Goal: Information Seeking & Learning: Check status

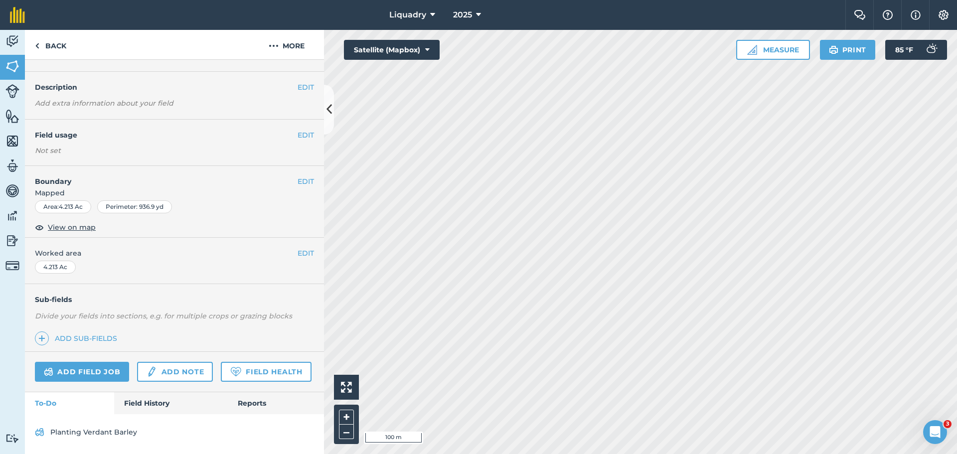
scroll to position [50, 0]
click at [145, 404] on link "Field History" at bounding box center [170, 403] width 113 height 22
click at [141, 401] on link "Field History" at bounding box center [170, 403] width 113 height 22
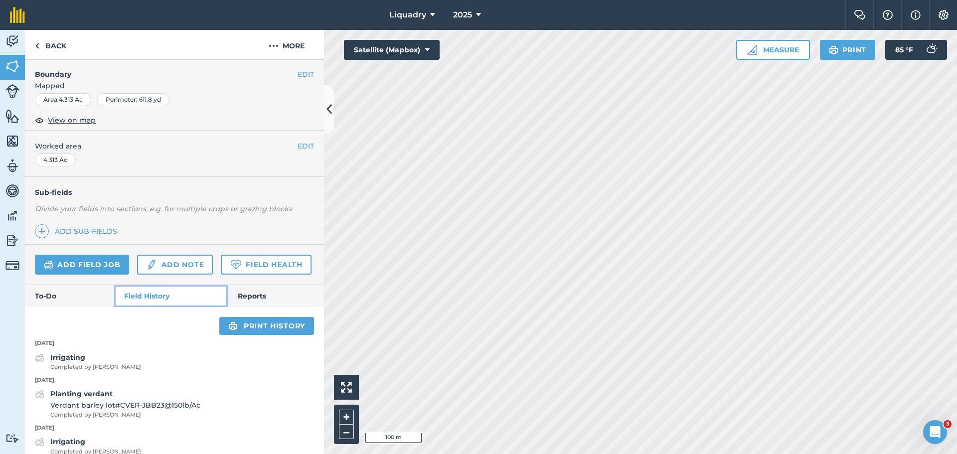
scroll to position [0, 0]
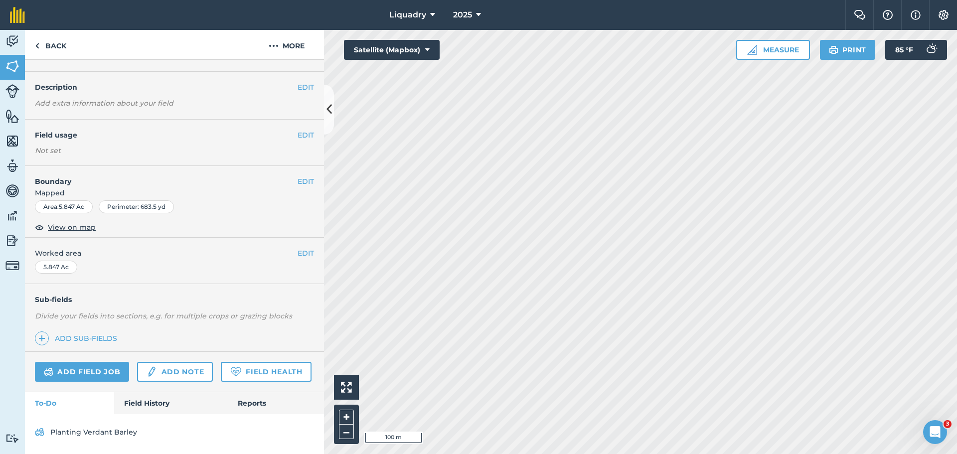
scroll to position [50, 0]
click at [126, 401] on link "Field History" at bounding box center [170, 403] width 113 height 22
click at [158, 401] on link "Field History" at bounding box center [170, 403] width 113 height 22
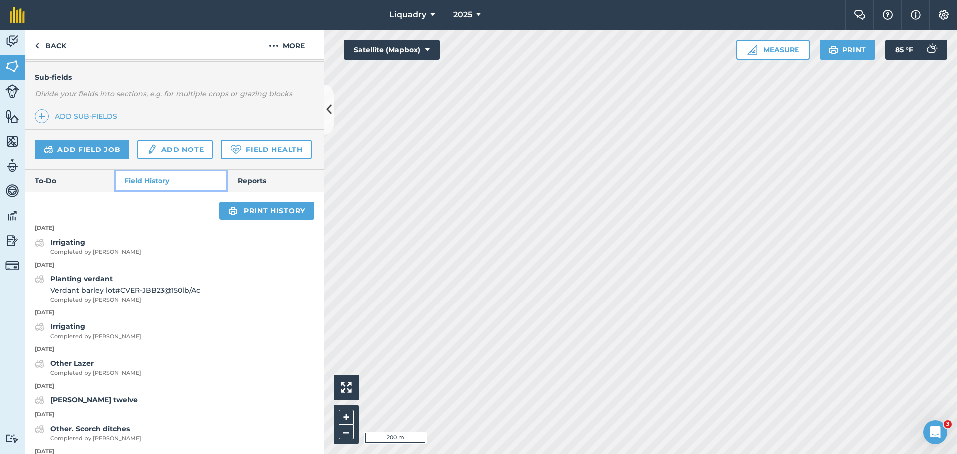
scroll to position [250, 0]
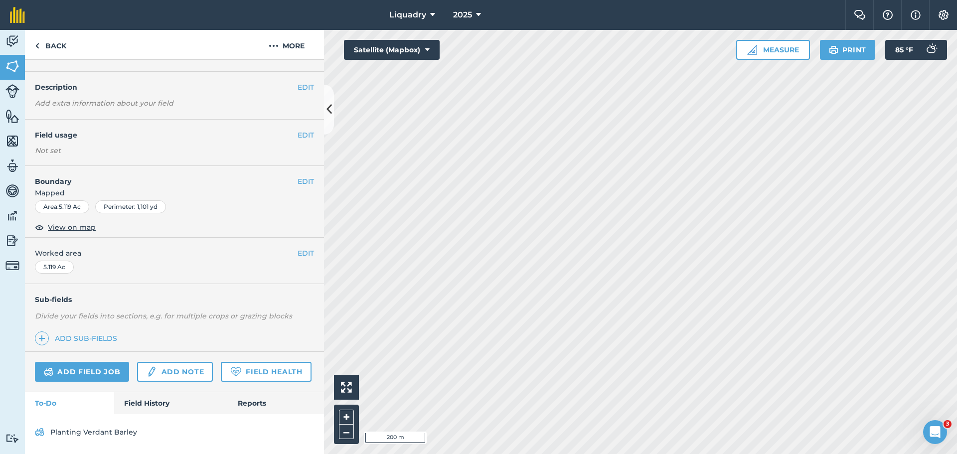
scroll to position [50, 0]
click at [132, 400] on link "Field History" at bounding box center [170, 403] width 113 height 22
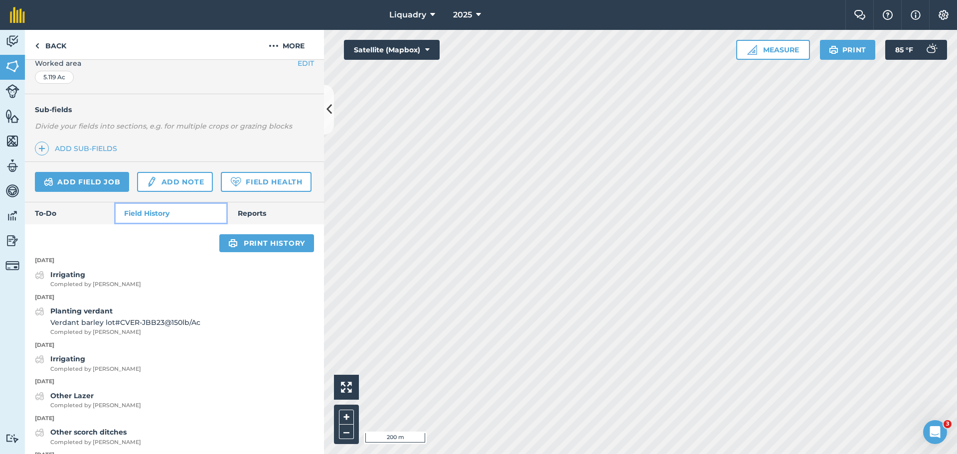
scroll to position [0, 0]
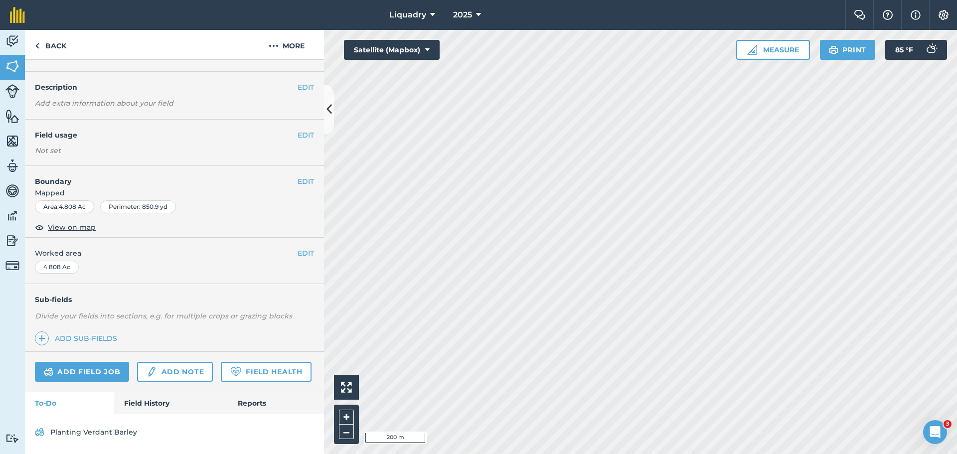
scroll to position [50, 0]
click at [148, 400] on link "Field History" at bounding box center [170, 403] width 113 height 22
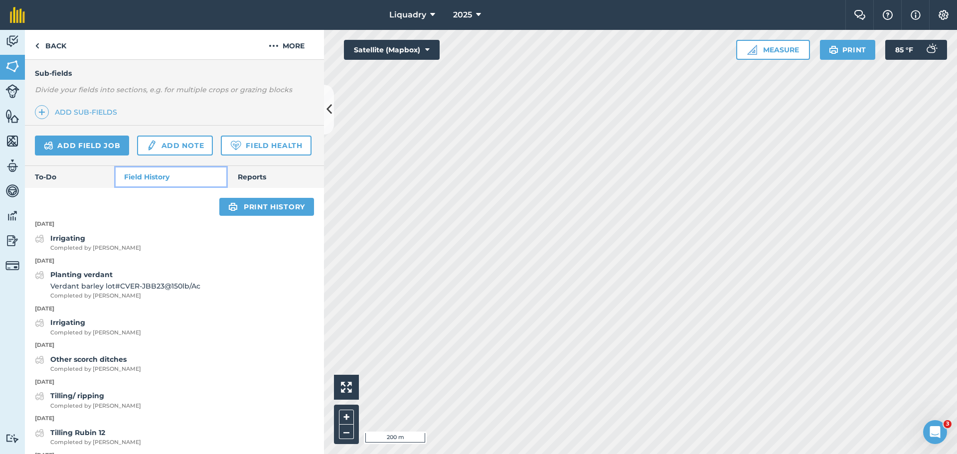
scroll to position [250, 0]
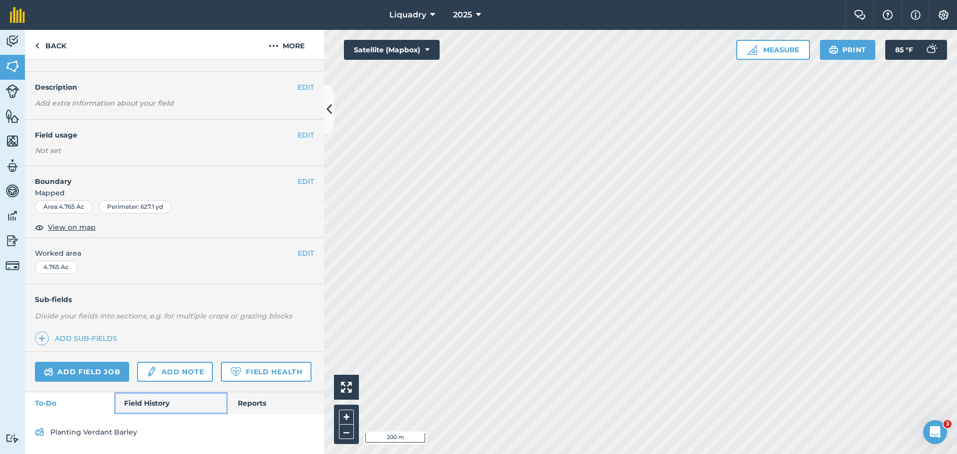
click at [144, 396] on link "Field History" at bounding box center [170, 403] width 113 height 22
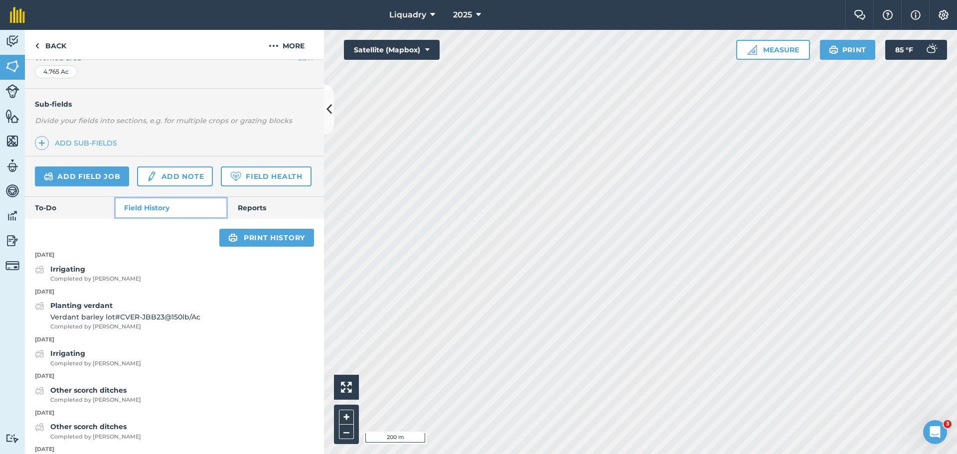
scroll to position [250, 0]
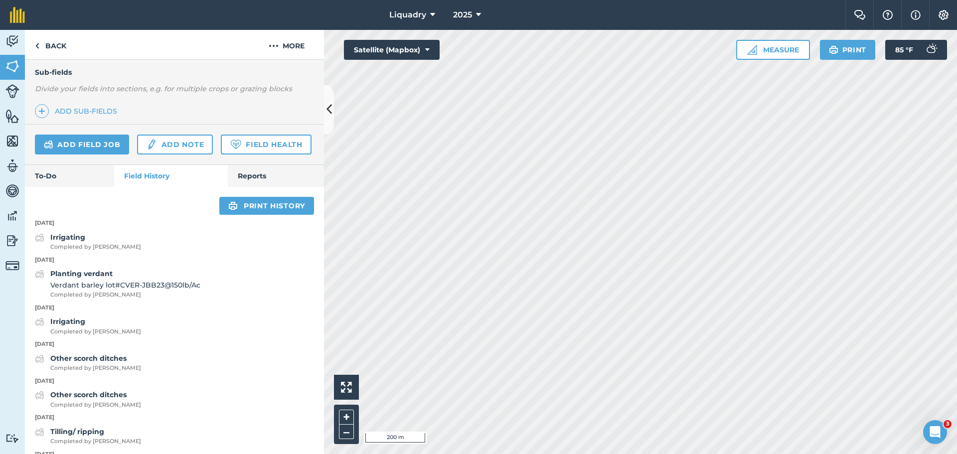
scroll to position [50, 0]
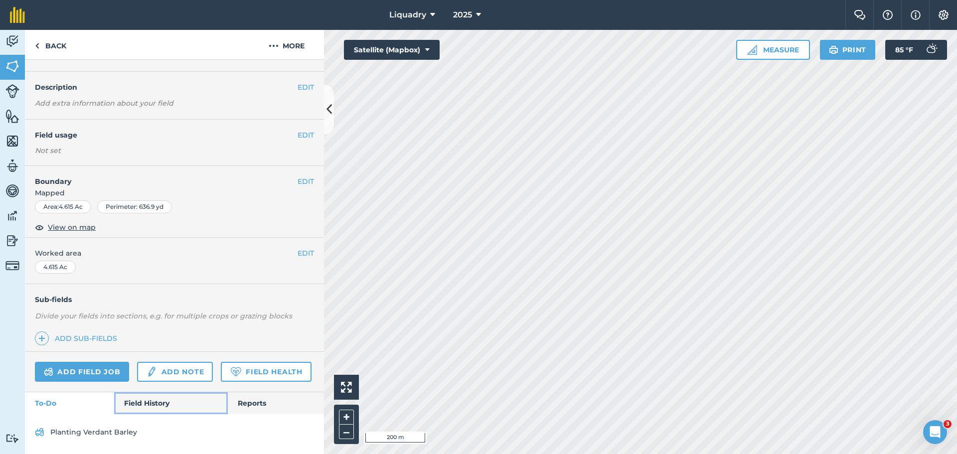
click at [146, 405] on link "Field History" at bounding box center [170, 403] width 113 height 22
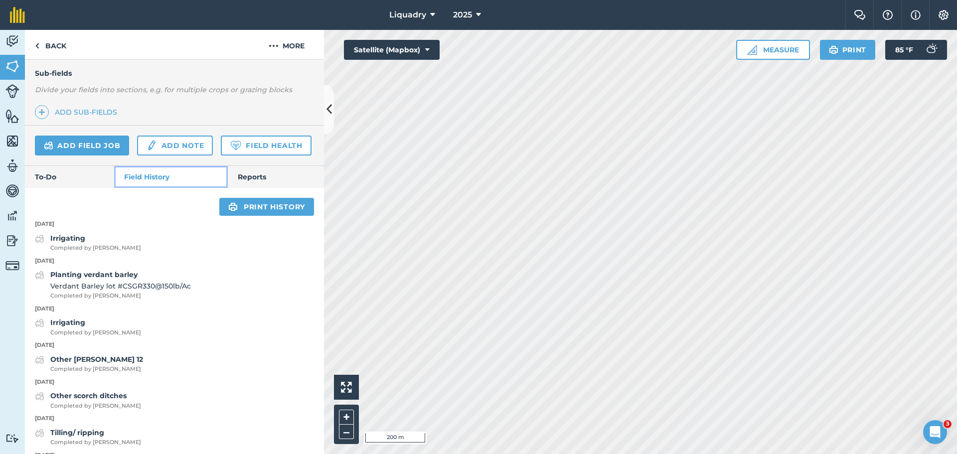
scroll to position [250, 0]
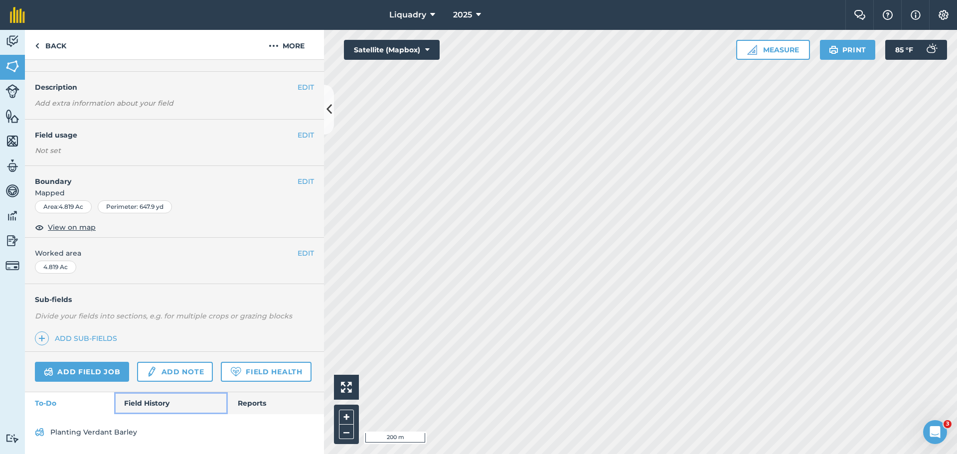
click at [147, 398] on link "Field History" at bounding box center [170, 403] width 113 height 22
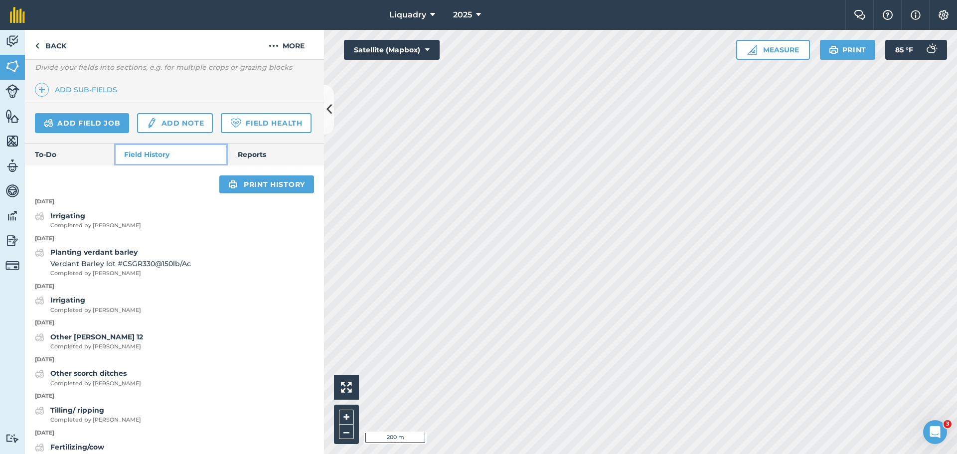
scroll to position [299, 0]
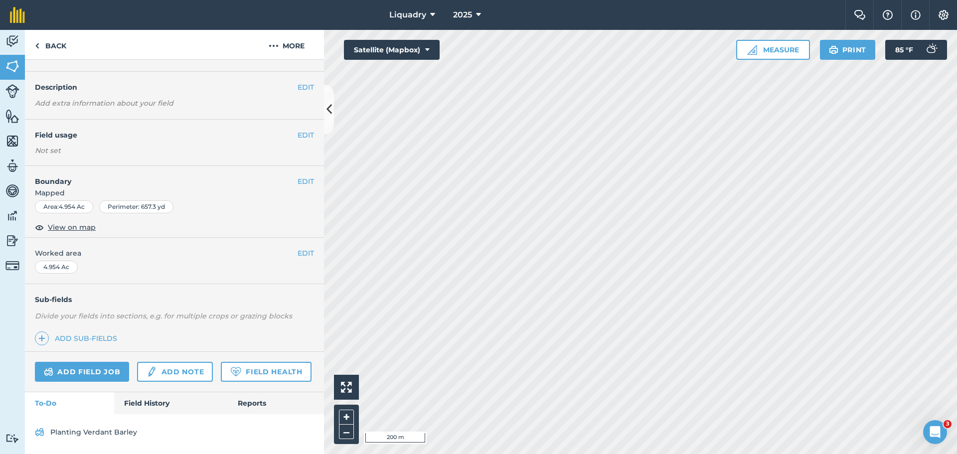
scroll to position [50, 0]
click at [152, 403] on link "Field History" at bounding box center [170, 403] width 113 height 22
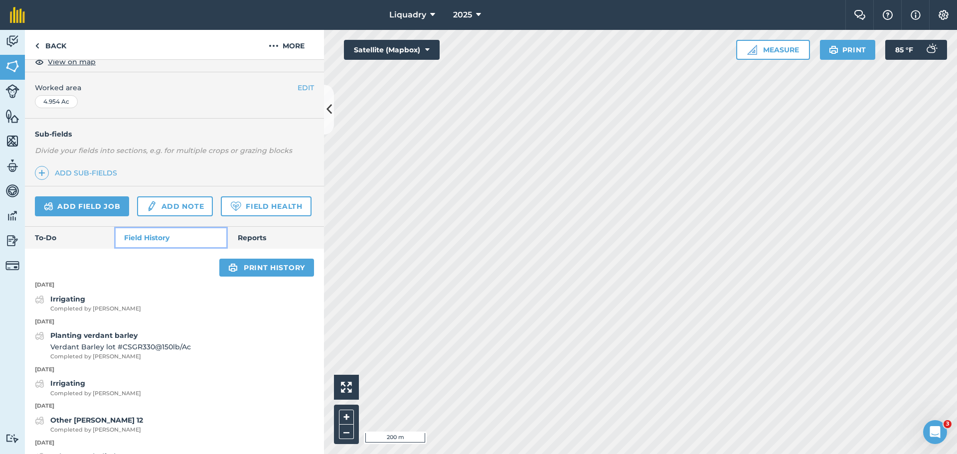
scroll to position [200, 0]
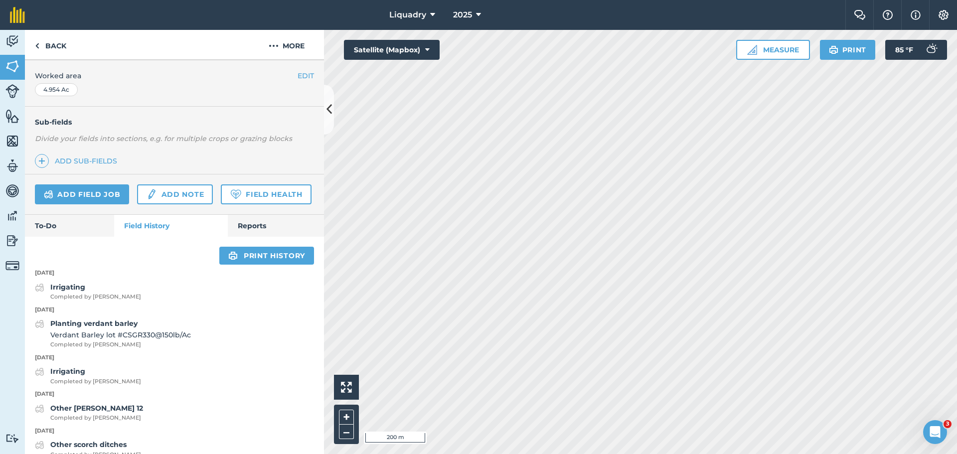
scroll to position [50, 0]
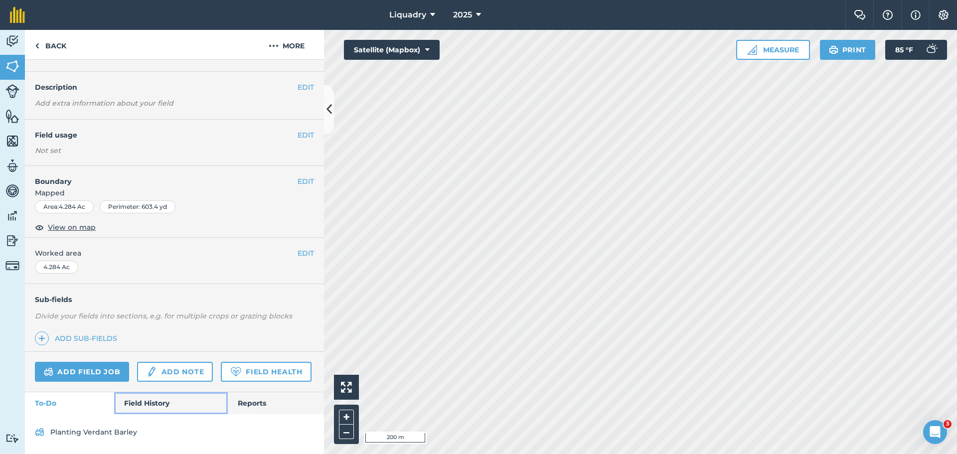
click at [145, 402] on link "Field History" at bounding box center [170, 403] width 113 height 22
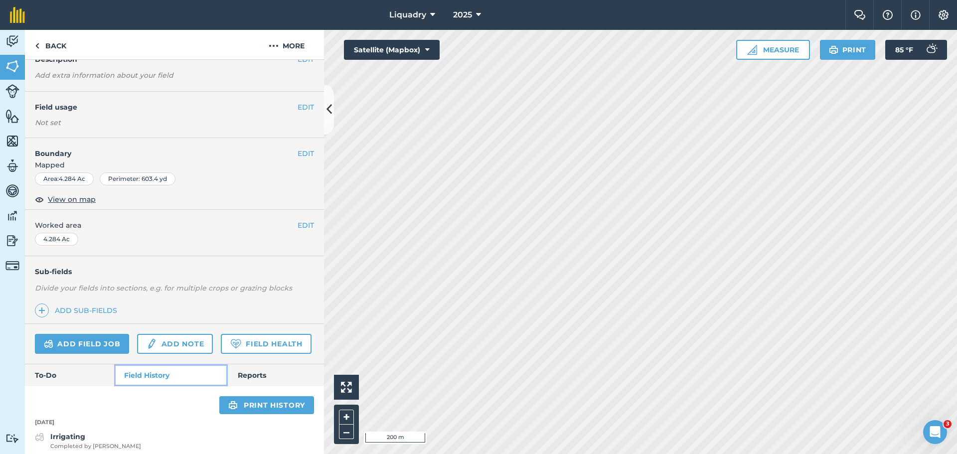
scroll to position [200, 0]
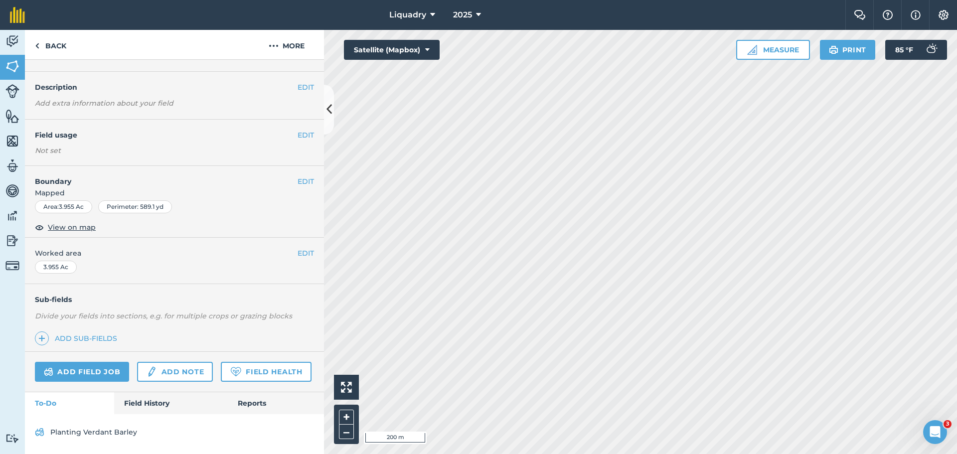
scroll to position [50, 0]
click at [163, 401] on link "Field History" at bounding box center [170, 403] width 113 height 22
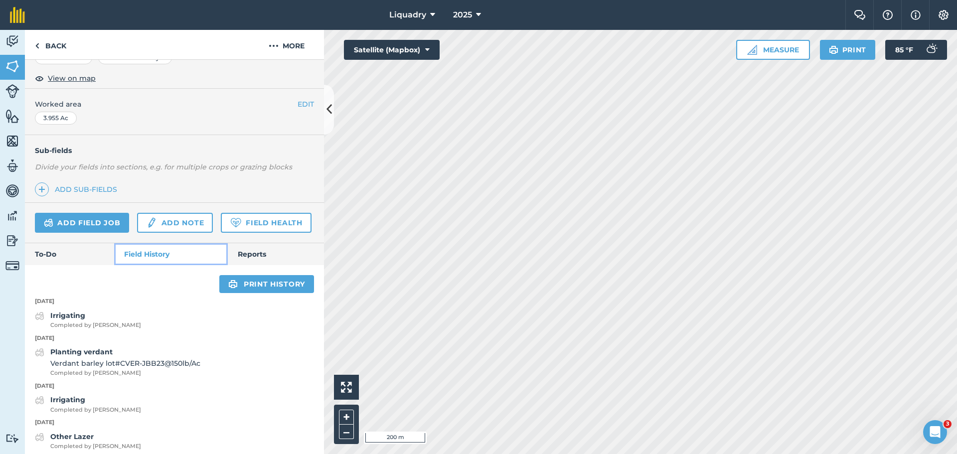
scroll to position [200, 0]
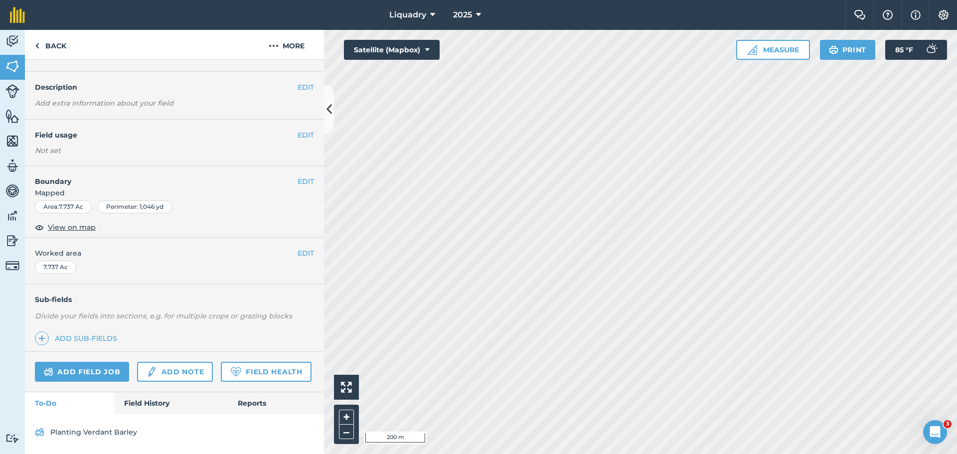
scroll to position [50, 0]
click at [147, 401] on link "Field History" at bounding box center [170, 403] width 113 height 22
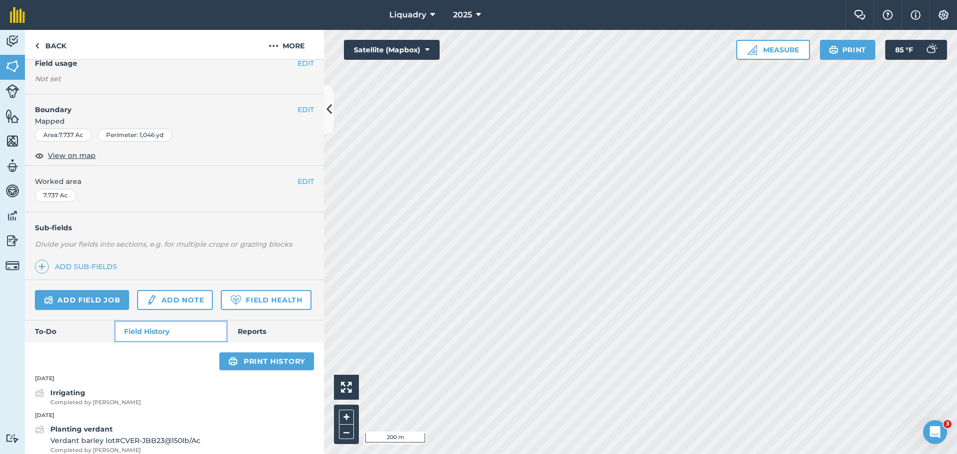
scroll to position [150, 0]
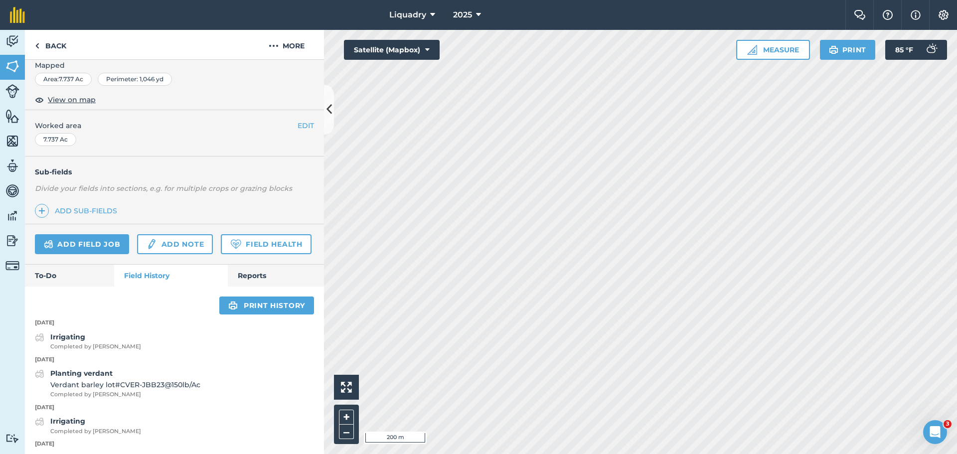
scroll to position [50, 0]
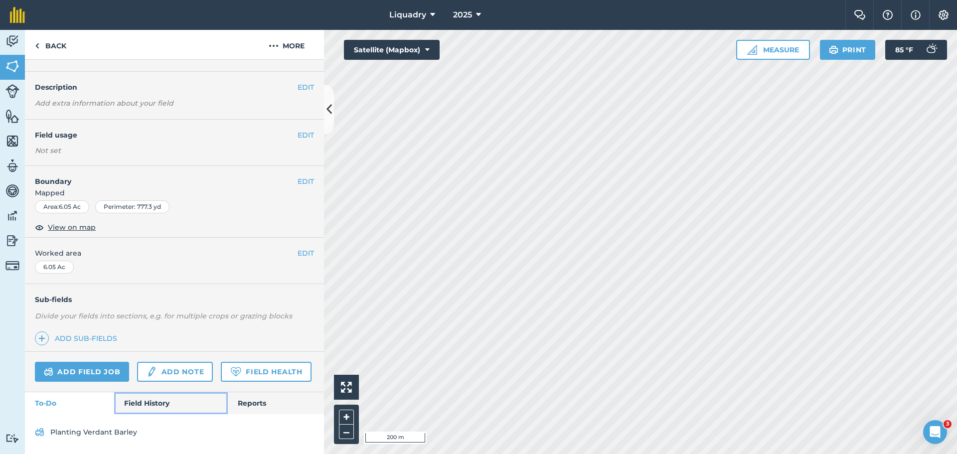
click at [165, 401] on link "Field History" at bounding box center [170, 403] width 113 height 22
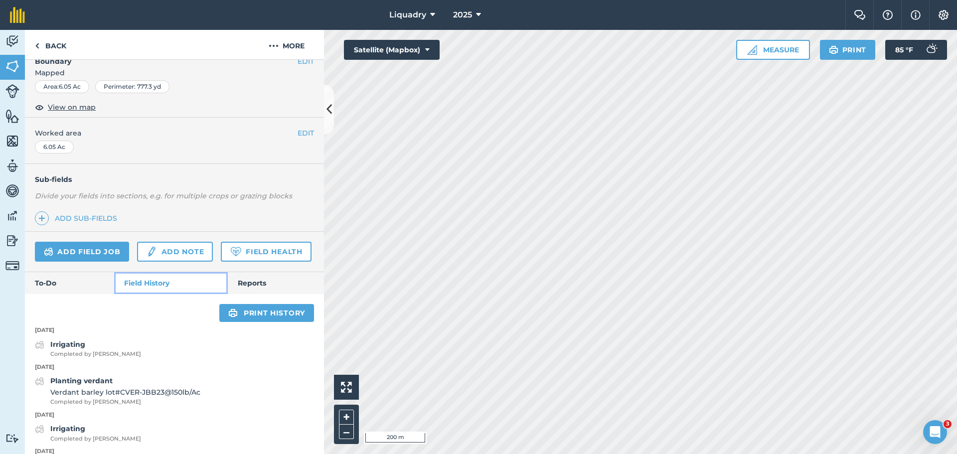
scroll to position [150, 0]
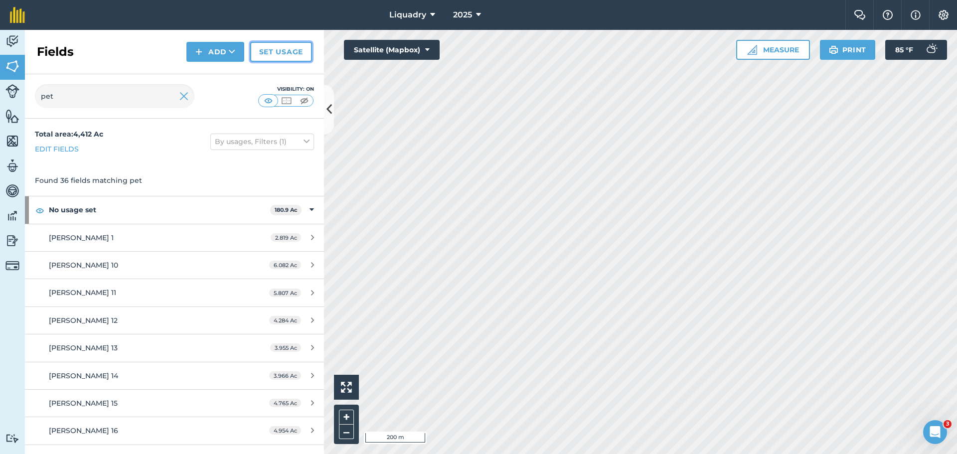
click at [279, 52] on link "Set usage" at bounding box center [281, 52] width 62 height 20
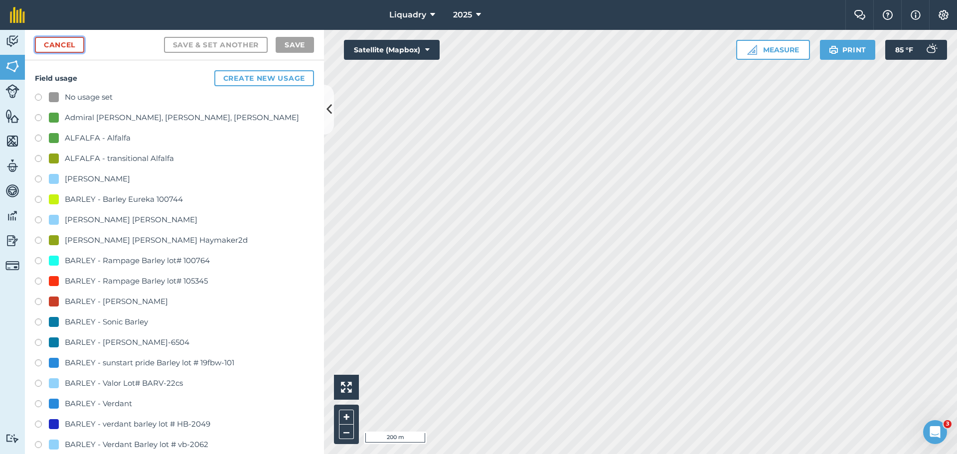
click at [72, 46] on link "Cancel" at bounding box center [59, 45] width 49 height 16
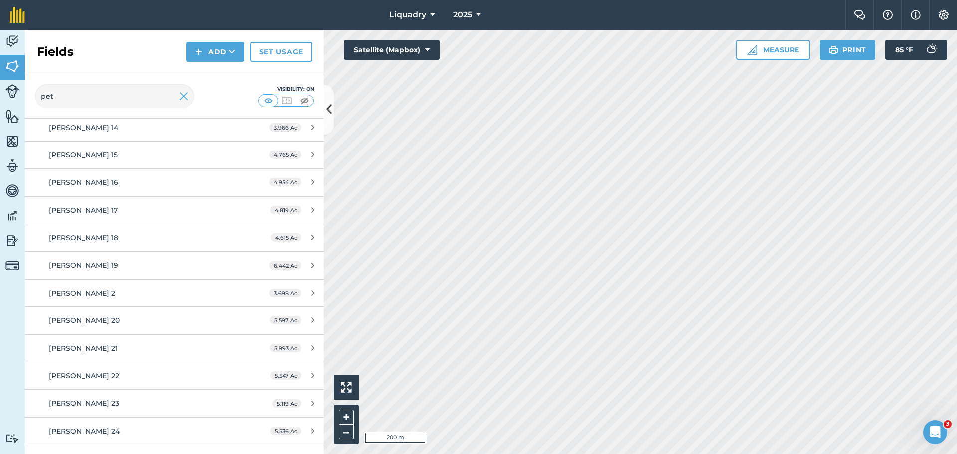
scroll to position [71, 0]
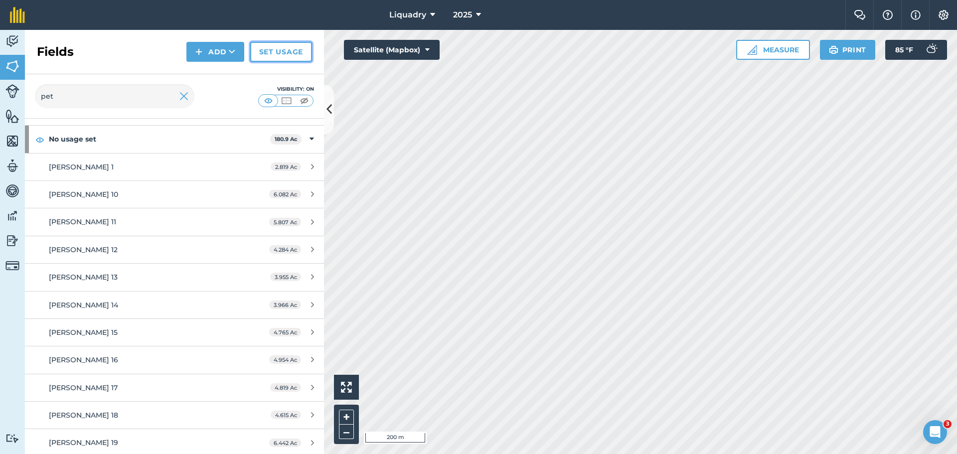
click at [279, 50] on link "Set usage" at bounding box center [281, 52] width 62 height 20
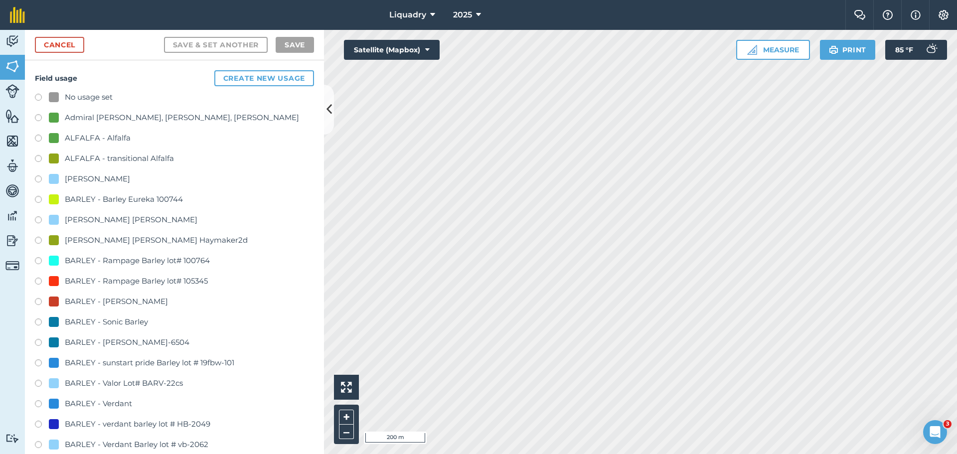
click at [43, 402] on label at bounding box center [42, 405] width 14 height 10
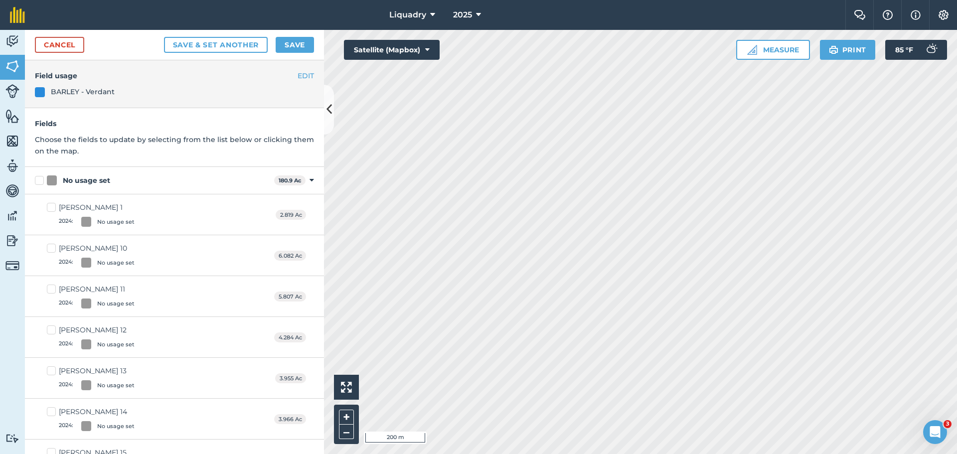
click at [50, 206] on label "[PERSON_NAME] 1 2024 : No usage set" at bounding box center [91, 214] width 88 height 24
click at [50, 206] on input "[PERSON_NAME] 1 2024 : No usage set" at bounding box center [50, 205] width 6 height 6
checkbox input "true"
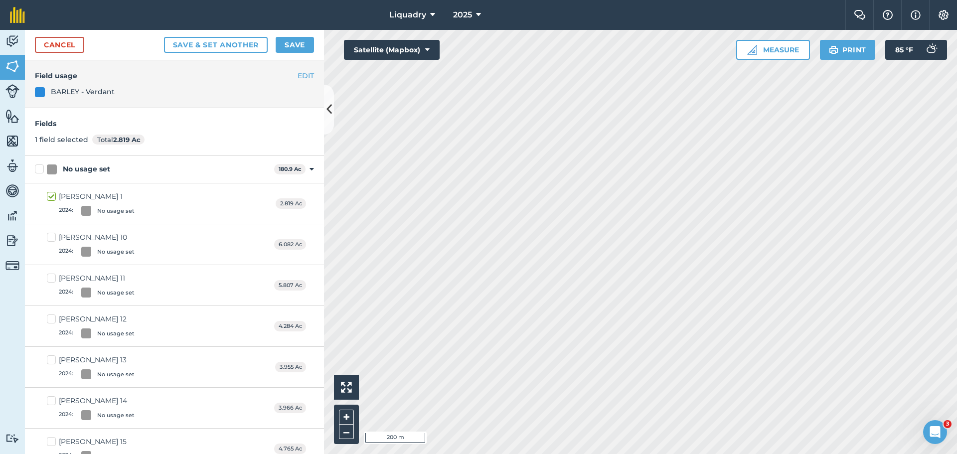
click at [49, 240] on label "[PERSON_NAME] 10 2024 : No usage set" at bounding box center [91, 244] width 88 height 24
click at [49, 239] on input "[PERSON_NAME] 10 2024 : No usage set" at bounding box center [50, 235] width 6 height 6
checkbox input "true"
click at [48, 281] on label "[PERSON_NAME] 11 2024 : No usage set" at bounding box center [91, 285] width 88 height 24
click at [48, 280] on input "[PERSON_NAME] 11 2024 : No usage set" at bounding box center [50, 276] width 6 height 6
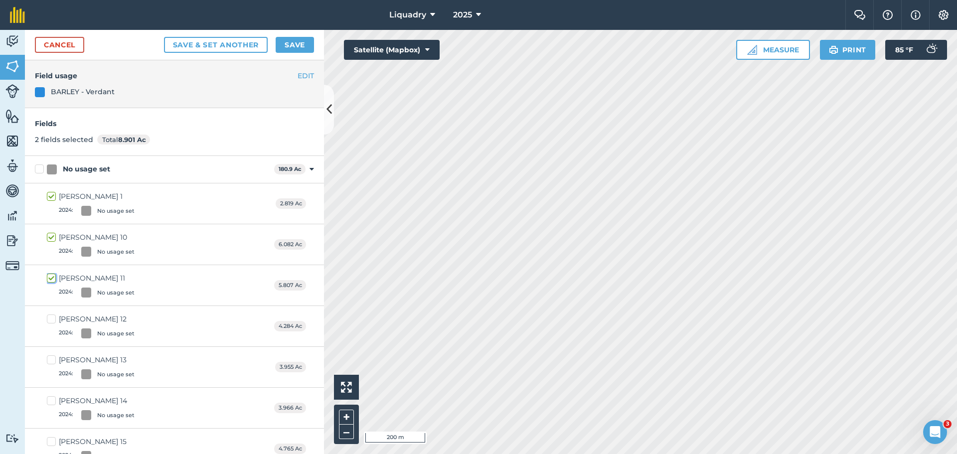
checkbox input "true"
click at [53, 319] on label "[PERSON_NAME] 12 2024 : No usage set" at bounding box center [91, 326] width 88 height 24
click at [53, 319] on input "[PERSON_NAME] 12 2024 : No usage set" at bounding box center [50, 317] width 6 height 6
checkbox input "true"
click at [49, 359] on label "[PERSON_NAME] 13 2024 : No usage set" at bounding box center [91, 367] width 88 height 24
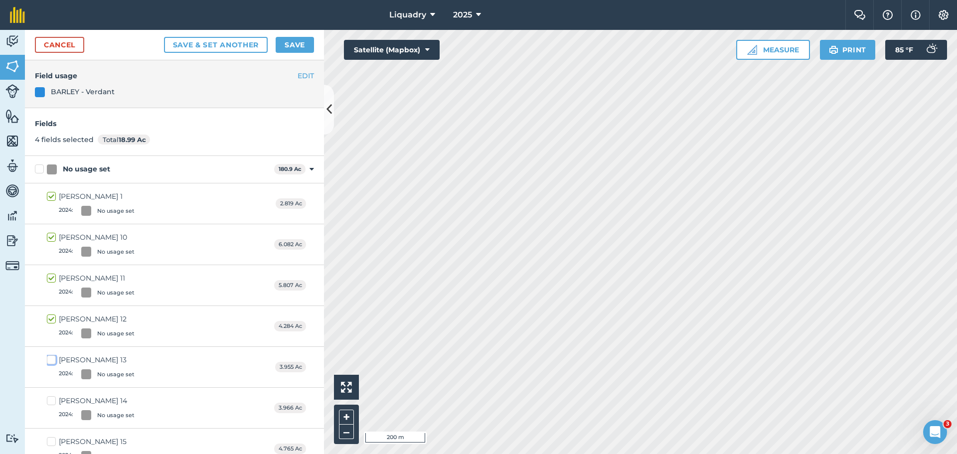
click at [49, 359] on input "[PERSON_NAME] 13 2024 : No usage set" at bounding box center [50, 358] width 6 height 6
checkbox input "true"
click at [52, 400] on label "[PERSON_NAME] 14 2024 : No usage set" at bounding box center [91, 408] width 88 height 24
click at [52, 400] on input "[PERSON_NAME] 14 2024 : No usage set" at bounding box center [50, 399] width 6 height 6
checkbox input "true"
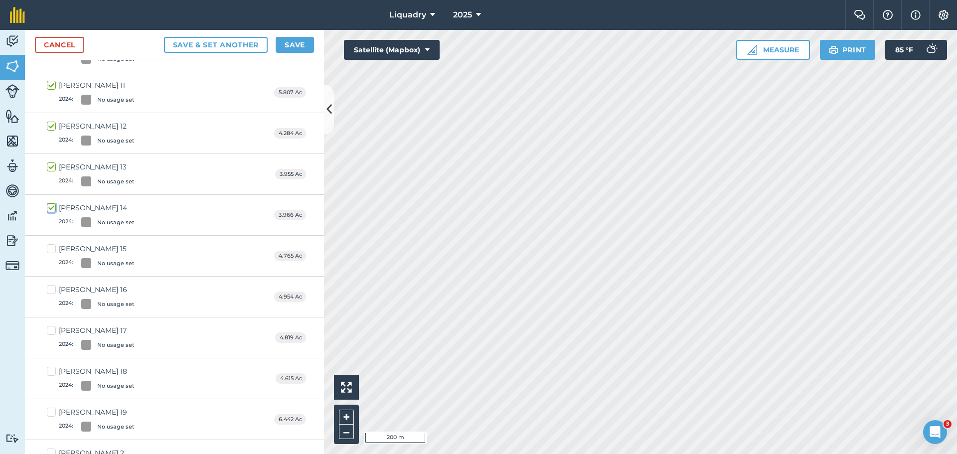
scroll to position [199, 0]
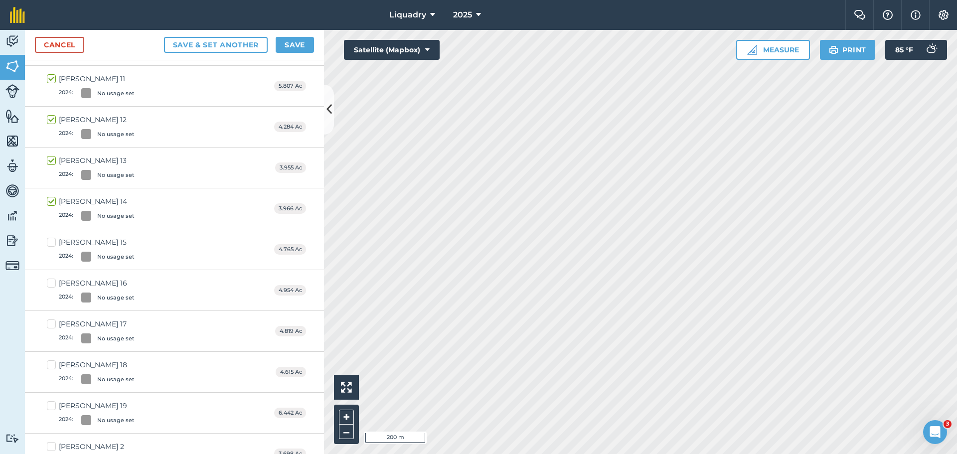
click at [51, 240] on label "[PERSON_NAME] 15 2024 : No usage set" at bounding box center [91, 249] width 88 height 24
click at [51, 240] on input "[PERSON_NAME] 15 2024 : No usage set" at bounding box center [50, 240] width 6 height 6
checkbox input "true"
click at [49, 285] on label "[PERSON_NAME] 16 2024 : No usage set" at bounding box center [91, 290] width 88 height 24
click at [49, 284] on input "[PERSON_NAME] 16 2024 : No usage set" at bounding box center [50, 281] width 6 height 6
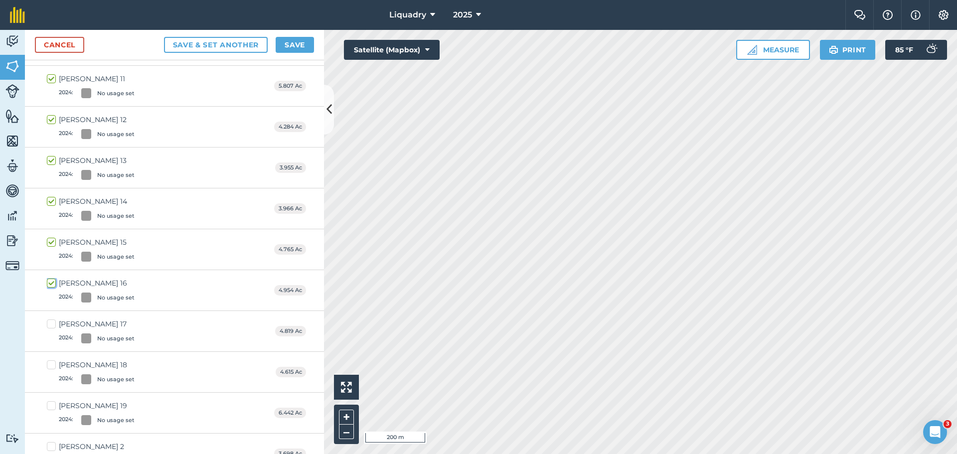
checkbox input "true"
click at [52, 325] on label "[PERSON_NAME] 17 2024 : No usage set" at bounding box center [91, 331] width 88 height 24
click at [52, 325] on input "[PERSON_NAME] 17 2024 : No usage set" at bounding box center [50, 322] width 6 height 6
checkbox input "true"
click at [49, 369] on label "[PERSON_NAME] 18 2024 : No usage set" at bounding box center [91, 372] width 88 height 24
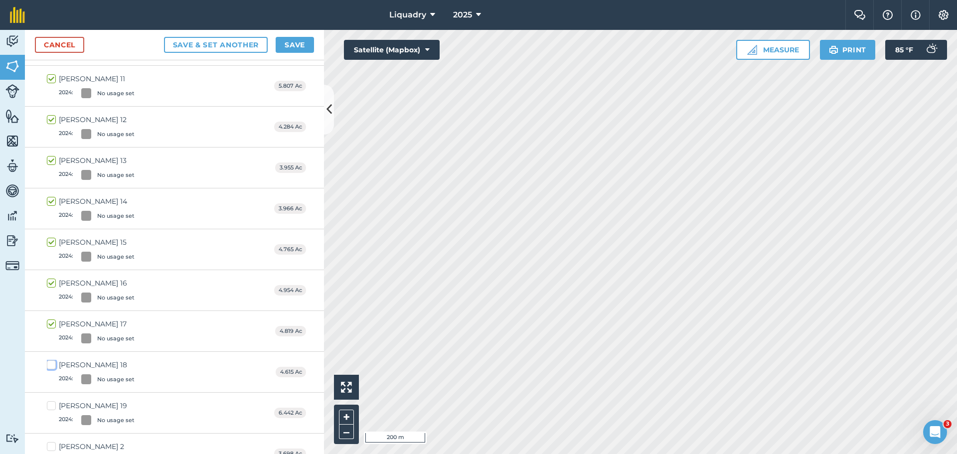
click at [49, 366] on input "[PERSON_NAME] 18 2024 : No usage set" at bounding box center [50, 363] width 6 height 6
checkbox input "true"
click at [50, 405] on label "[PERSON_NAME] 19 2024 : No usage set" at bounding box center [91, 413] width 88 height 24
click at [50, 405] on input "[PERSON_NAME] 19 2024 : No usage set" at bounding box center [50, 404] width 6 height 6
checkbox input "true"
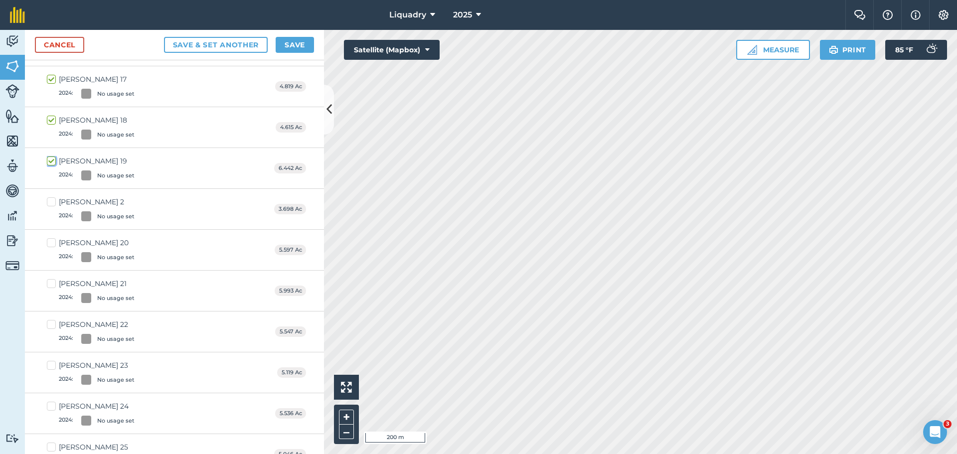
scroll to position [448, 0]
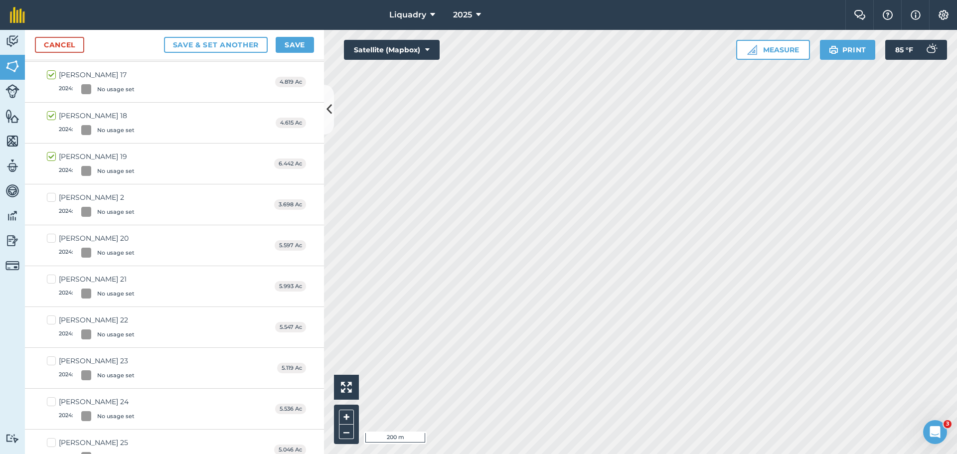
click at [51, 199] on label "[PERSON_NAME] 2 2024 : No usage set" at bounding box center [91, 204] width 88 height 24
click at [51, 199] on input "[PERSON_NAME] 2 2024 : No usage set" at bounding box center [50, 195] width 6 height 6
checkbox input "true"
click at [52, 240] on label "[PERSON_NAME] 20 2024 : No usage set" at bounding box center [91, 245] width 88 height 24
click at [52, 240] on input "[PERSON_NAME] 20 2024 : No usage set" at bounding box center [50, 236] width 6 height 6
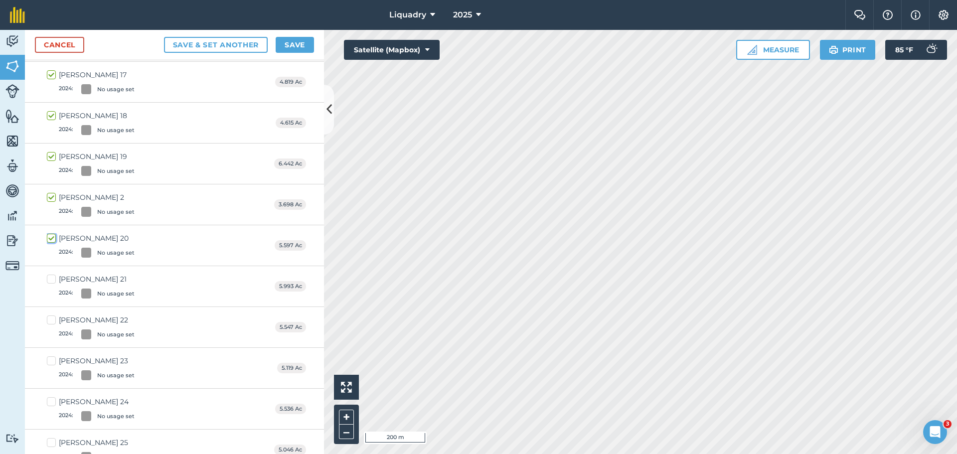
checkbox input "true"
click at [50, 280] on label "[PERSON_NAME] 21 2024 : No usage set" at bounding box center [91, 286] width 88 height 24
click at [50, 280] on input "[PERSON_NAME] 21 2024 : No usage set" at bounding box center [50, 277] width 6 height 6
checkbox input "true"
click at [51, 321] on label "[PERSON_NAME] 22 2024 : No usage set" at bounding box center [91, 327] width 88 height 24
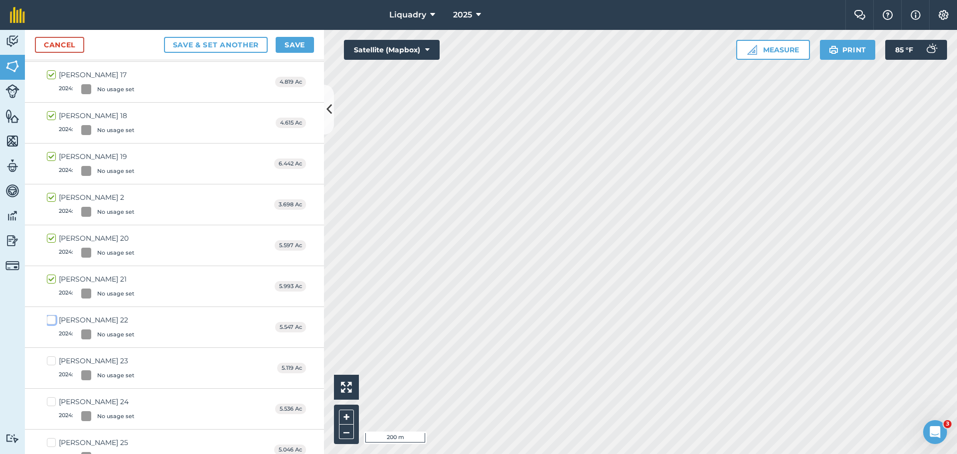
click at [51, 321] on input "[PERSON_NAME] 22 2024 : No usage set" at bounding box center [50, 318] width 6 height 6
checkbox input "true"
click at [51, 358] on label "[PERSON_NAME] 23 2024 : No usage set" at bounding box center [91, 368] width 88 height 24
click at [51, 358] on input "[PERSON_NAME] 23 2024 : No usage set" at bounding box center [50, 359] width 6 height 6
checkbox input "true"
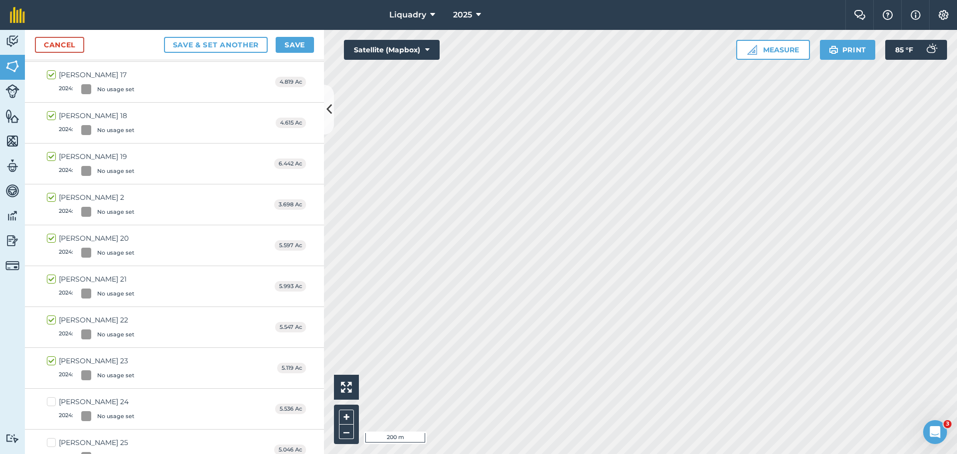
click at [52, 400] on label "[PERSON_NAME] 24 2024 : No usage set" at bounding box center [91, 409] width 88 height 24
click at [52, 400] on input "[PERSON_NAME] 24 2024 : No usage set" at bounding box center [50, 400] width 6 height 6
checkbox input "true"
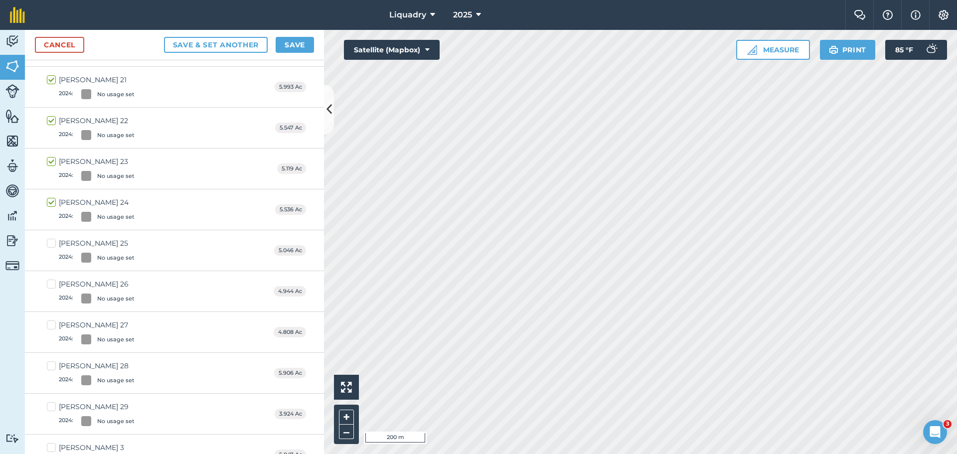
click at [53, 242] on label "[PERSON_NAME] 25 2024 : No usage set" at bounding box center [91, 250] width 88 height 24
click at [53, 242] on input "[PERSON_NAME] 25 2024 : No usage set" at bounding box center [50, 241] width 6 height 6
checkbox input "true"
click at [51, 283] on label "[PERSON_NAME] 26 2024 : No usage set" at bounding box center [91, 291] width 88 height 24
click at [51, 283] on input "[PERSON_NAME] 26 2024 : No usage set" at bounding box center [50, 282] width 6 height 6
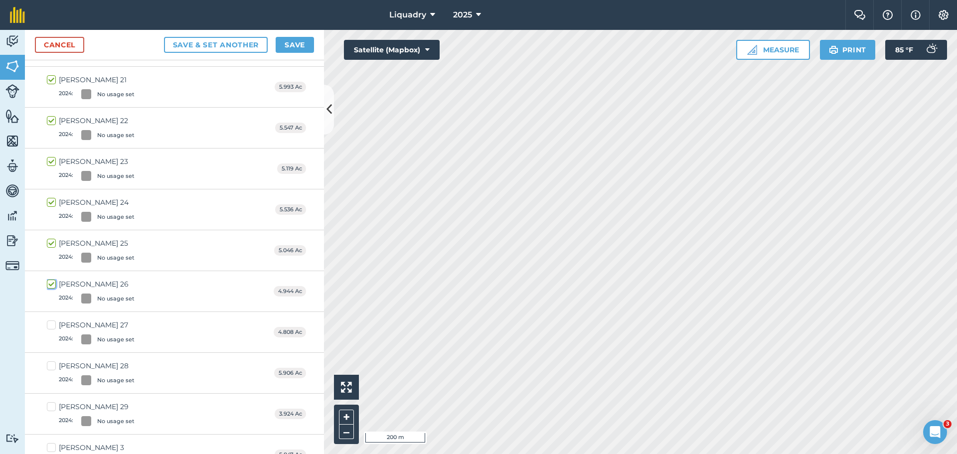
checkbox input "true"
click at [54, 328] on label "[PERSON_NAME] 27 2024 : No usage set" at bounding box center [91, 332] width 88 height 24
click at [53, 326] on input "[PERSON_NAME] 27 2024 : No usage set" at bounding box center [50, 323] width 6 height 6
checkbox input "true"
click at [51, 362] on label "[PERSON_NAME] 28 2024 : No usage set" at bounding box center [91, 373] width 88 height 24
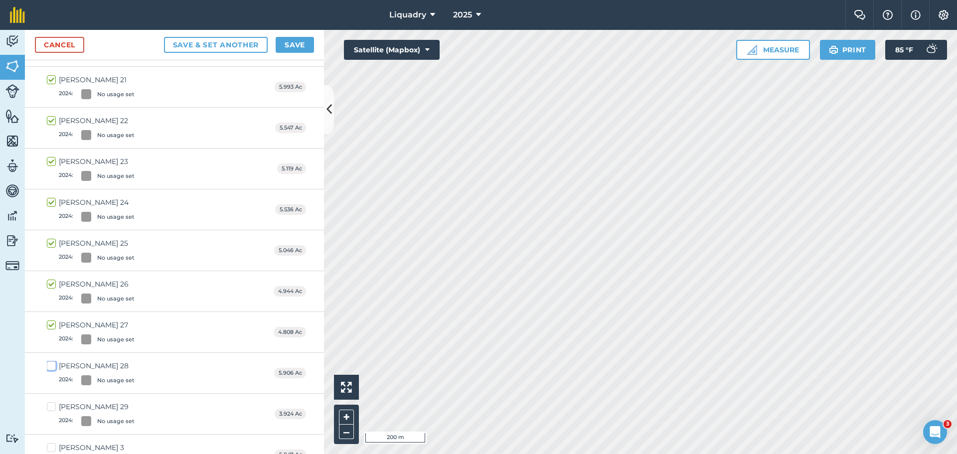
click at [51, 362] on input "[PERSON_NAME] 28 2024 : No usage set" at bounding box center [50, 364] width 6 height 6
checkbox input "true"
click at [51, 406] on label "[PERSON_NAME] 29 2024 : No usage set" at bounding box center [91, 414] width 88 height 24
click at [51, 406] on input "[PERSON_NAME] 29 2024 : No usage set" at bounding box center [50, 405] width 6 height 6
checkbox input "true"
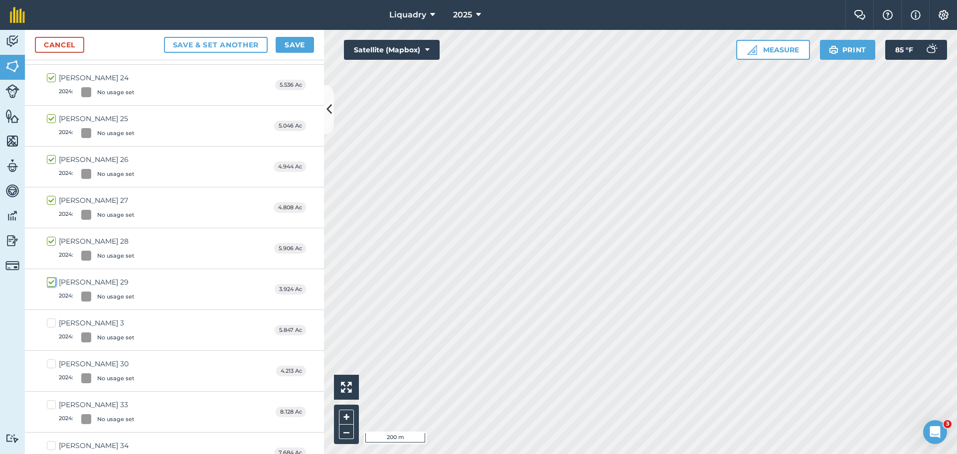
scroll to position [847, 0]
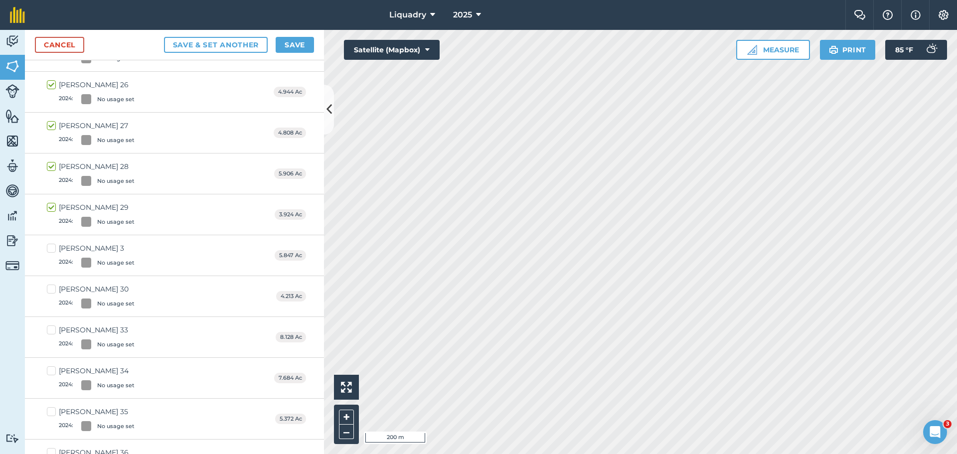
click at [52, 249] on label "[PERSON_NAME] 3 2024 : No usage set" at bounding box center [91, 255] width 88 height 24
click at [52, 249] on input "[PERSON_NAME] 3 2024 : No usage set" at bounding box center [50, 246] width 6 height 6
checkbox input "true"
click at [50, 287] on label "[PERSON_NAME] 30 2024 : No usage set" at bounding box center [91, 296] width 88 height 24
click at [50, 287] on input "[PERSON_NAME] 30 2024 : No usage set" at bounding box center [50, 287] width 6 height 6
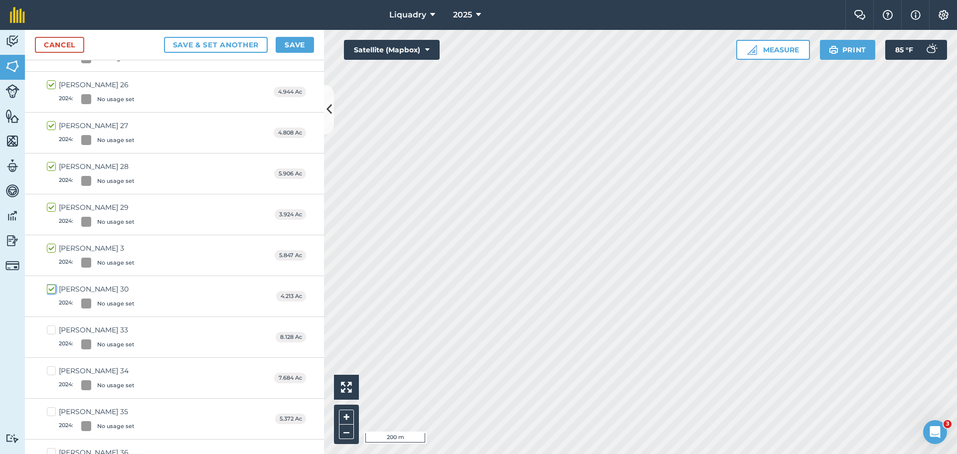
checkbox input "true"
click at [49, 329] on label "[PERSON_NAME] 33 2024 : No usage set" at bounding box center [91, 337] width 88 height 24
click at [49, 329] on input "[PERSON_NAME] 33 2024 : No usage set" at bounding box center [50, 328] width 6 height 6
click at [49, 329] on label "[PERSON_NAME] 33 2024 : No usage set" at bounding box center [91, 337] width 88 height 24
click at [49, 329] on input "[PERSON_NAME] 33 2024 : No usage set" at bounding box center [50, 328] width 6 height 6
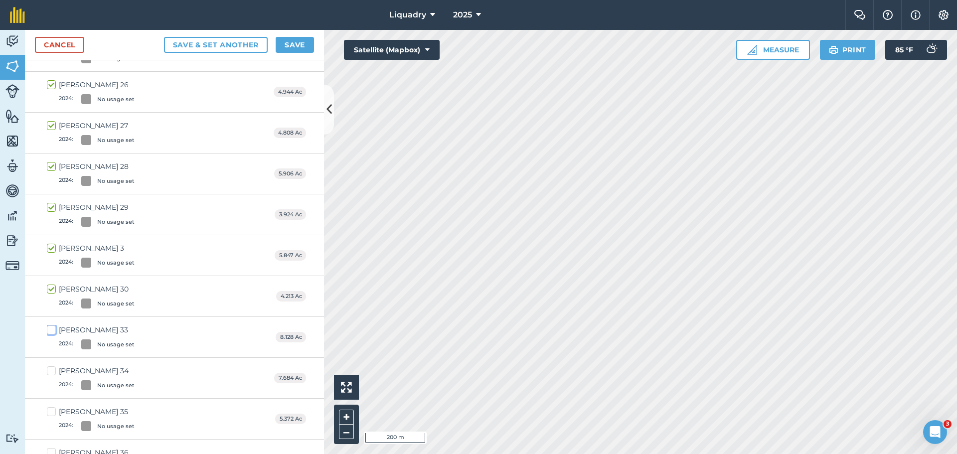
checkbox input "false"
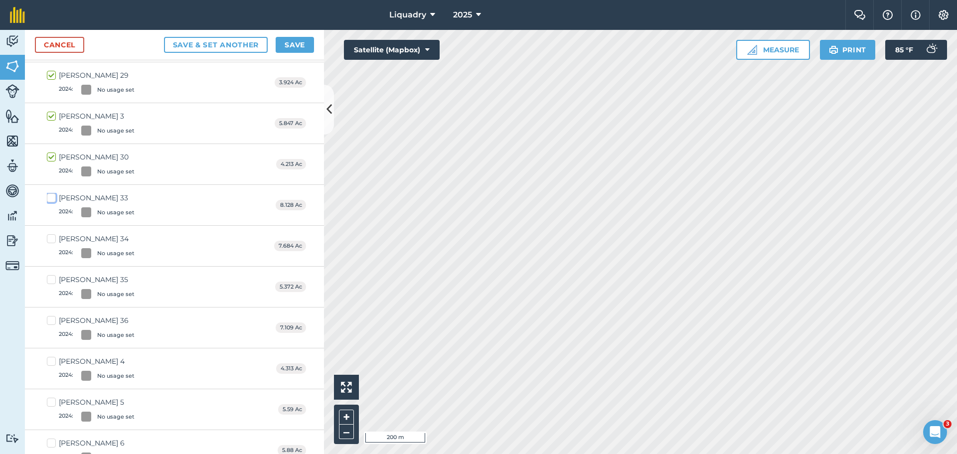
scroll to position [996, 0]
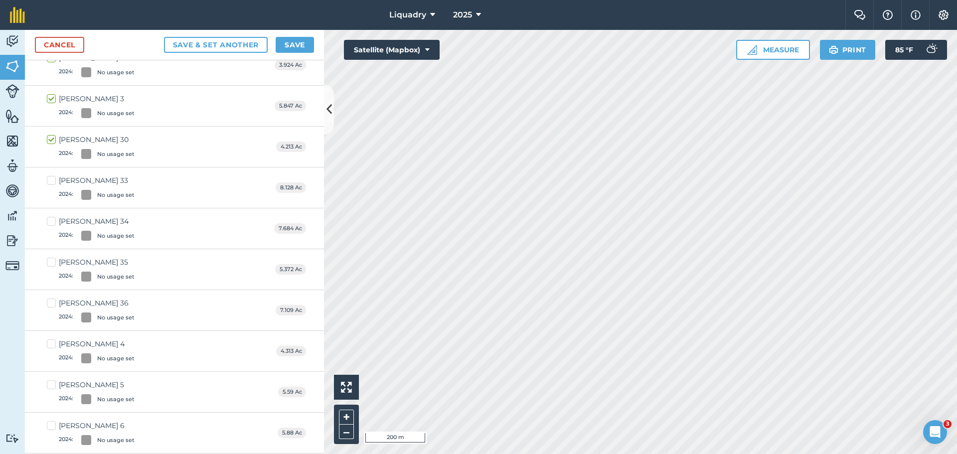
click at [53, 345] on label "[PERSON_NAME] 4 2024 : No usage set" at bounding box center [91, 351] width 88 height 24
click at [53, 345] on input "[PERSON_NAME] 4 2024 : No usage set" at bounding box center [50, 342] width 6 height 6
checkbox input "true"
click at [56, 382] on label "[PERSON_NAME] 5 2024 : No usage set" at bounding box center [91, 392] width 88 height 24
click at [53, 382] on input "[PERSON_NAME] 5 2024 : No usage set" at bounding box center [50, 383] width 6 height 6
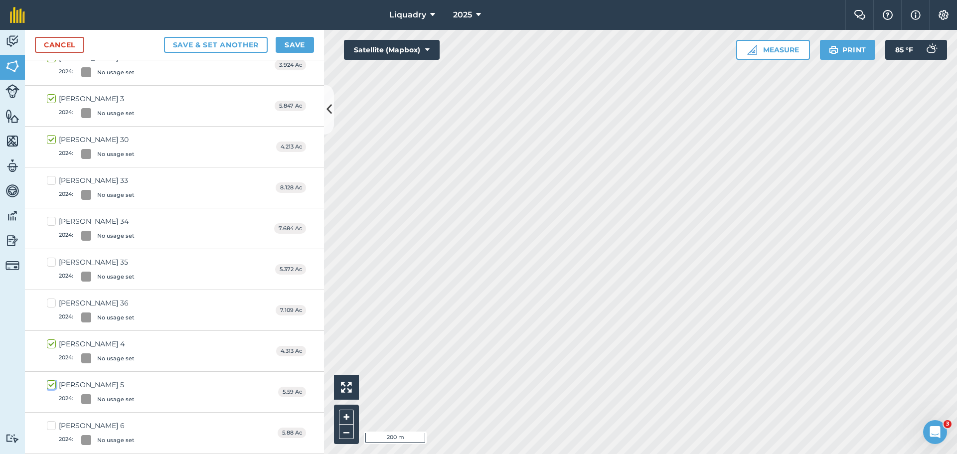
checkbox input "true"
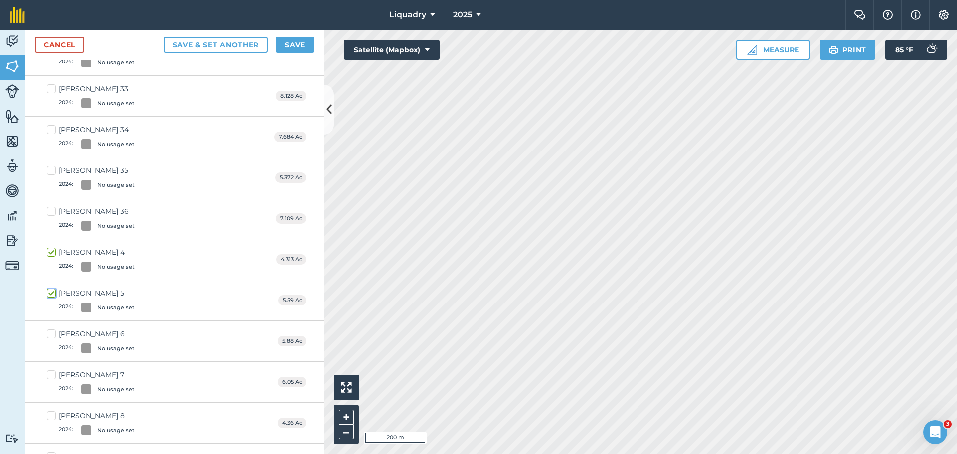
scroll to position [1096, 0]
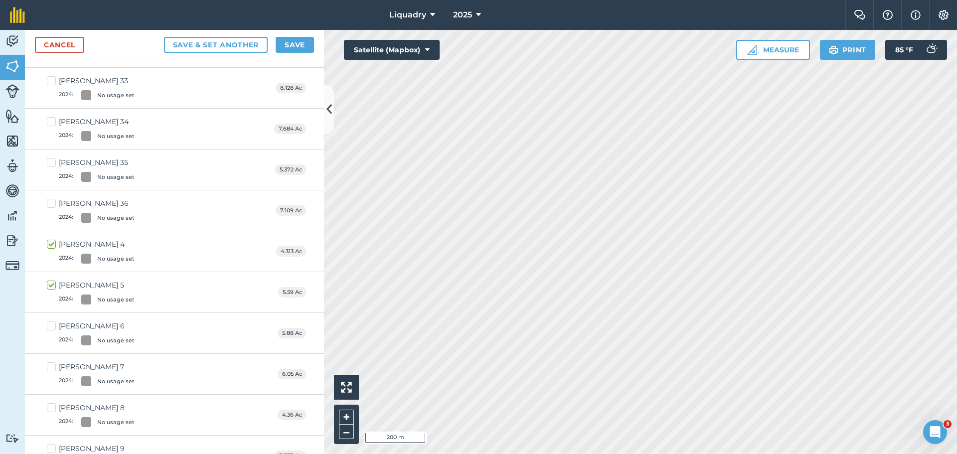
click at [55, 329] on label "[PERSON_NAME] 6 2024 : No usage set" at bounding box center [91, 333] width 88 height 24
click at [53, 327] on input "[PERSON_NAME] 6 2024 : No usage set" at bounding box center [50, 324] width 6 height 6
checkbox input "true"
click at [50, 366] on label "[PERSON_NAME] 7 2024 : No usage set" at bounding box center [91, 374] width 88 height 24
click at [50, 366] on input "[PERSON_NAME] 7 2024 : No usage set" at bounding box center [50, 365] width 6 height 6
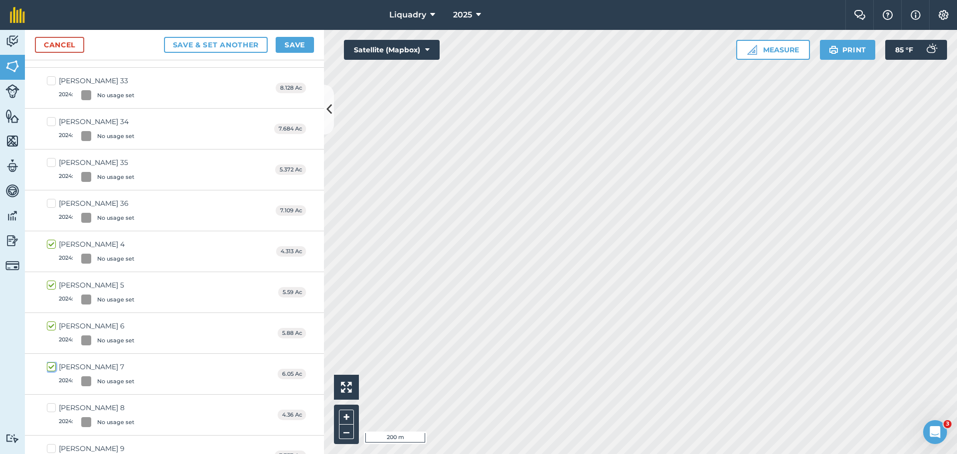
checkbox input "true"
click at [52, 409] on label "[PERSON_NAME] 8 2024 : No usage set" at bounding box center [91, 415] width 88 height 24
click at [52, 409] on input "[PERSON_NAME] 8 2024 : No usage set" at bounding box center [50, 406] width 6 height 6
checkbox input "true"
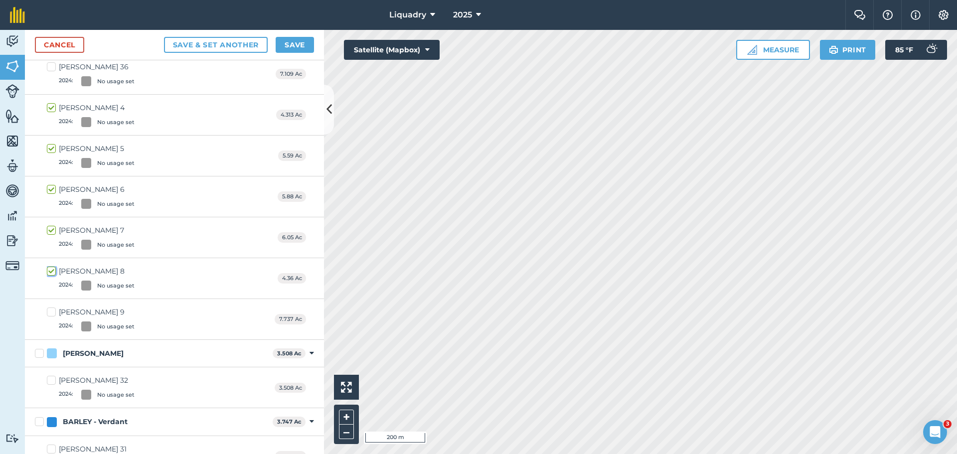
scroll to position [1256, 0]
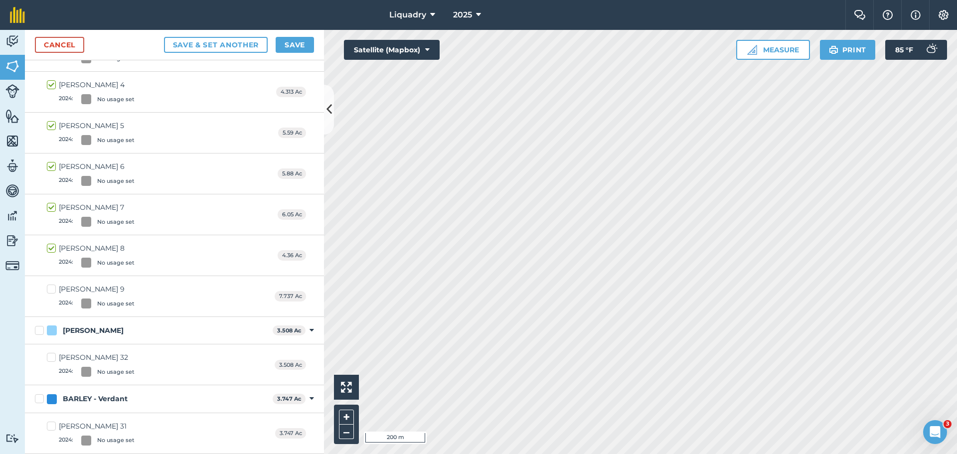
click at [47, 291] on label "[PERSON_NAME] 9 2024 : No usage set" at bounding box center [91, 296] width 88 height 24
click at [47, 290] on input "[PERSON_NAME] 9 2024 : No usage set" at bounding box center [50, 287] width 6 height 6
checkbox input "true"
click at [51, 360] on label "[PERSON_NAME] 32 2024 : No usage set" at bounding box center [91, 364] width 88 height 24
click at [51, 359] on input "[PERSON_NAME] 32 2024 : No usage set" at bounding box center [50, 355] width 6 height 6
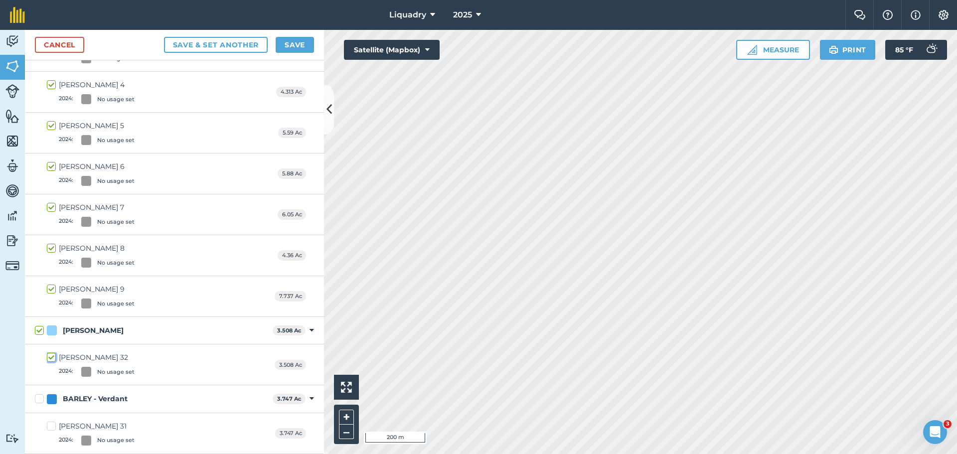
checkbox input "true"
click at [51, 360] on label "[PERSON_NAME] 32 2024 : No usage set" at bounding box center [91, 364] width 88 height 24
click at [51, 359] on input "[PERSON_NAME] 32 2024 : No usage set" at bounding box center [50, 355] width 6 height 6
checkbox input "false"
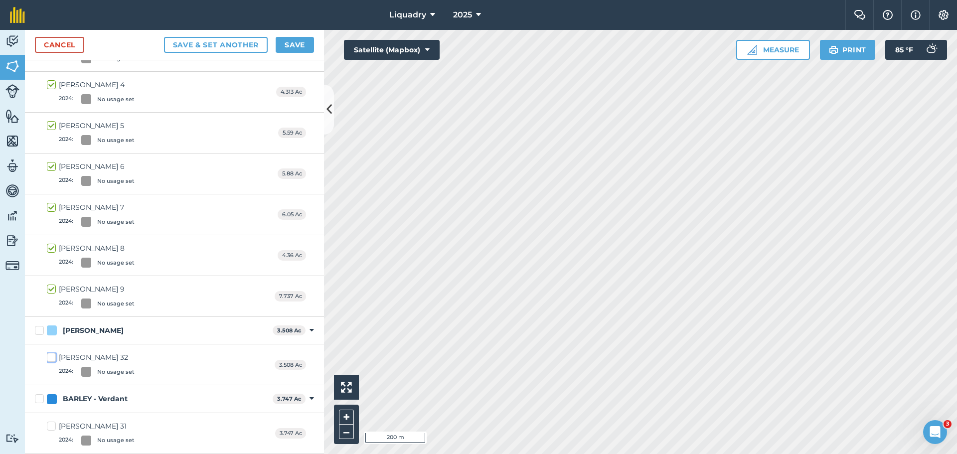
checkbox input "false"
click at [48, 427] on label "[PERSON_NAME] 31 2024 : No usage set" at bounding box center [91, 433] width 88 height 24
click at [48, 427] on input "[PERSON_NAME] 31 2024 : No usage set" at bounding box center [50, 424] width 6 height 6
checkbox input "true"
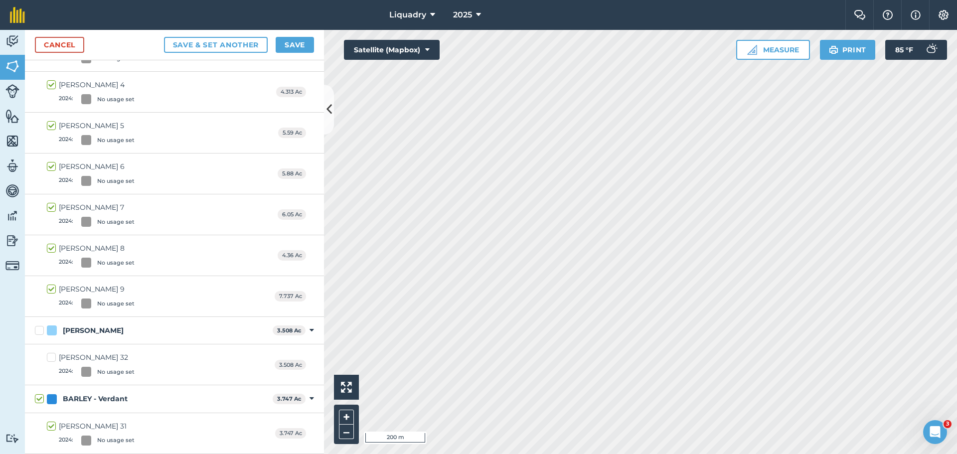
click at [52, 423] on label "[PERSON_NAME] 31 2024 : No usage set" at bounding box center [91, 433] width 88 height 24
click at [52, 423] on input "[PERSON_NAME] 31 2024 : No usage set" at bounding box center [50, 424] width 6 height 6
checkbox input "false"
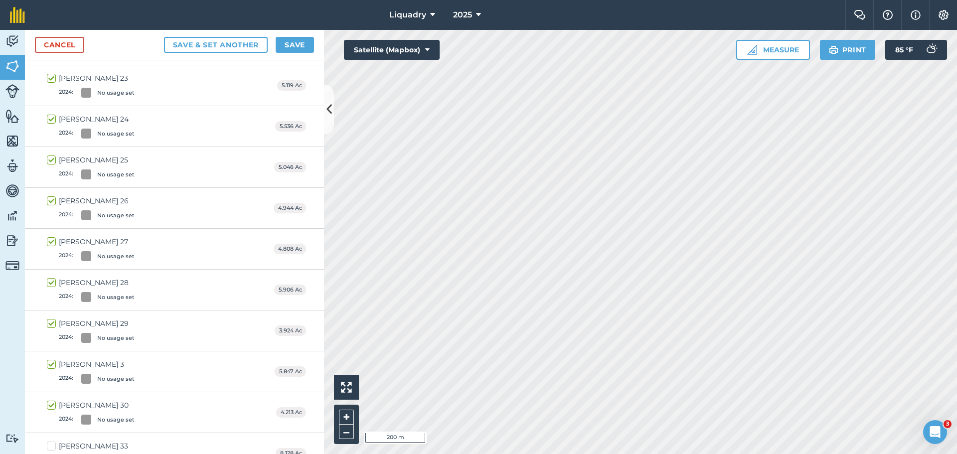
scroll to position [707, 0]
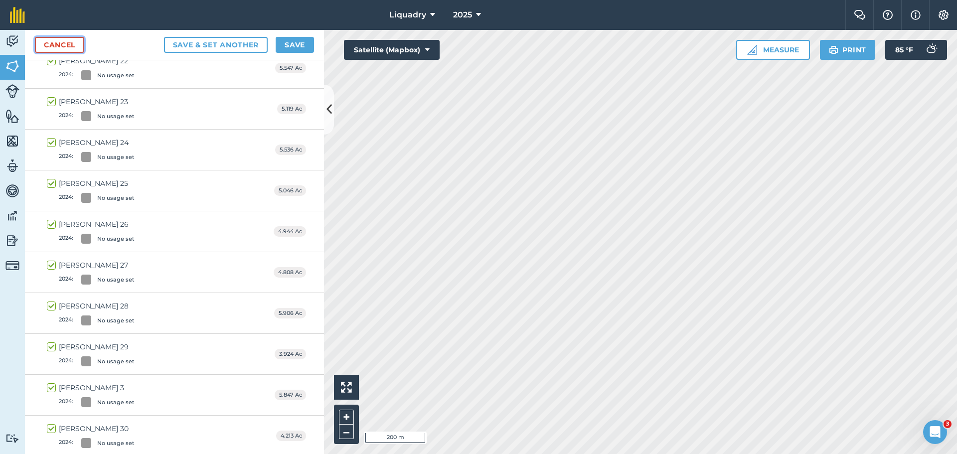
click at [53, 41] on link "Cancel" at bounding box center [59, 45] width 49 height 16
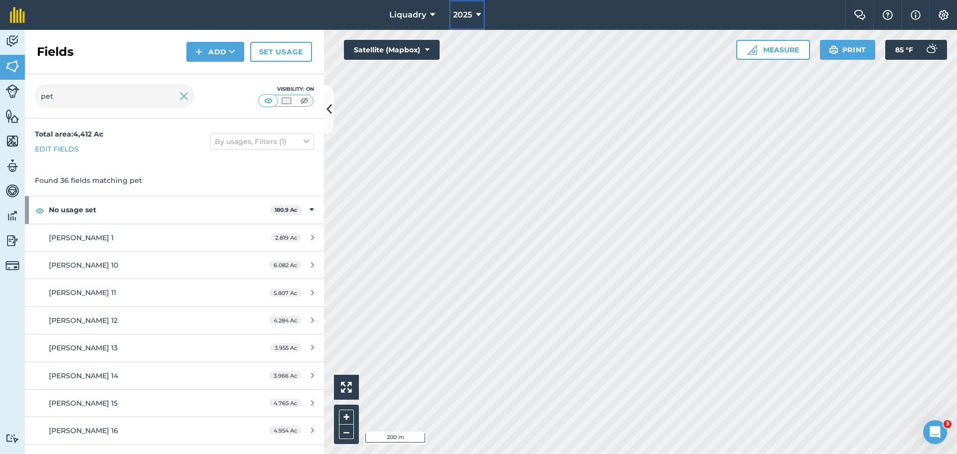
click at [478, 15] on icon at bounding box center [478, 15] width 5 height 12
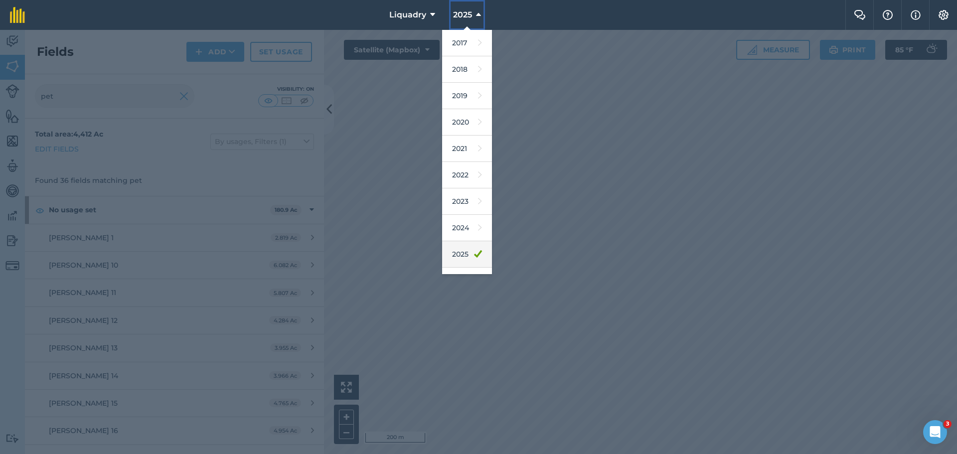
scroll to position [46, 0]
click at [465, 205] on link "2025" at bounding box center [467, 208] width 50 height 26
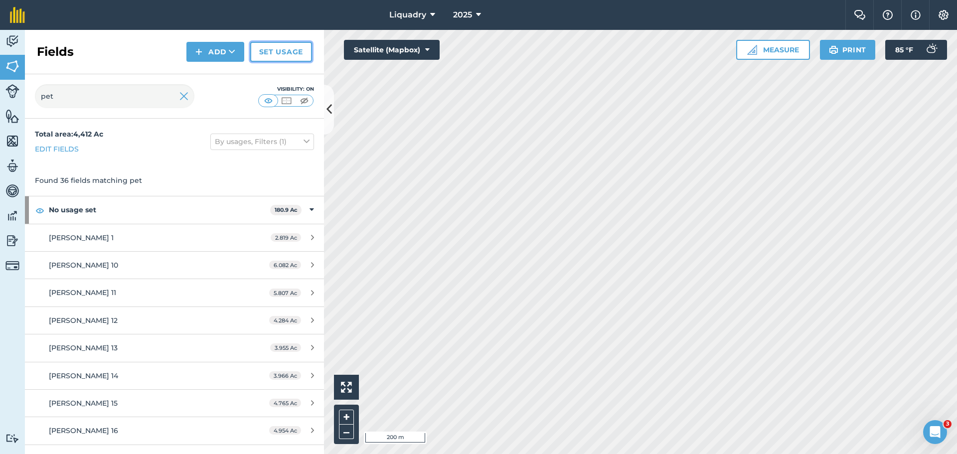
click at [279, 48] on link "Set usage" at bounding box center [281, 52] width 62 height 20
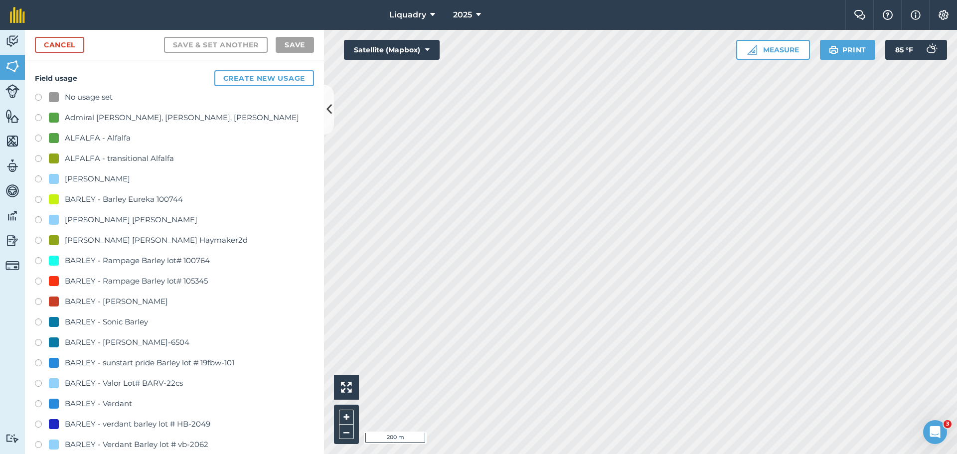
click at [72, 400] on div "BARLEY - Verdant" at bounding box center [98, 404] width 67 height 12
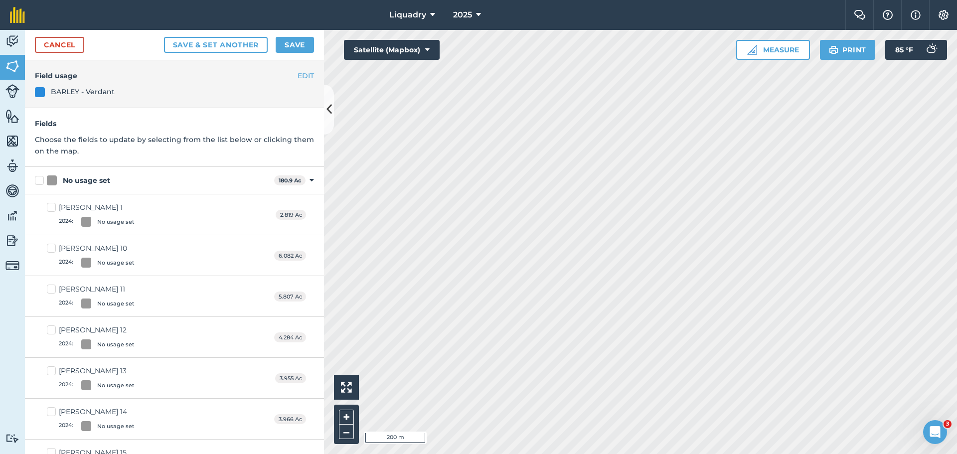
click at [52, 204] on label "[PERSON_NAME] 1 2024 : No usage set" at bounding box center [91, 214] width 88 height 24
click at [52, 204] on input "[PERSON_NAME] 1 2024 : No usage set" at bounding box center [50, 205] width 6 height 6
checkbox input "true"
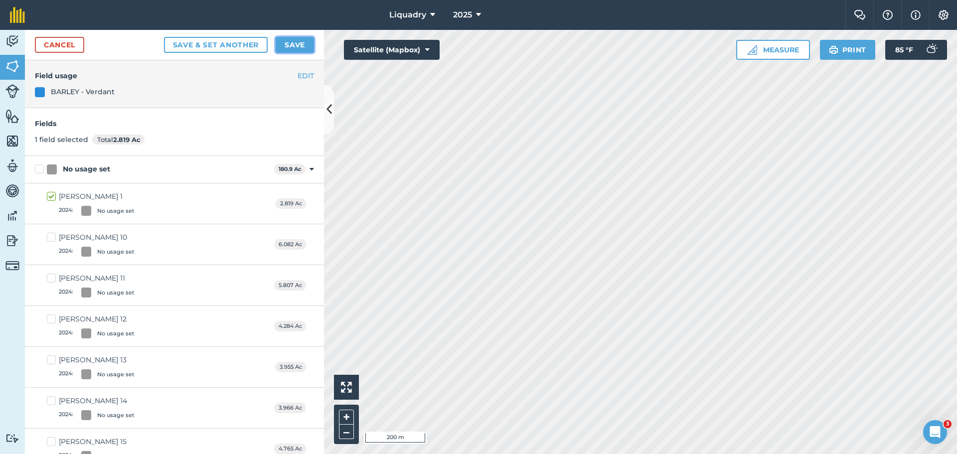
click at [300, 45] on button "Save" at bounding box center [295, 45] width 38 height 16
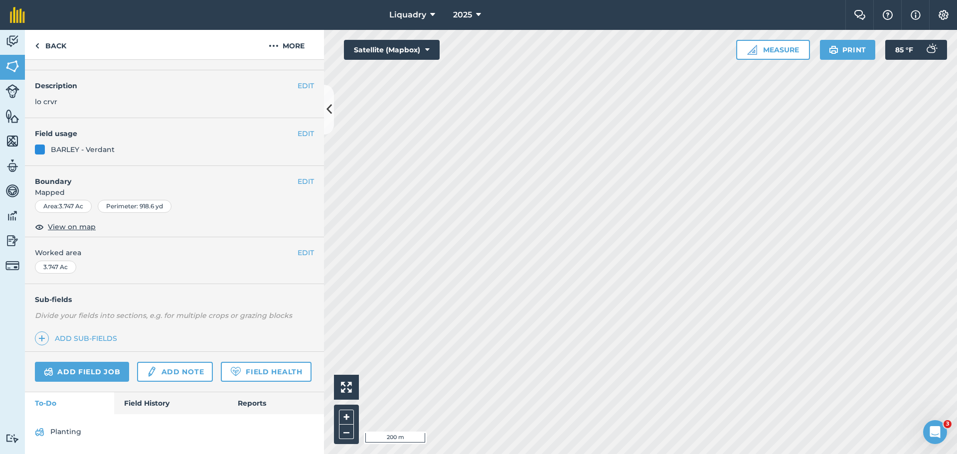
scroll to position [52, 0]
click at [127, 402] on link "Field History" at bounding box center [170, 403] width 113 height 22
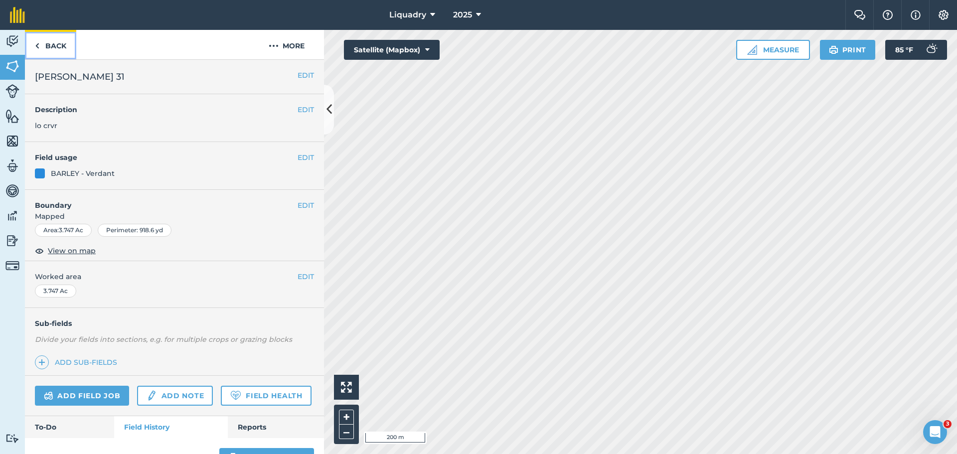
click at [67, 45] on link "Back" at bounding box center [50, 44] width 51 height 29
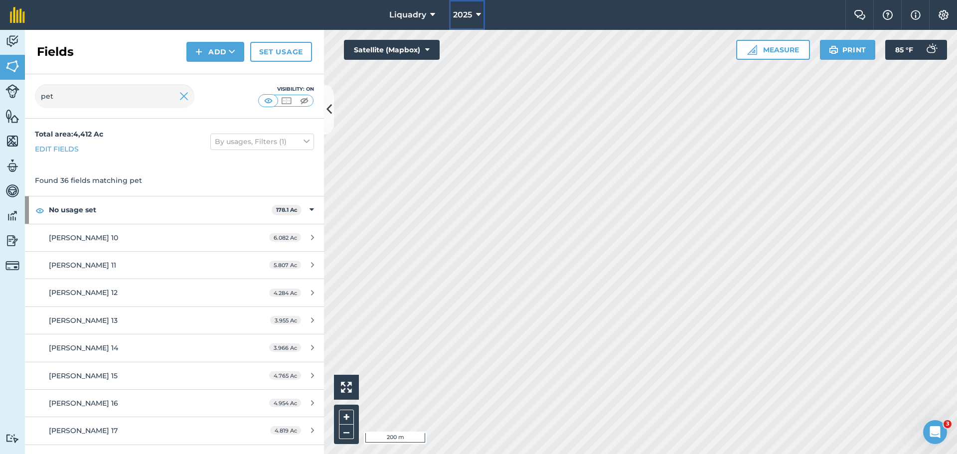
click at [469, 10] on span "2025" at bounding box center [462, 15] width 19 height 12
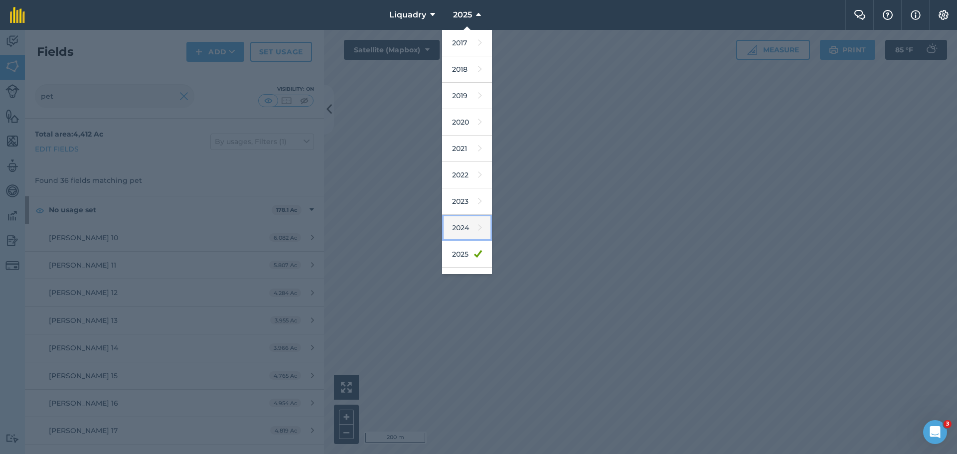
click at [476, 225] on link "2024" at bounding box center [467, 228] width 50 height 26
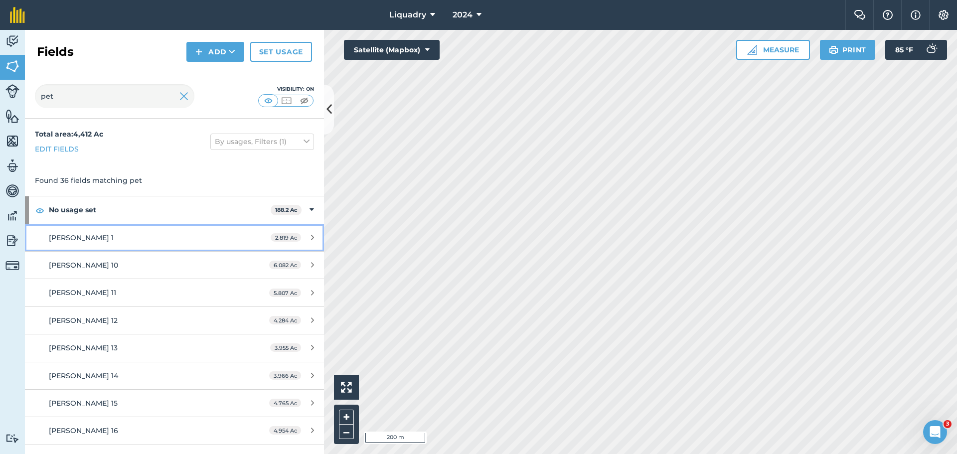
click at [79, 238] on span "[PERSON_NAME] 1" at bounding box center [81, 237] width 65 height 9
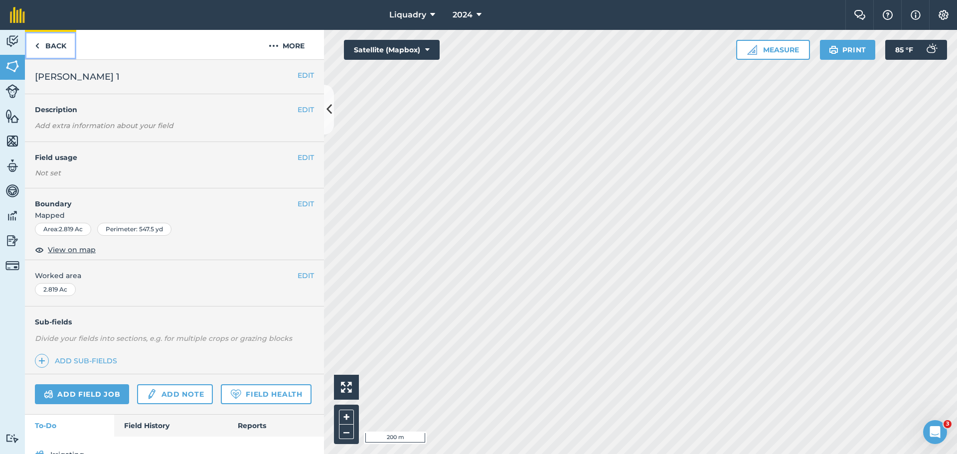
click at [55, 44] on link "Back" at bounding box center [50, 44] width 51 height 29
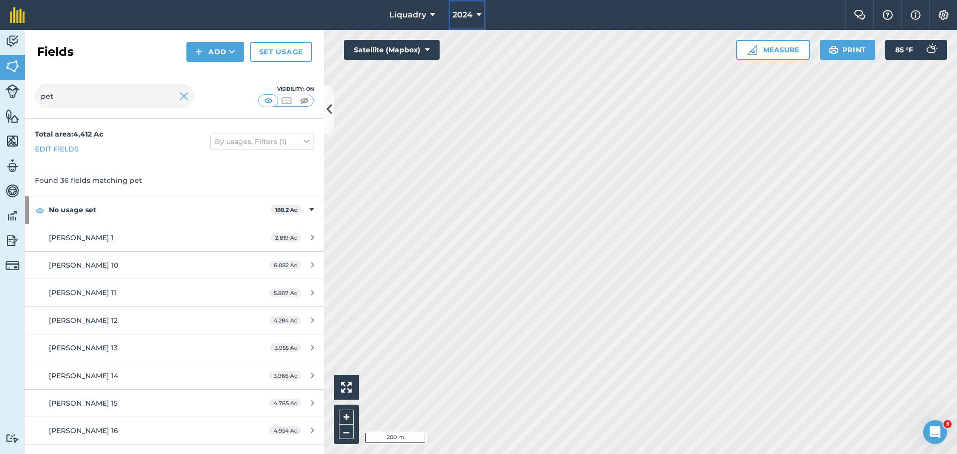
click at [477, 14] on icon at bounding box center [478, 15] width 5 height 12
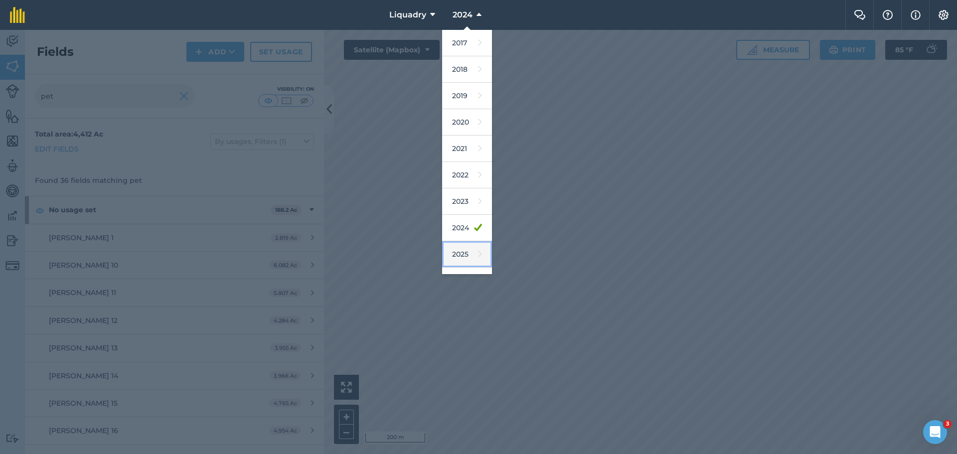
click at [465, 255] on link "2025" at bounding box center [467, 254] width 50 height 26
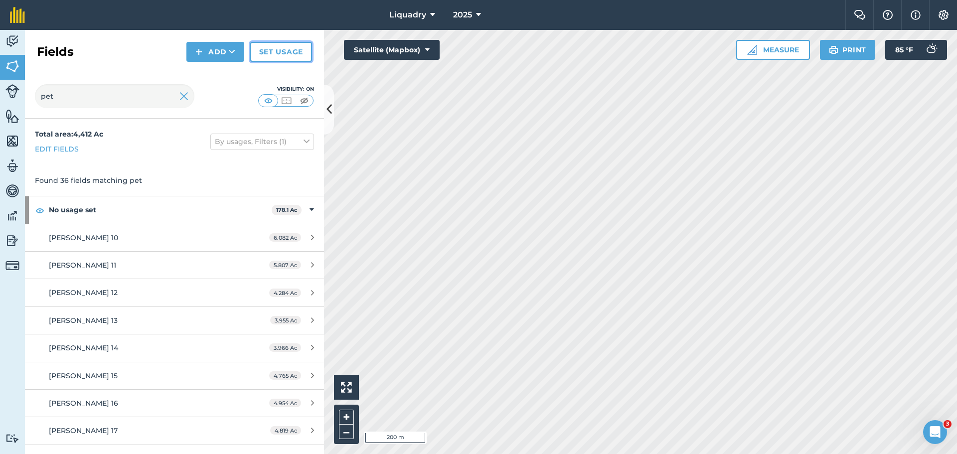
click at [283, 55] on link "Set usage" at bounding box center [281, 52] width 62 height 20
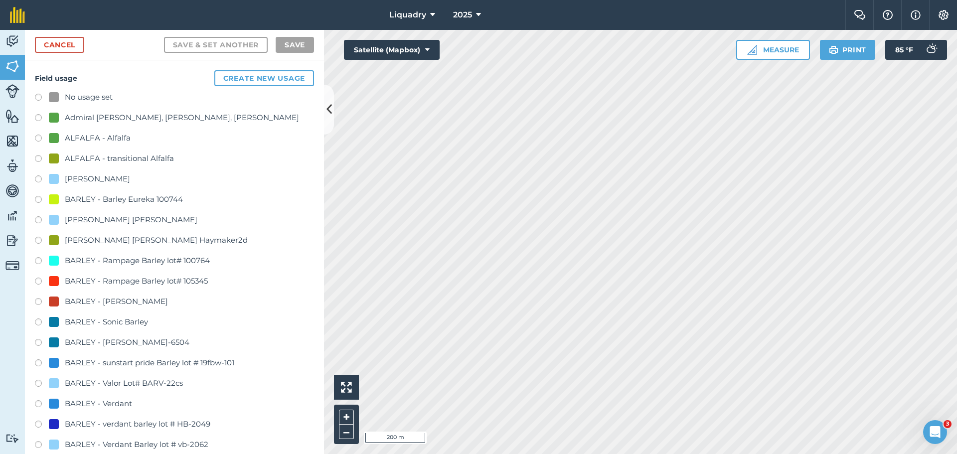
click at [83, 403] on div "BARLEY - Verdant" at bounding box center [98, 404] width 67 height 12
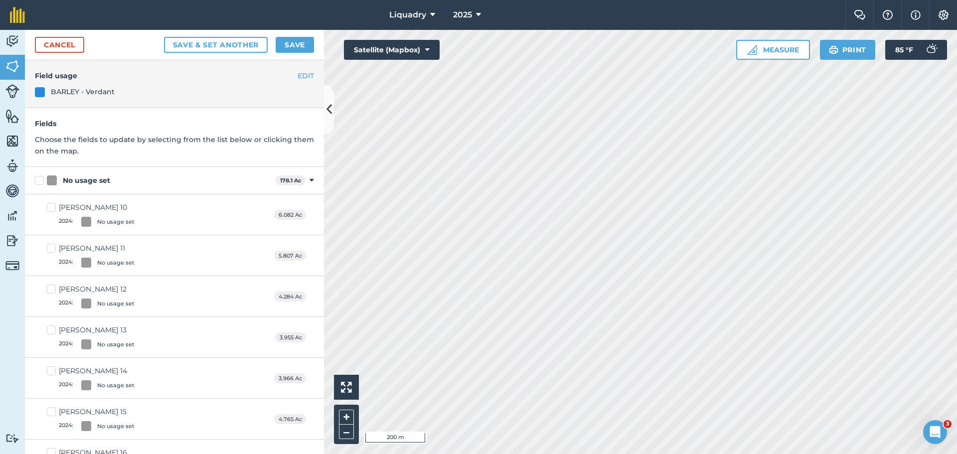
click at [38, 183] on label "No usage set" at bounding box center [153, 180] width 237 height 10
click at [38, 182] on input "No usage set" at bounding box center [38, 178] width 6 height 6
checkbox input "true"
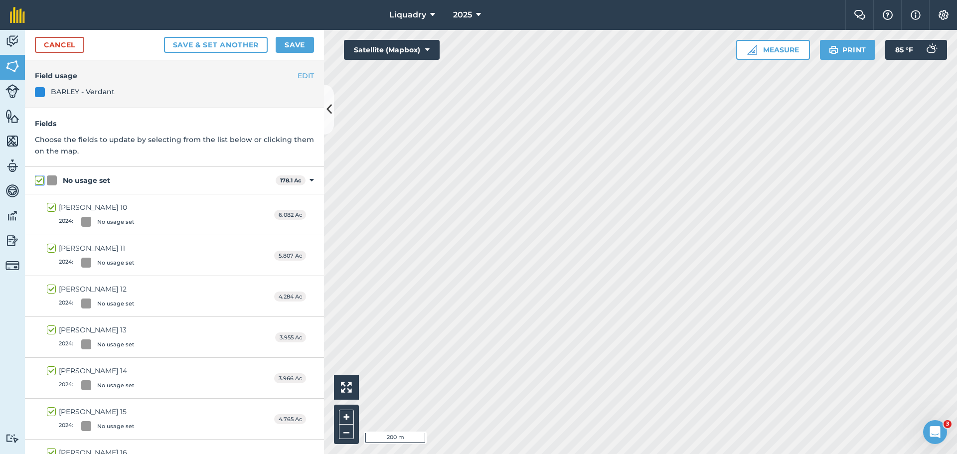
checkbox input "true"
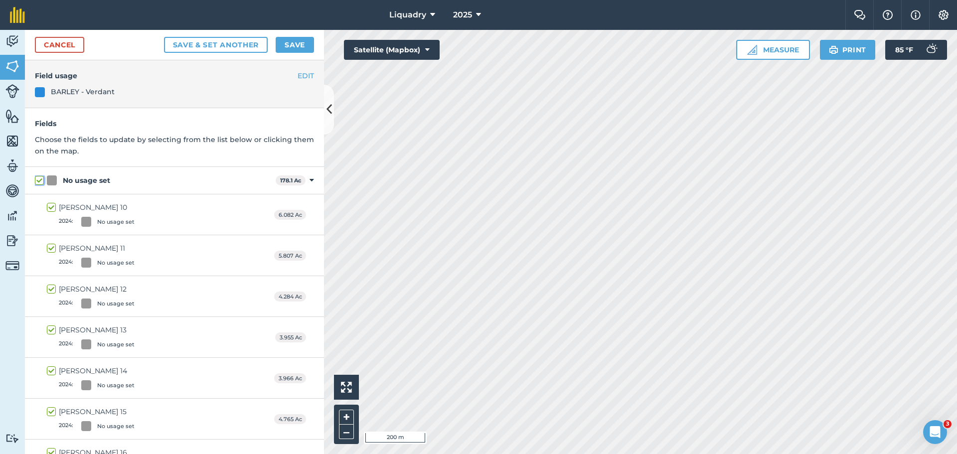
checkbox input "true"
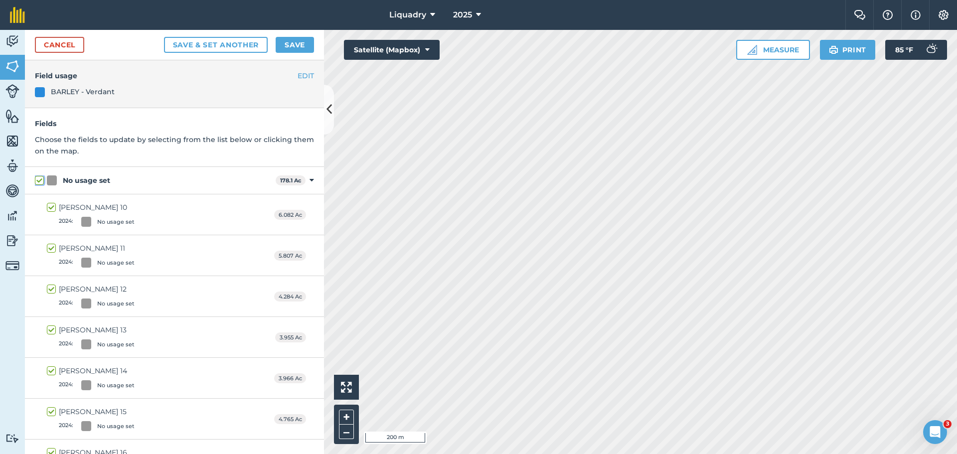
checkbox input "true"
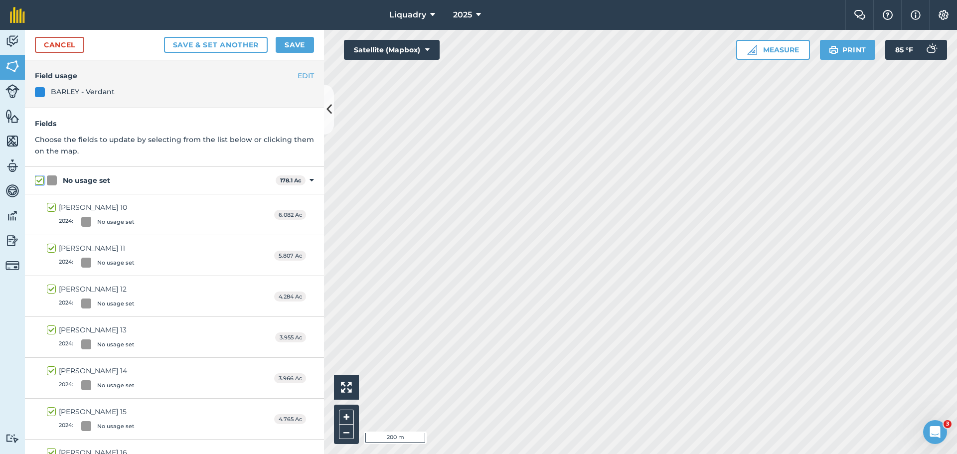
checkbox input "true"
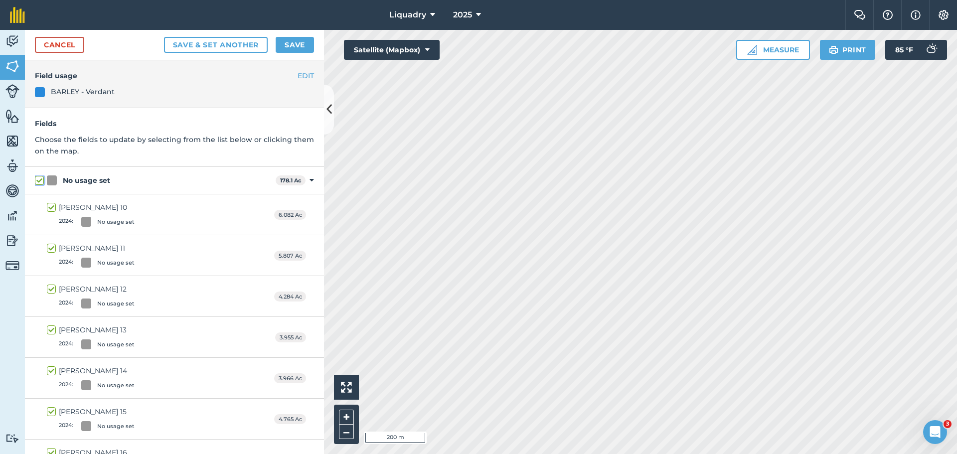
checkbox input "true"
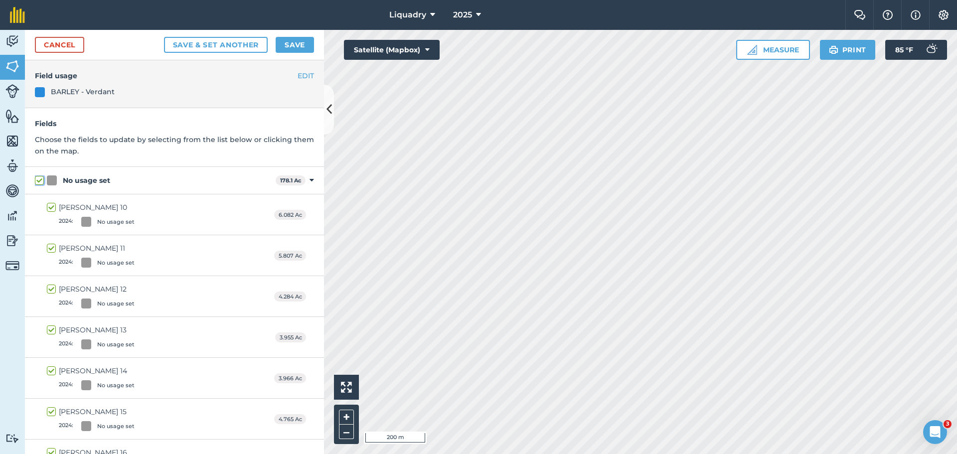
checkbox input "true"
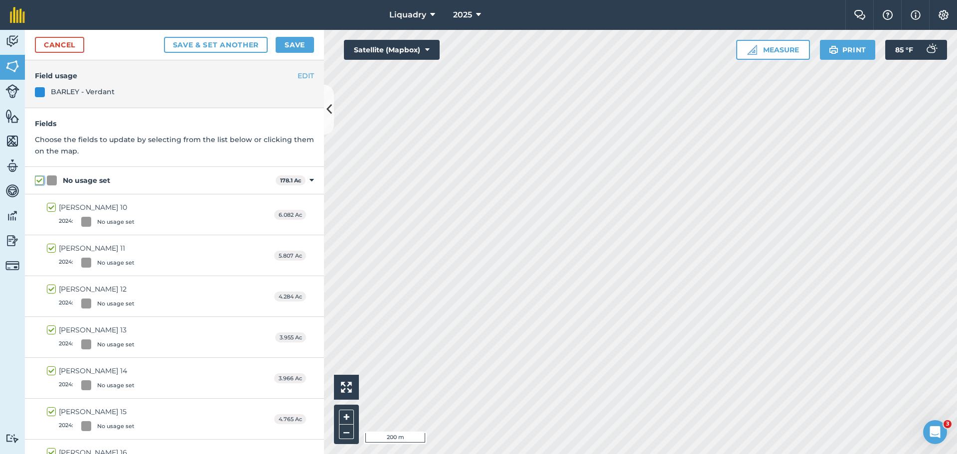
checkbox input "true"
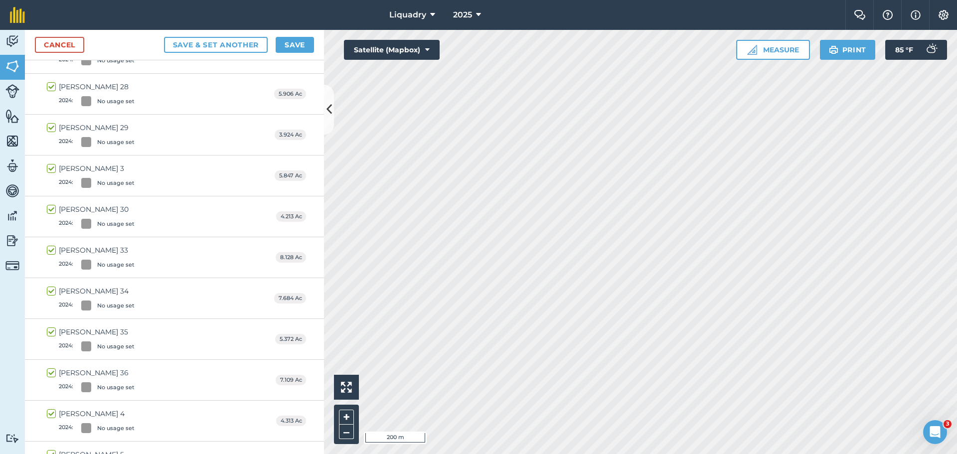
scroll to position [897, 0]
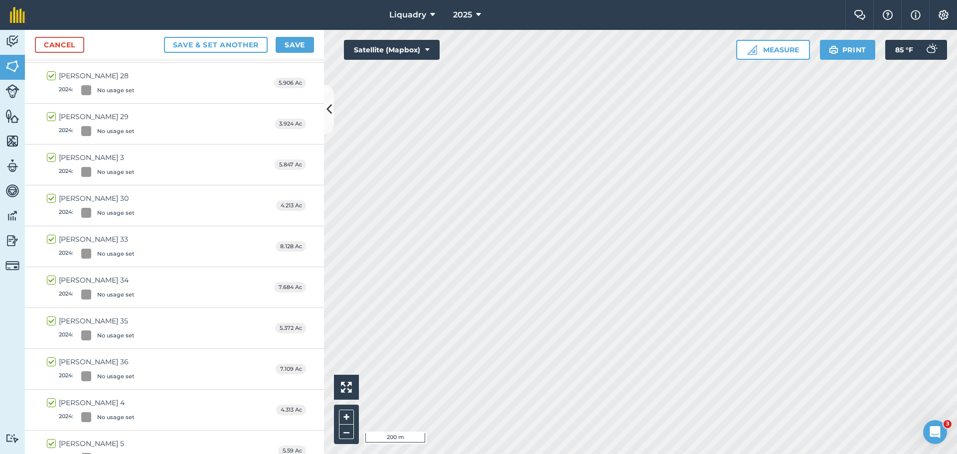
click at [53, 240] on label "[PERSON_NAME] 33 2024 : No usage set" at bounding box center [91, 246] width 88 height 24
click at [53, 240] on input "[PERSON_NAME] 33 2024 : No usage set" at bounding box center [50, 237] width 6 height 6
checkbox input "false"
click at [54, 281] on label "[PERSON_NAME] 34 2024 : No usage set" at bounding box center [91, 287] width 88 height 24
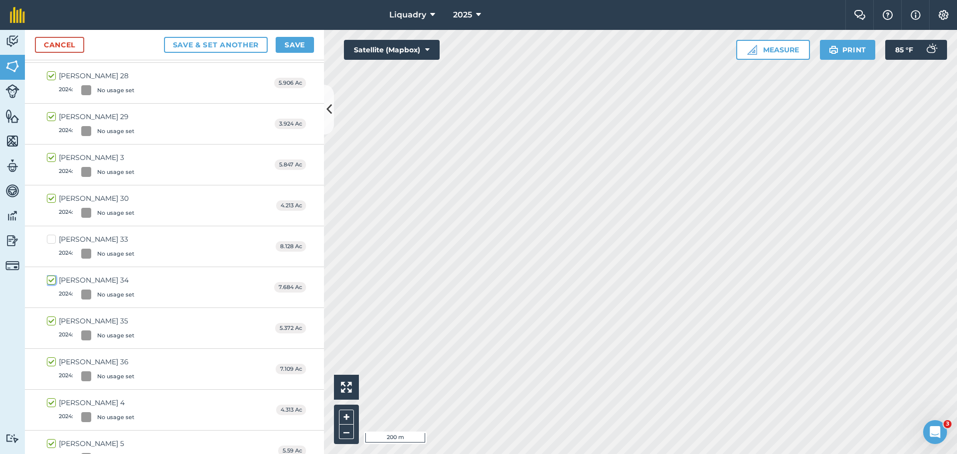
click at [53, 281] on input "[PERSON_NAME] 34 2024 : No usage set" at bounding box center [50, 278] width 6 height 6
checkbox input "false"
click at [52, 321] on label "[PERSON_NAME] 35 2024 : No usage set" at bounding box center [91, 328] width 88 height 24
click at [52, 321] on input "[PERSON_NAME] 35 2024 : No usage set" at bounding box center [50, 319] width 6 height 6
checkbox input "false"
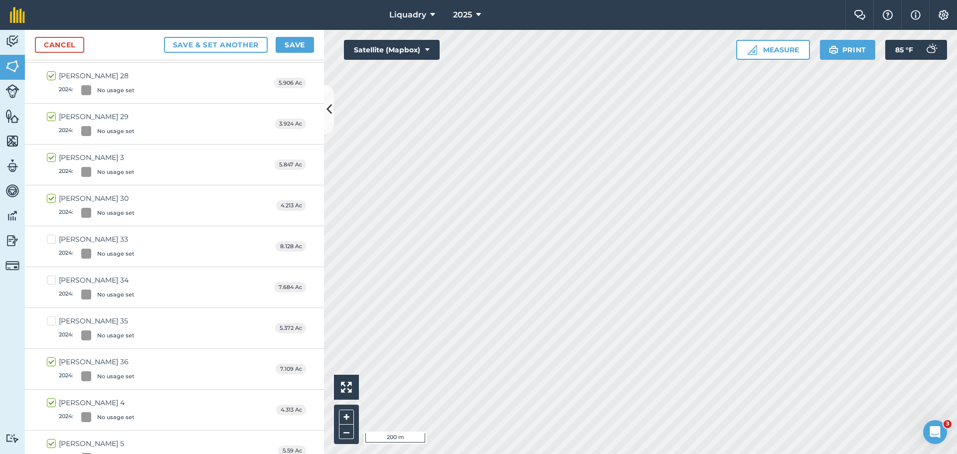
click at [54, 364] on label "[PERSON_NAME] 36 2024 : No usage set" at bounding box center [91, 369] width 88 height 24
click at [53, 363] on input "[PERSON_NAME] 36 2024 : No usage set" at bounding box center [50, 360] width 6 height 6
checkbox input "false"
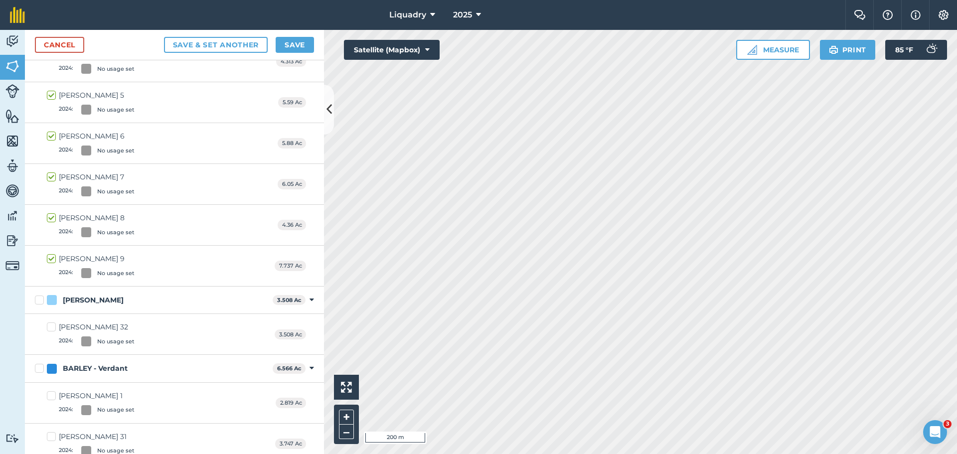
scroll to position [1256, 0]
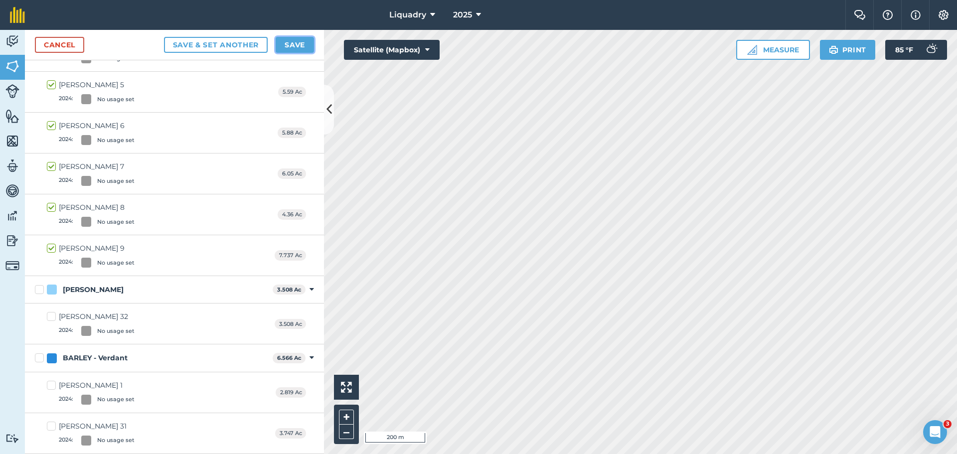
click at [288, 41] on button "Save" at bounding box center [295, 45] width 38 height 16
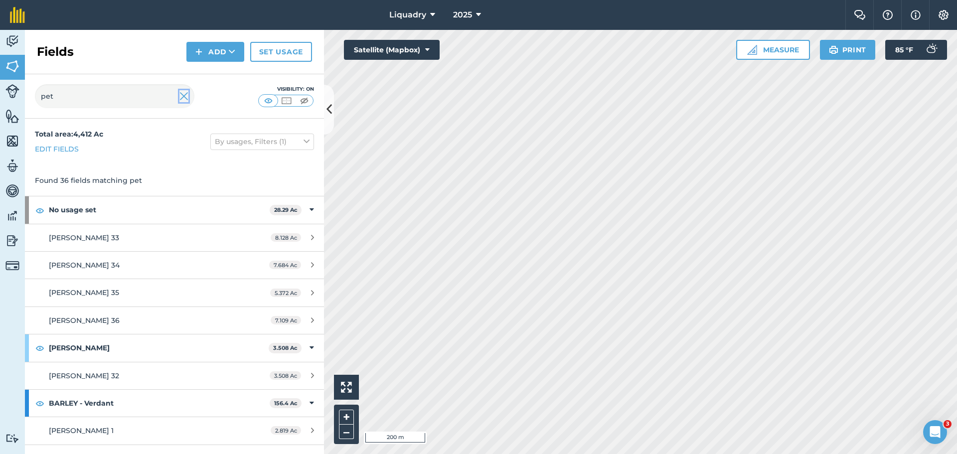
click at [182, 96] on img at bounding box center [183, 96] width 9 height 12
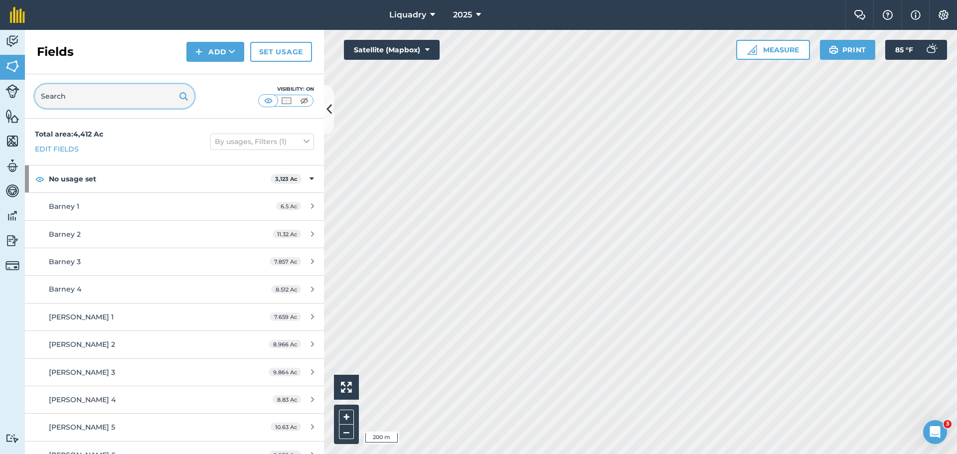
click at [122, 101] on input "text" at bounding box center [114, 96] width 159 height 24
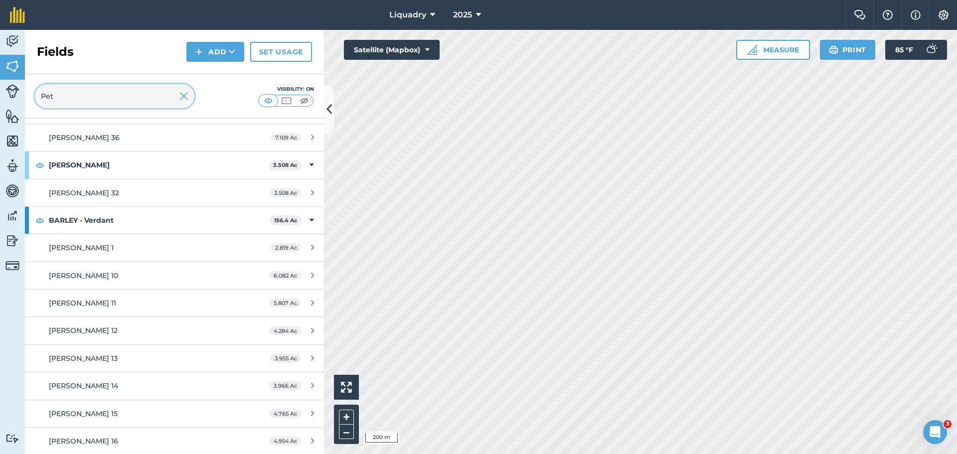
scroll to position [199, 0]
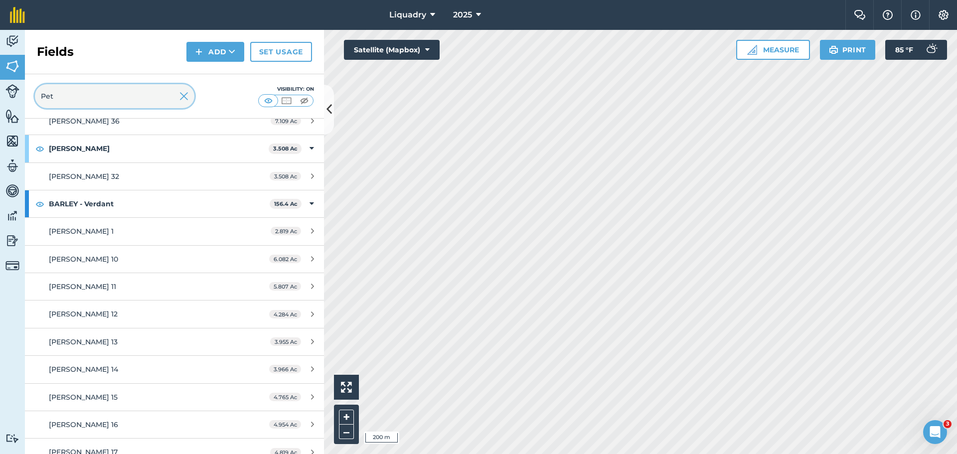
type input "Pet"
click at [757, 42] on button "Measure" at bounding box center [773, 50] width 74 height 20
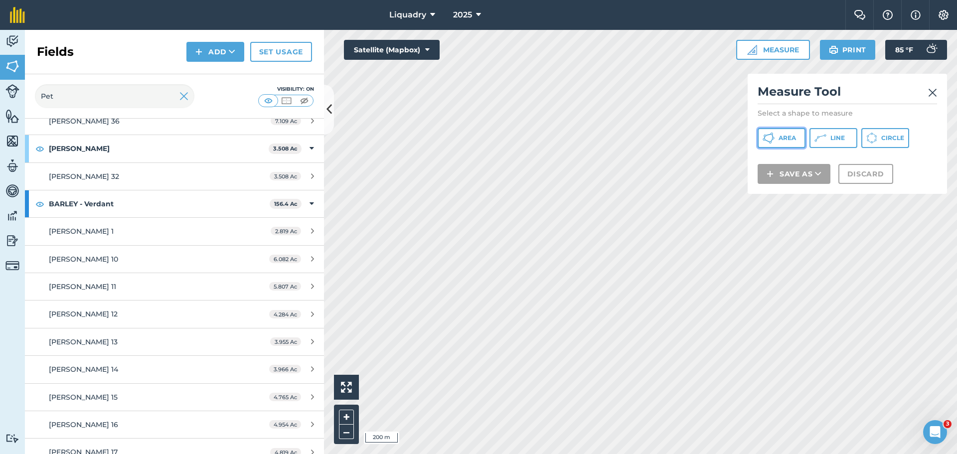
click at [764, 135] on icon at bounding box center [768, 138] width 12 height 12
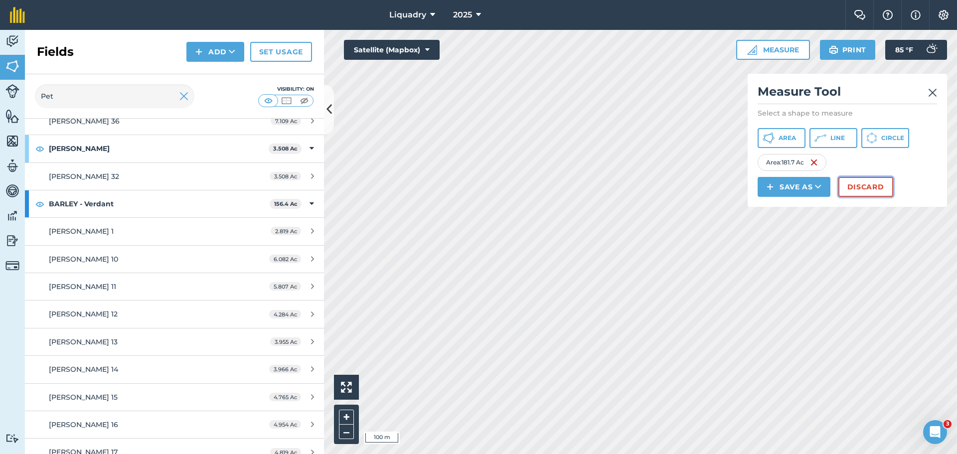
click at [860, 191] on button "Discard" at bounding box center [865, 187] width 55 height 20
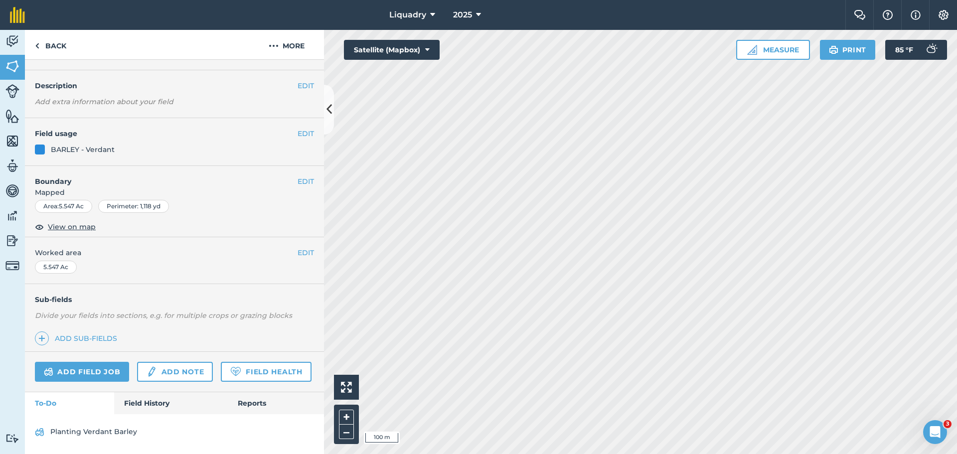
scroll to position [52, 0]
click at [143, 401] on link "Field History" at bounding box center [170, 403] width 113 height 22
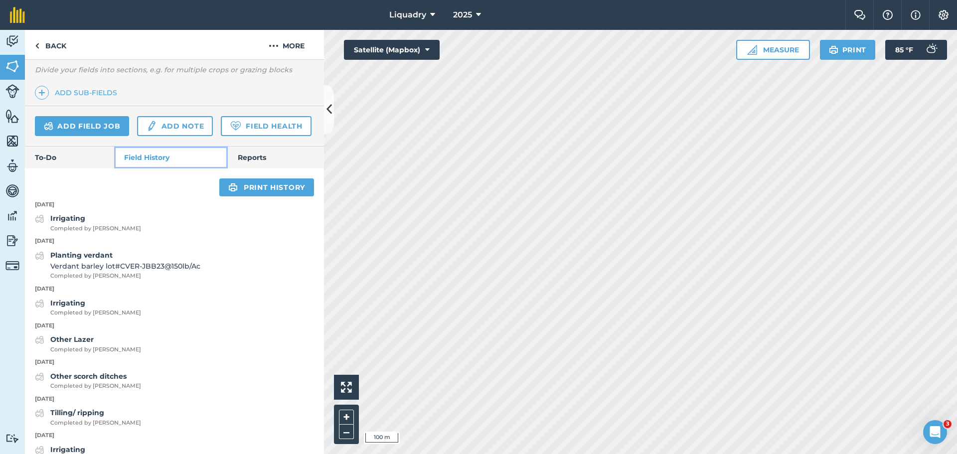
scroll to position [301, 0]
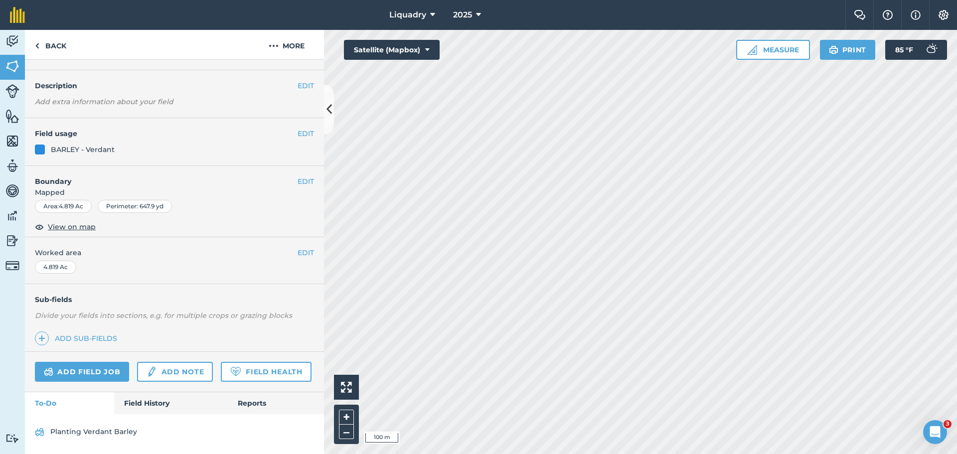
scroll to position [52, 0]
click at [141, 397] on link "Field History" at bounding box center [170, 403] width 113 height 22
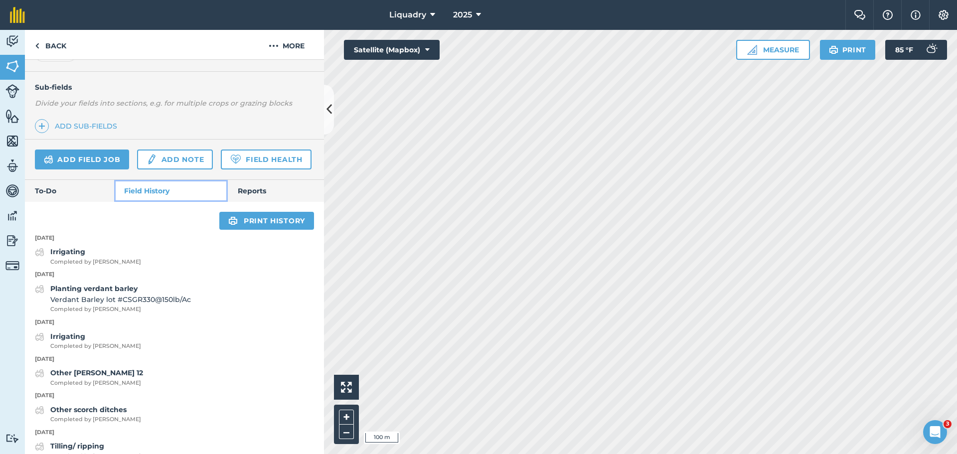
scroll to position [251, 0]
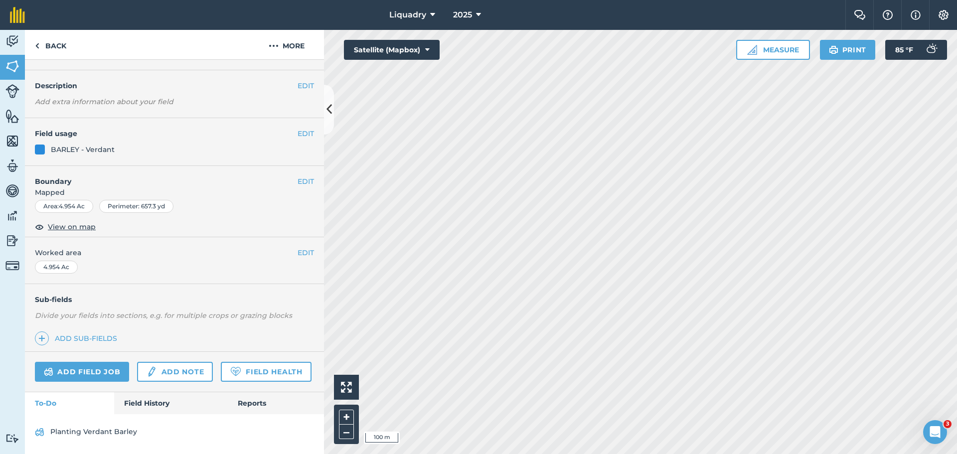
scroll to position [52, 0]
click at [147, 402] on link "Field History" at bounding box center [170, 403] width 113 height 22
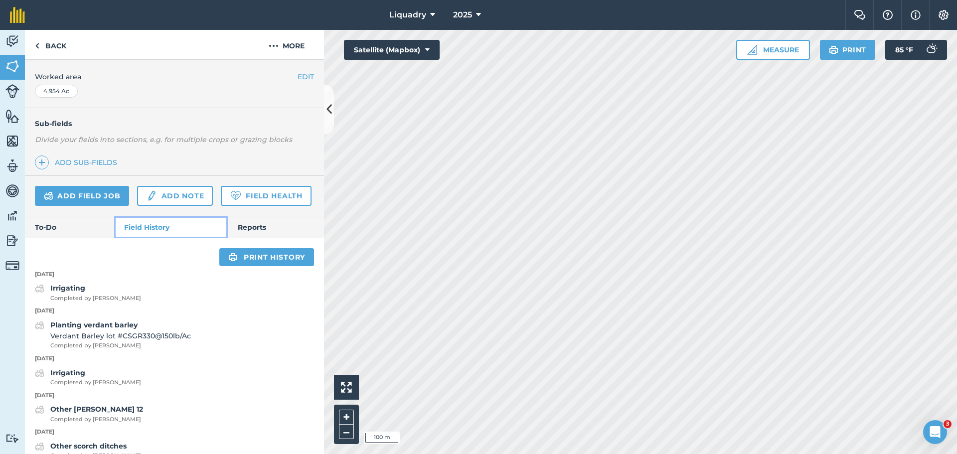
scroll to position [201, 0]
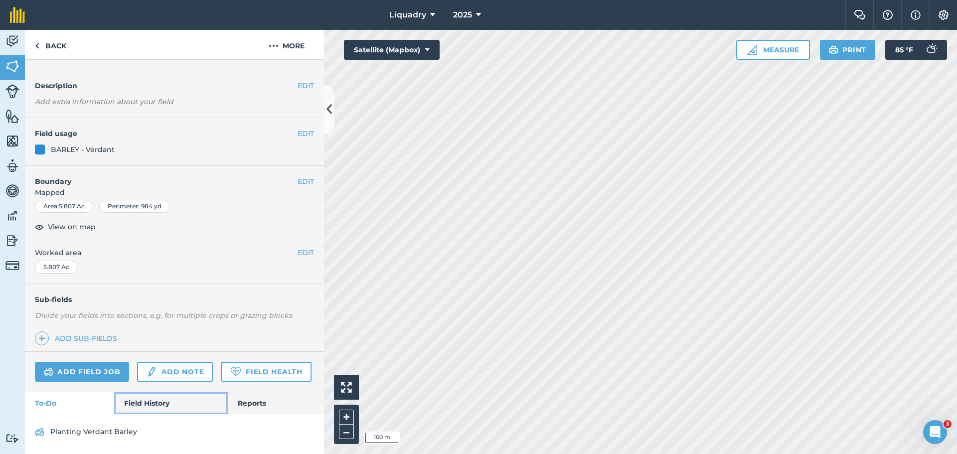
click at [122, 402] on link "Field History" at bounding box center [170, 403] width 113 height 22
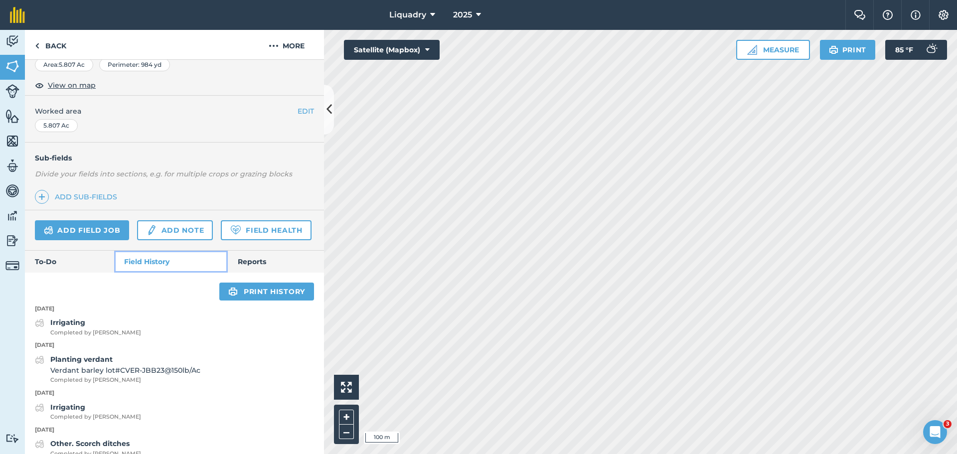
scroll to position [151, 0]
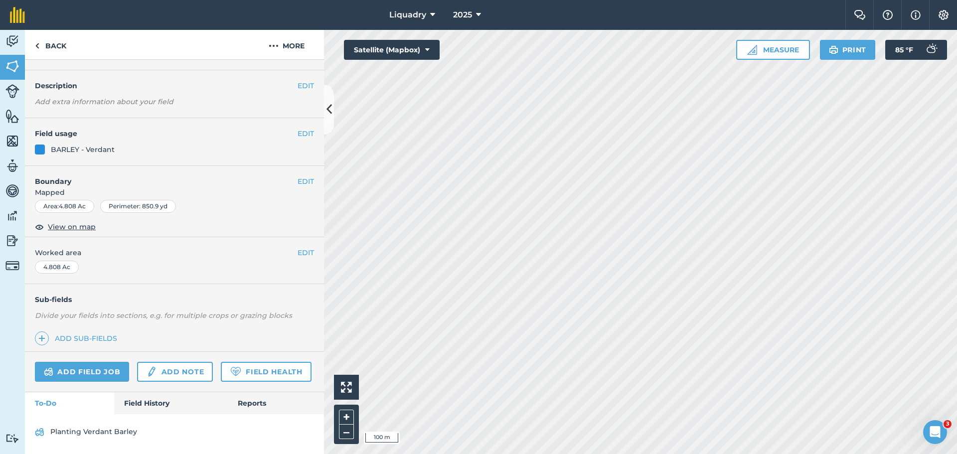
scroll to position [52, 0]
click at [159, 401] on link "Field History" at bounding box center [170, 403] width 113 height 22
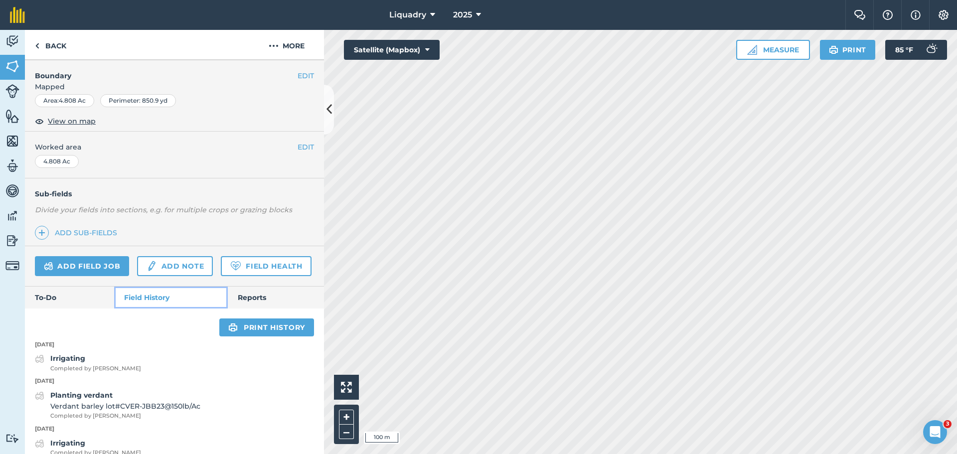
scroll to position [102, 0]
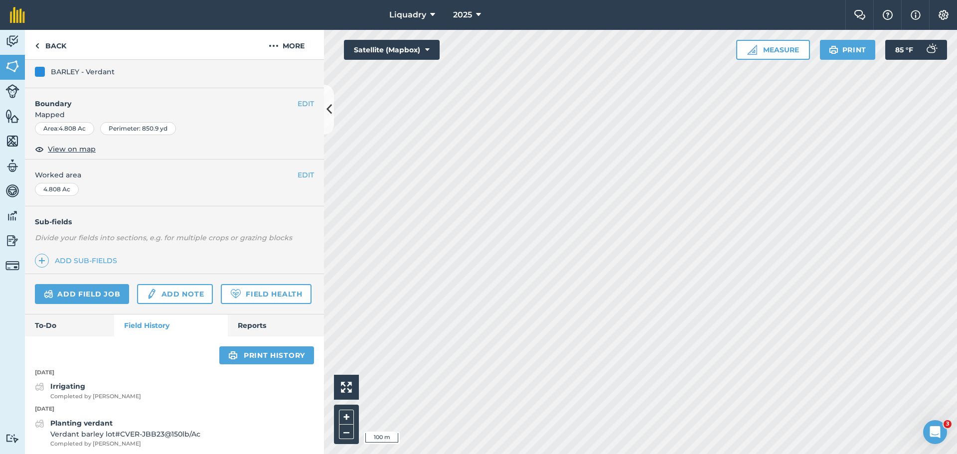
scroll to position [52, 0]
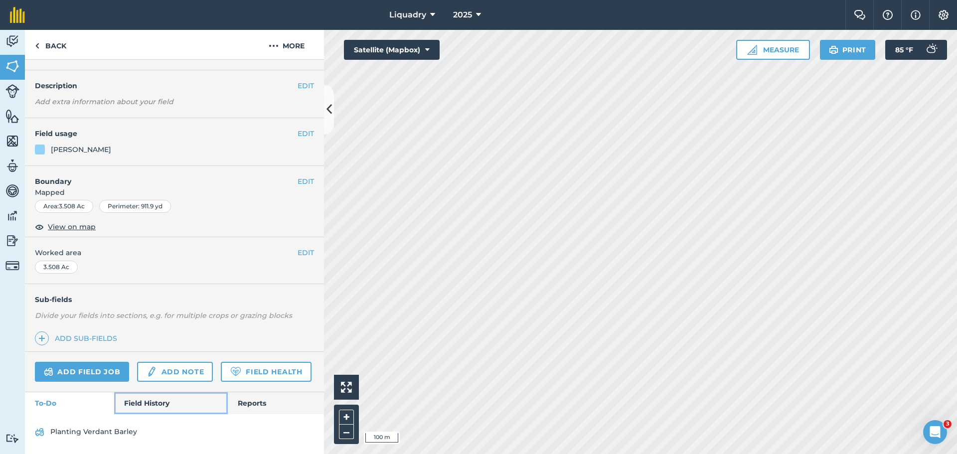
click at [157, 400] on link "Field History" at bounding box center [170, 403] width 113 height 22
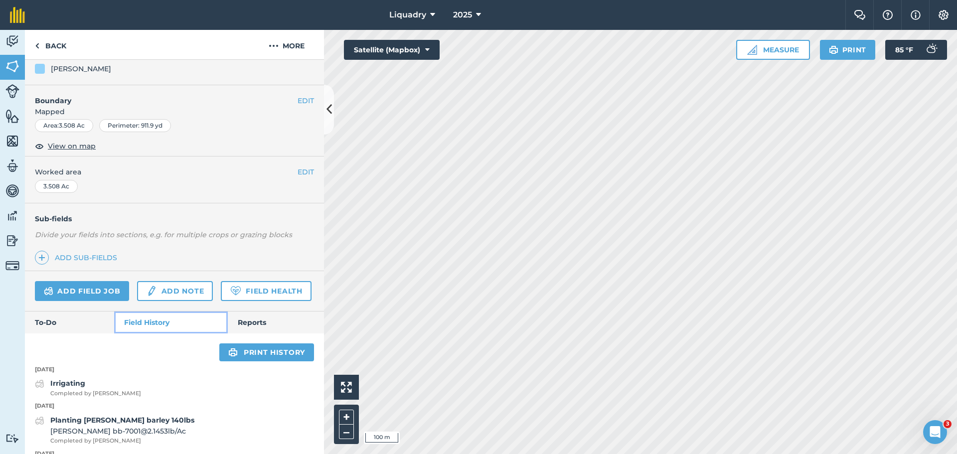
scroll to position [151, 0]
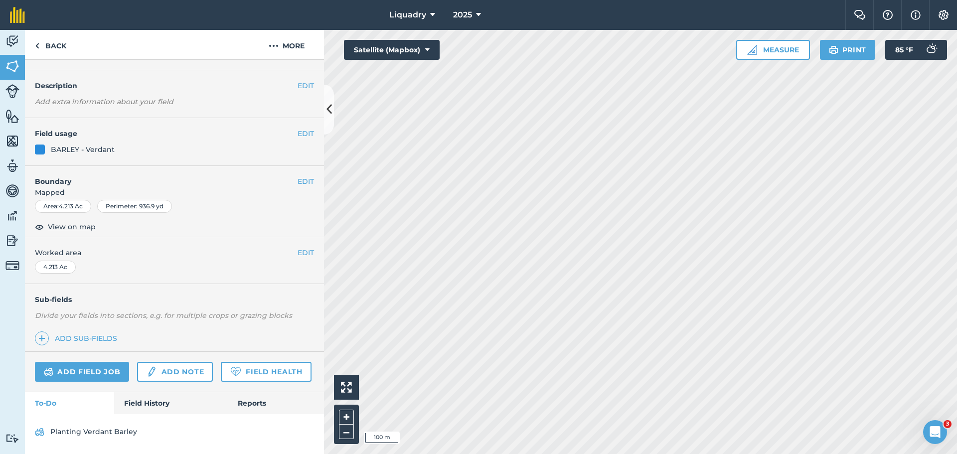
scroll to position [52, 0]
click at [141, 400] on link "Field History" at bounding box center [170, 403] width 113 height 22
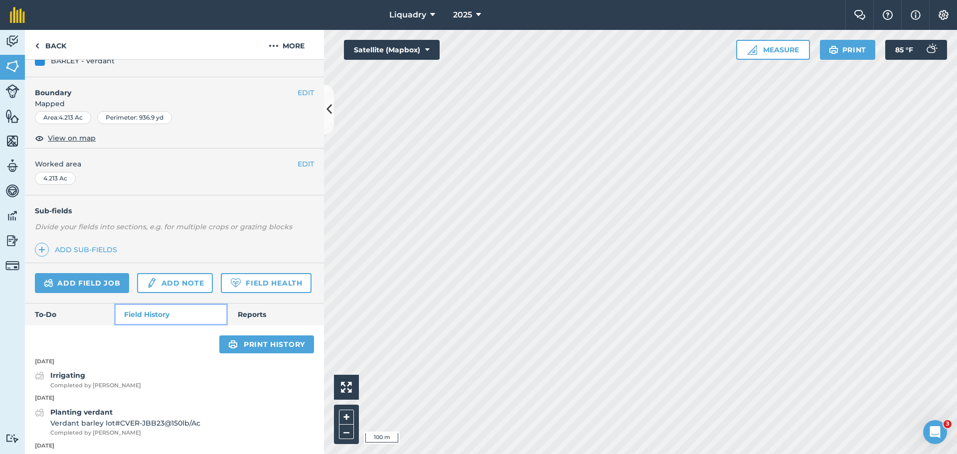
scroll to position [102, 0]
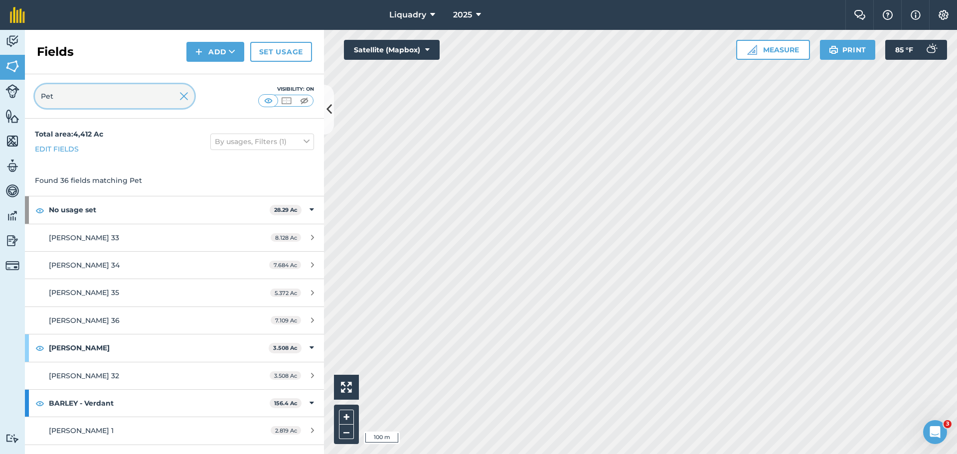
click at [177, 93] on input "Pet" at bounding box center [114, 96] width 159 height 24
click at [183, 95] on img at bounding box center [183, 96] width 9 height 12
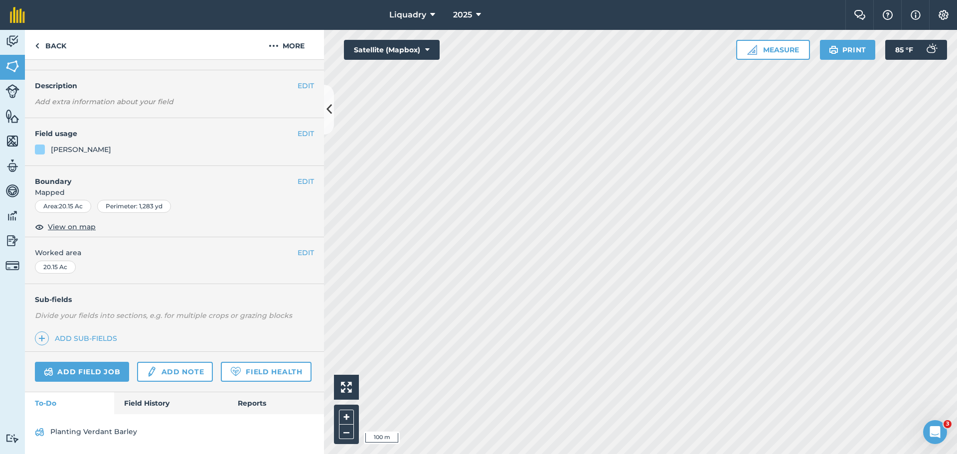
scroll to position [52, 0]
click at [153, 402] on link "Field History" at bounding box center [170, 403] width 113 height 22
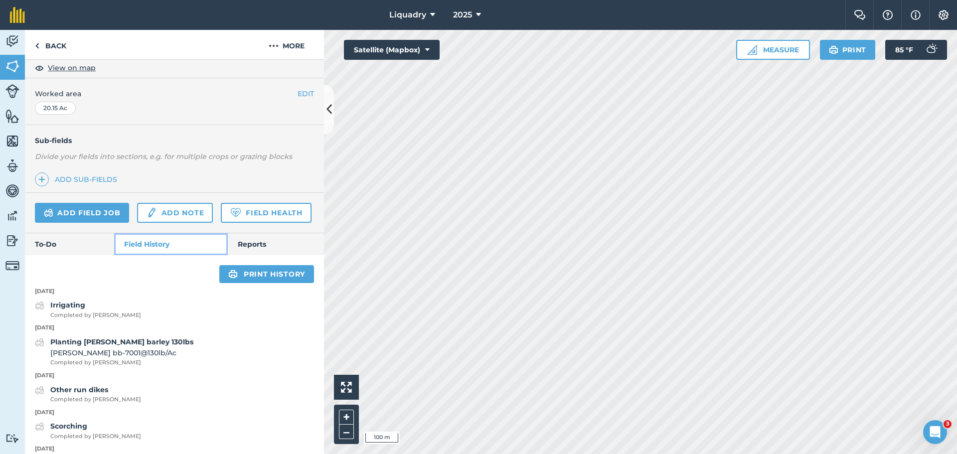
scroll to position [201, 0]
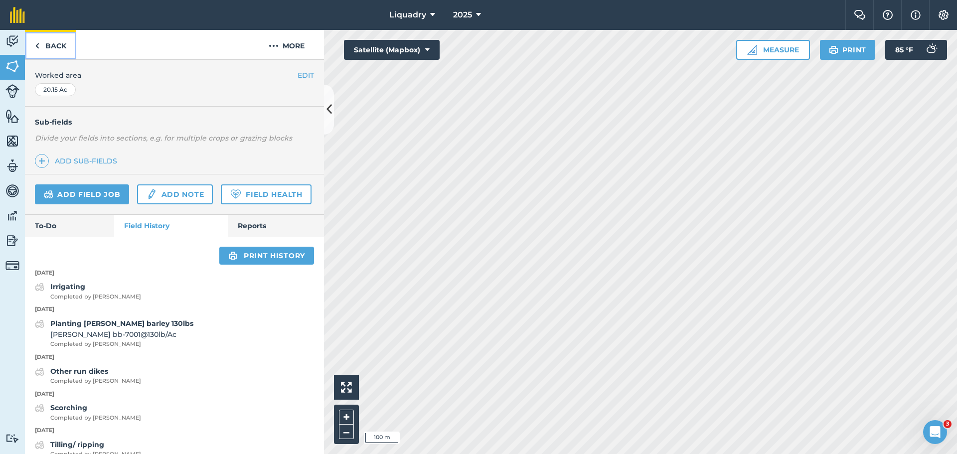
click at [41, 48] on link "Back" at bounding box center [50, 44] width 51 height 29
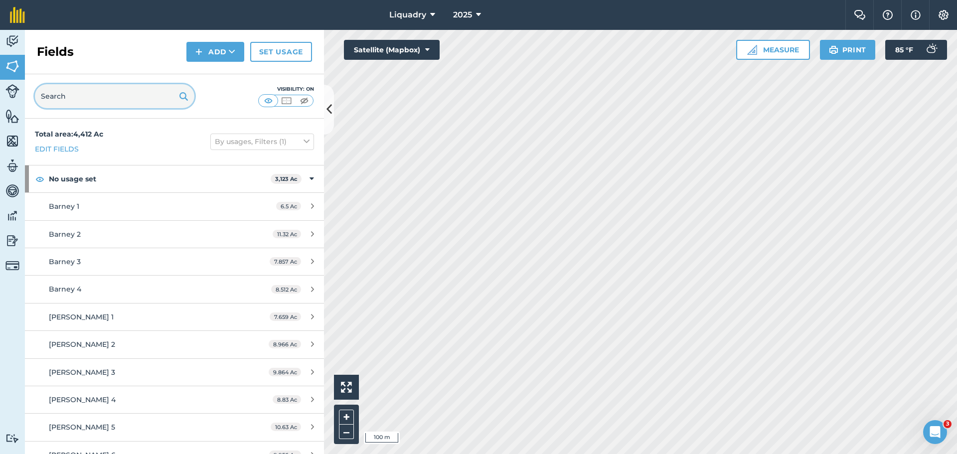
click at [111, 95] on input "text" at bounding box center [114, 96] width 159 height 24
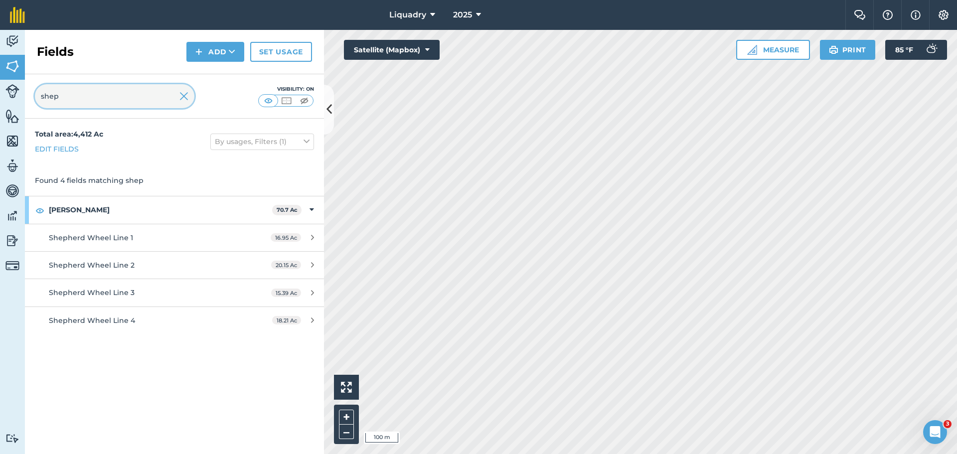
type input "shep"
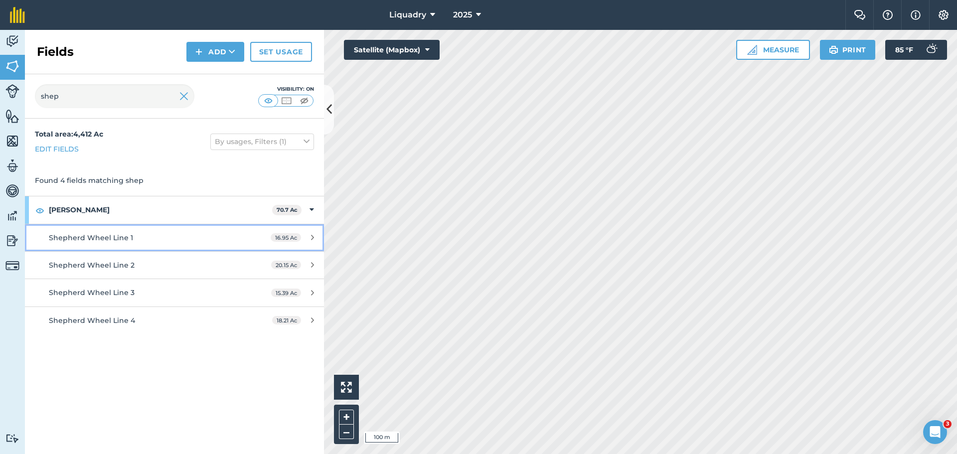
click at [146, 238] on div "Shepherd Wheel Line 1" at bounding box center [142, 237] width 187 height 11
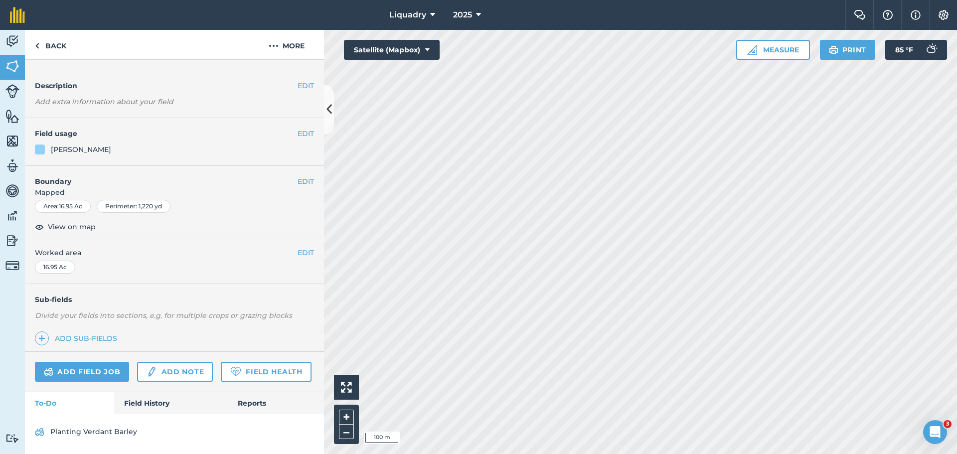
scroll to position [52, 0]
click at [143, 404] on link "Field History" at bounding box center [170, 403] width 113 height 22
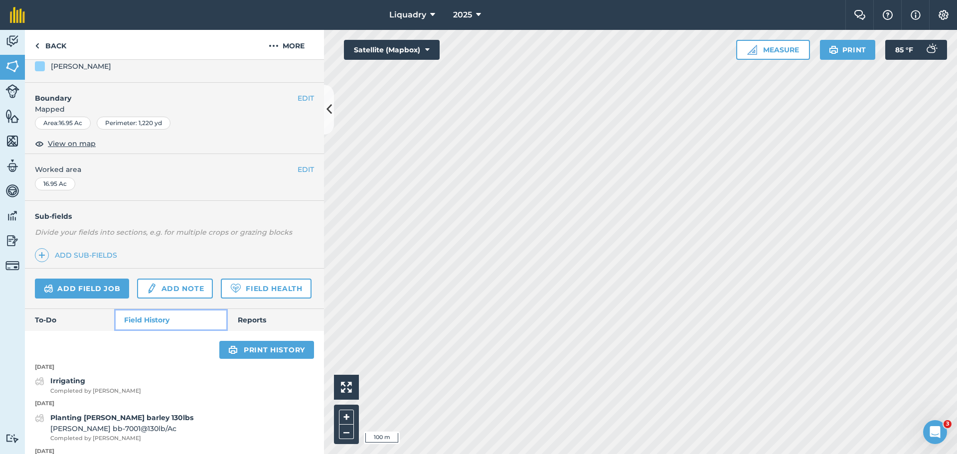
scroll to position [201, 0]
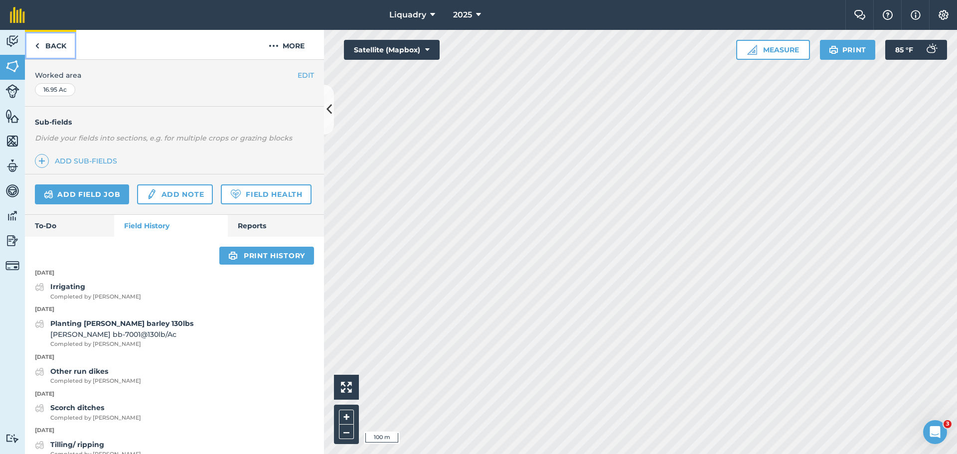
click at [47, 40] on link "Back" at bounding box center [50, 44] width 51 height 29
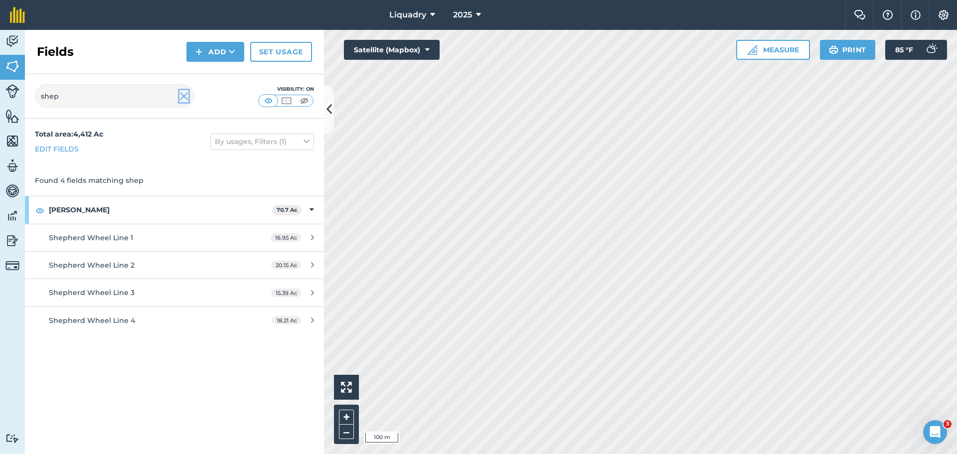
click at [186, 99] on img at bounding box center [183, 96] width 9 height 12
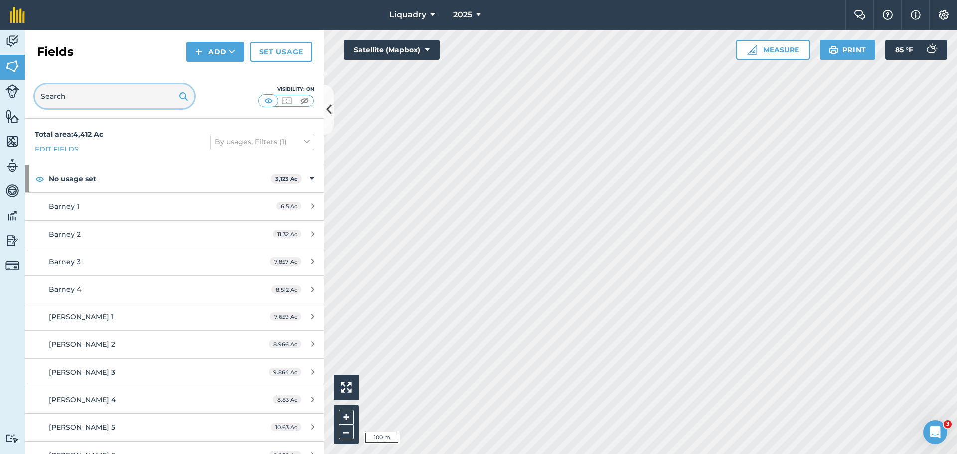
click at [81, 100] on input "text" at bounding box center [114, 96] width 159 height 24
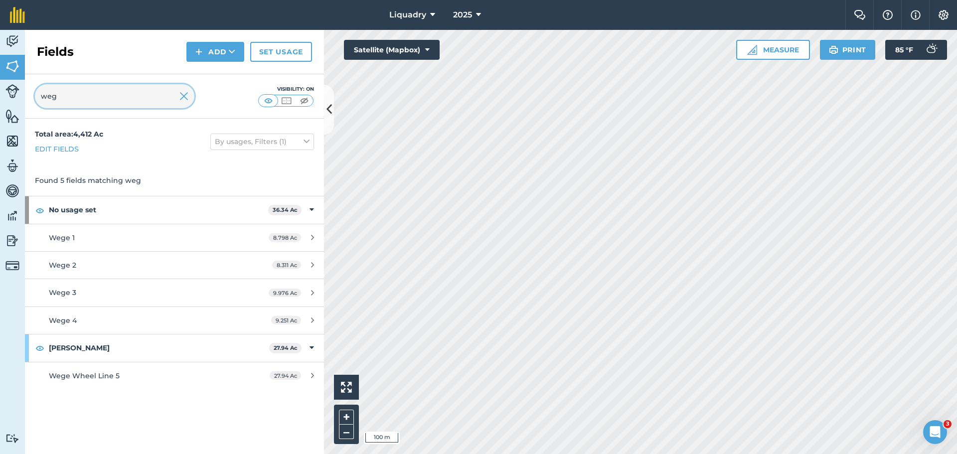
type input "weg"
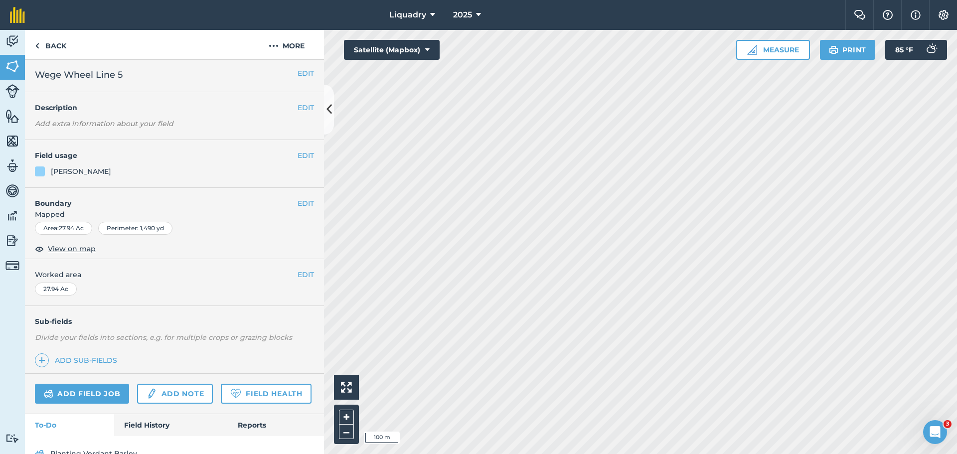
scroll to position [52, 0]
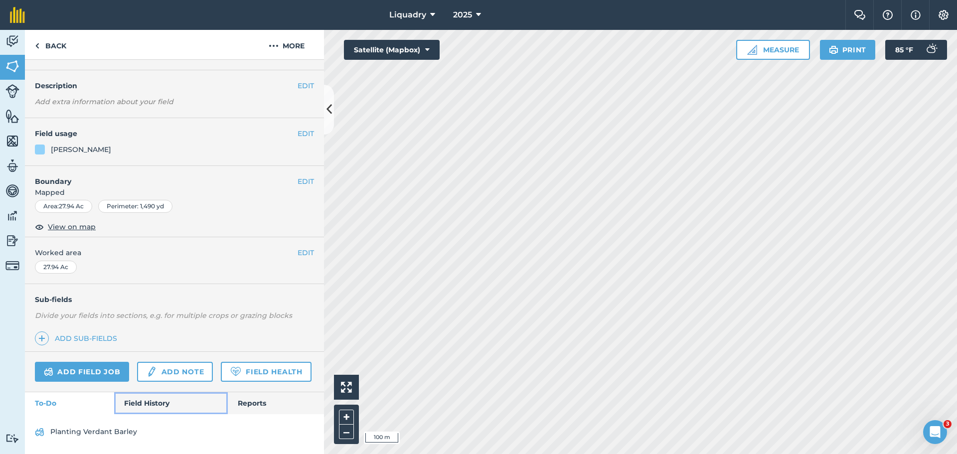
click at [160, 405] on link "Field History" at bounding box center [170, 403] width 113 height 22
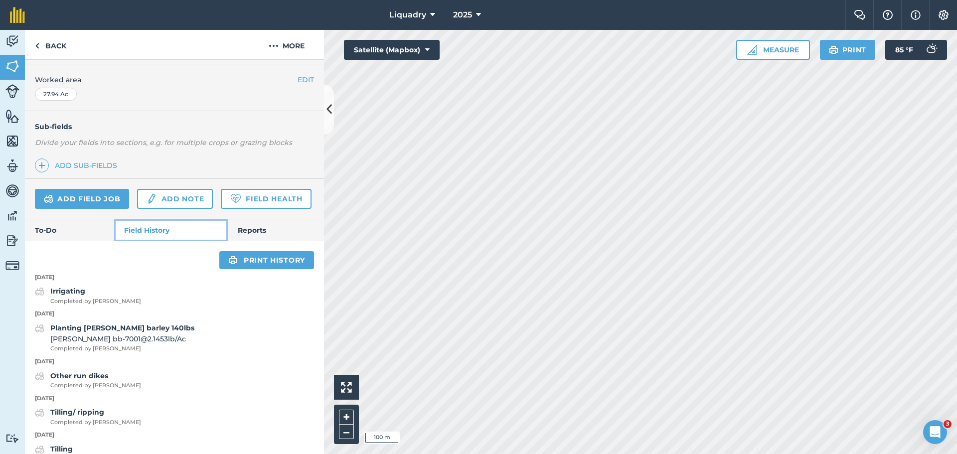
scroll to position [201, 0]
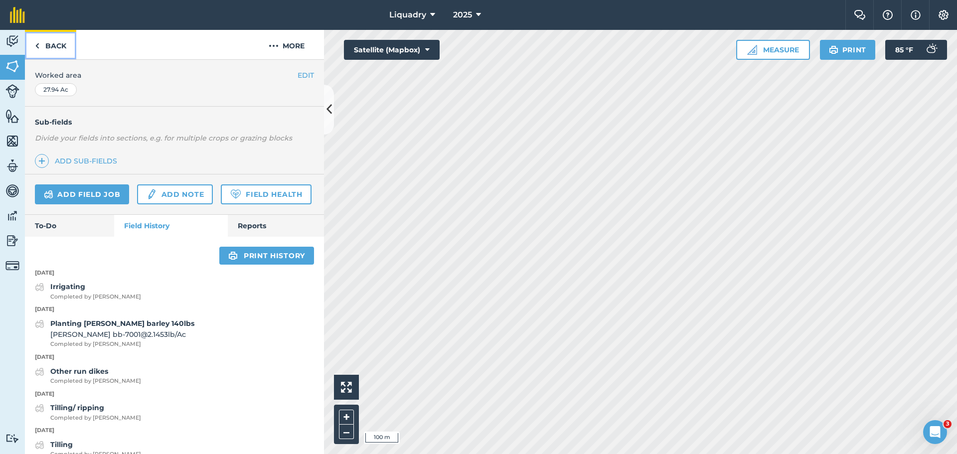
click at [52, 43] on link "Back" at bounding box center [50, 44] width 51 height 29
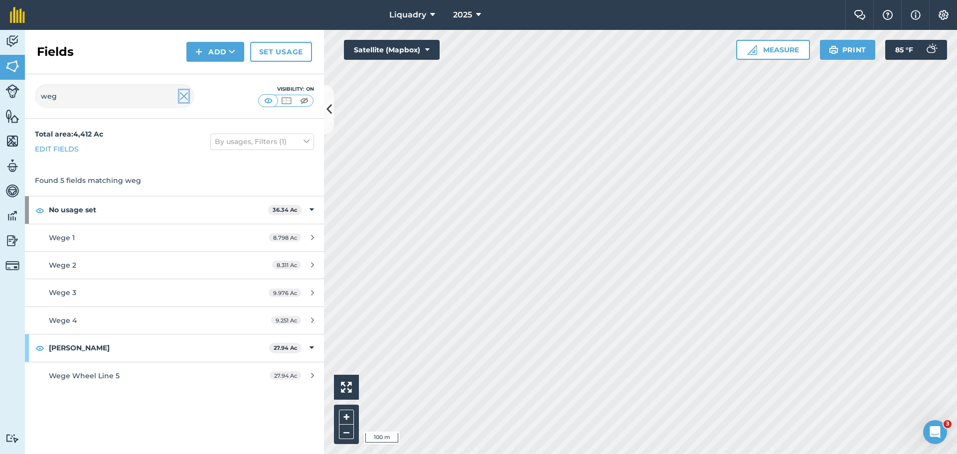
click at [182, 96] on img at bounding box center [183, 96] width 9 height 12
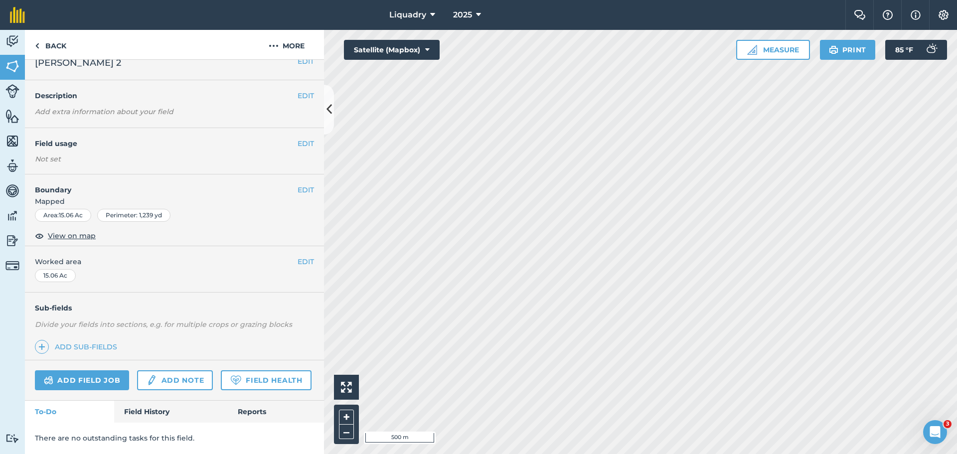
scroll to position [42, 0]
click at [145, 407] on link "Field History" at bounding box center [170, 412] width 113 height 22
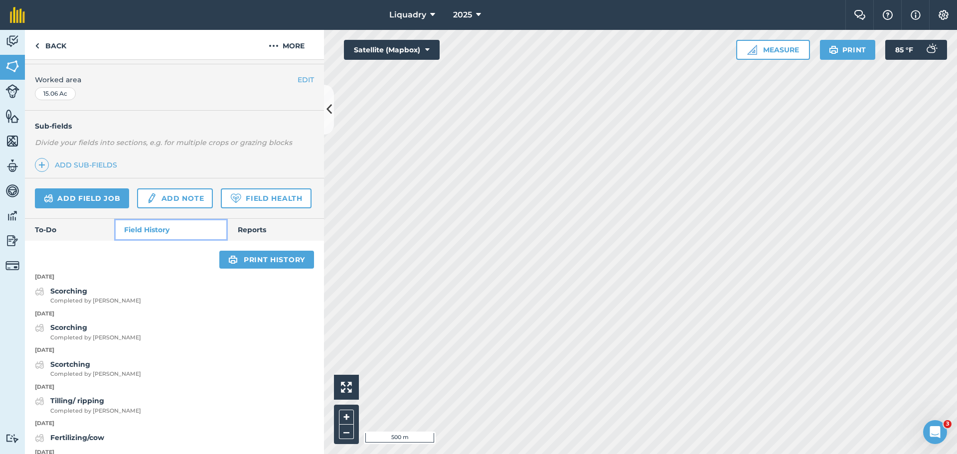
scroll to position [141, 0]
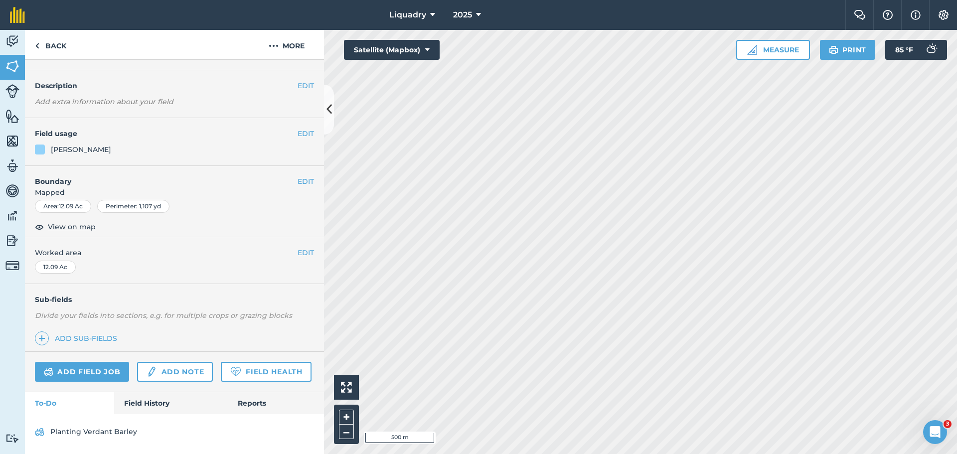
scroll to position [52, 0]
click at [144, 400] on link "Field History" at bounding box center [170, 403] width 113 height 22
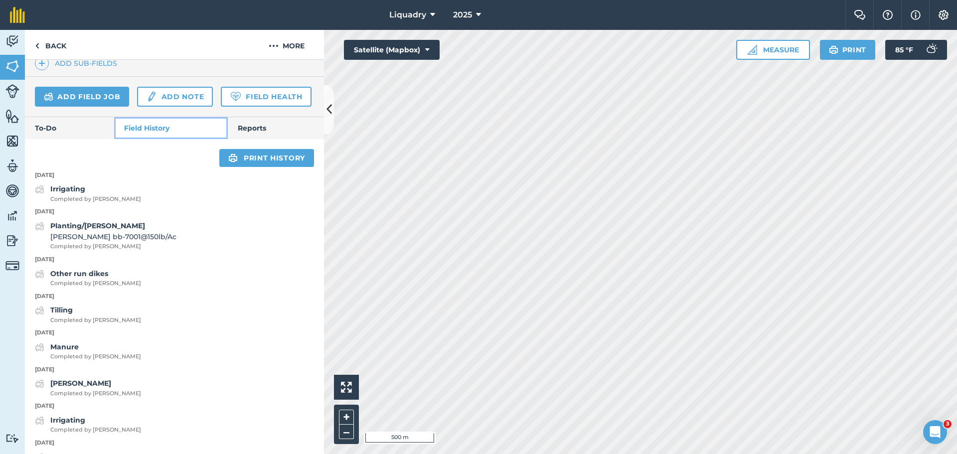
scroll to position [301, 0]
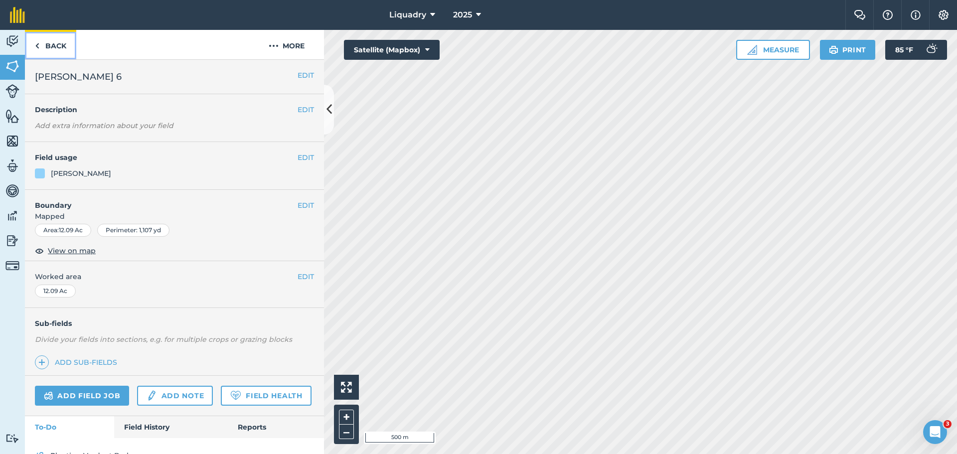
click at [51, 47] on link "Back" at bounding box center [50, 44] width 51 height 29
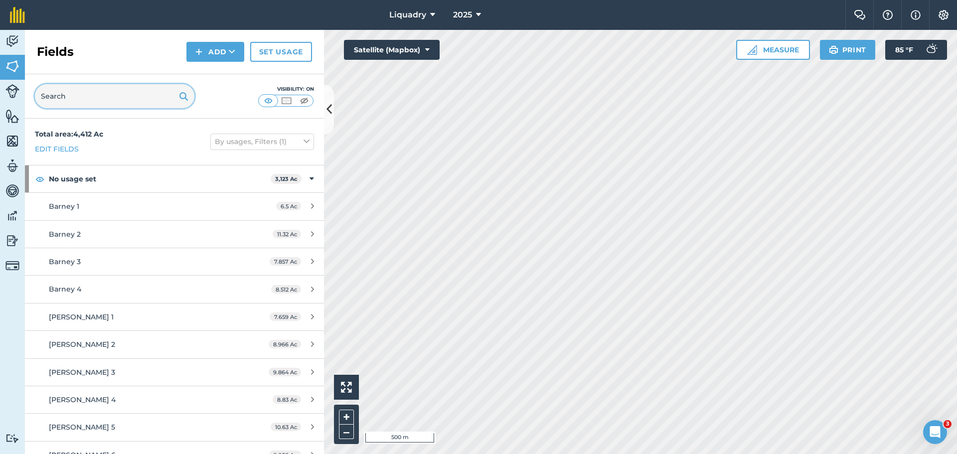
click at [133, 93] on input "text" at bounding box center [114, 96] width 159 height 24
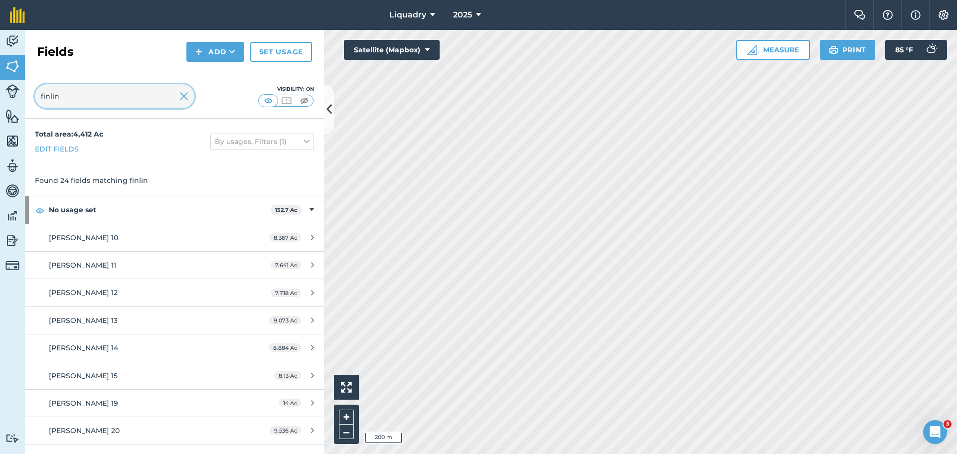
type input "finlin"
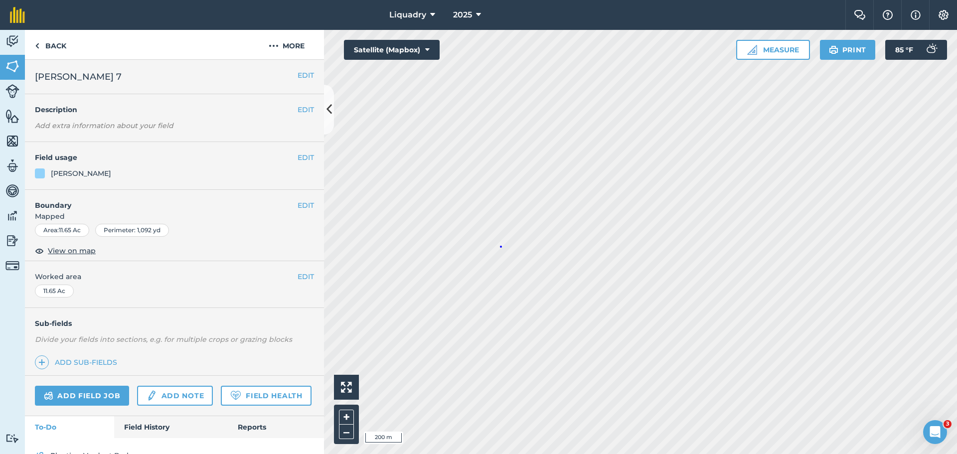
click at [500, 246] on div "Click to start drawing i 200 m + –" at bounding box center [640, 242] width 633 height 424
click at [486, 247] on div "Click to start drawing i 200 m + –" at bounding box center [640, 242] width 633 height 424
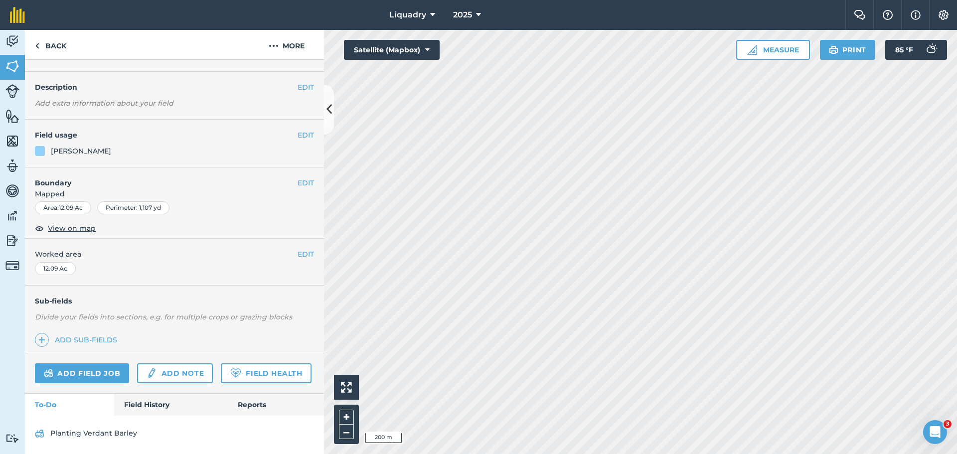
scroll to position [52, 0]
click at [145, 397] on link "Field History" at bounding box center [170, 403] width 113 height 22
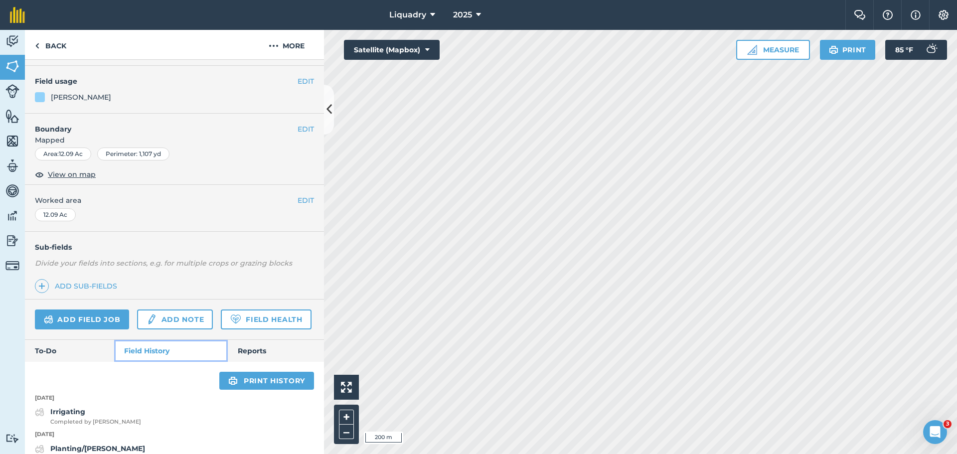
scroll to position [199, 0]
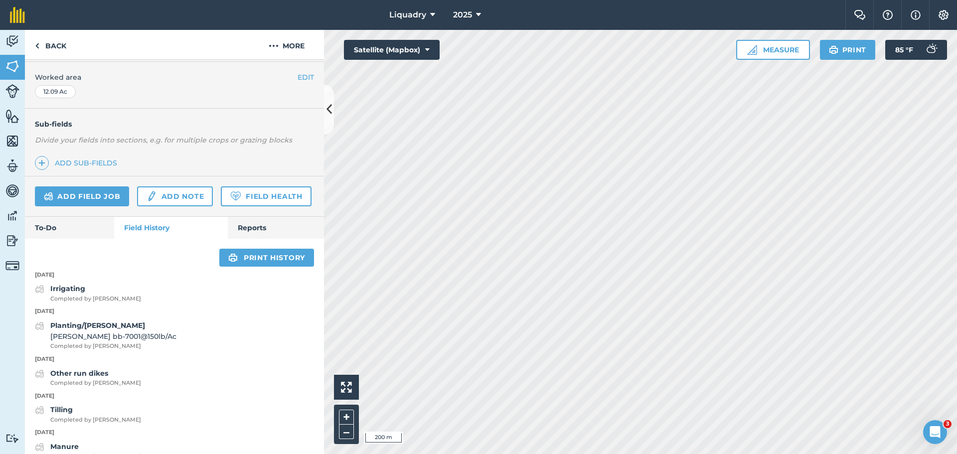
scroll to position [52, 0]
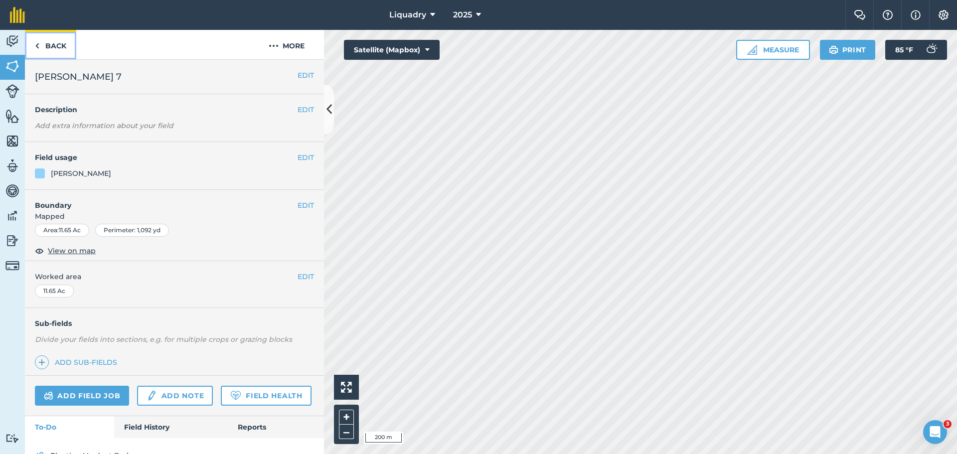
click at [60, 45] on link "Back" at bounding box center [50, 44] width 51 height 29
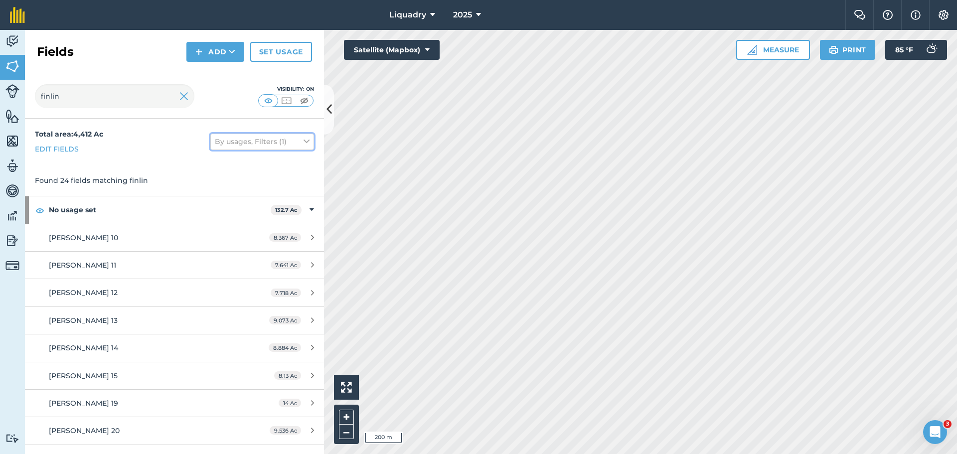
click at [294, 138] on button "By usages, Filters (1)" at bounding box center [262, 142] width 104 height 16
click at [302, 143] on button "By usages, Filters (1)" at bounding box center [262, 142] width 104 height 16
click at [293, 142] on button "By usages, Filters (1)" at bounding box center [262, 142] width 104 height 16
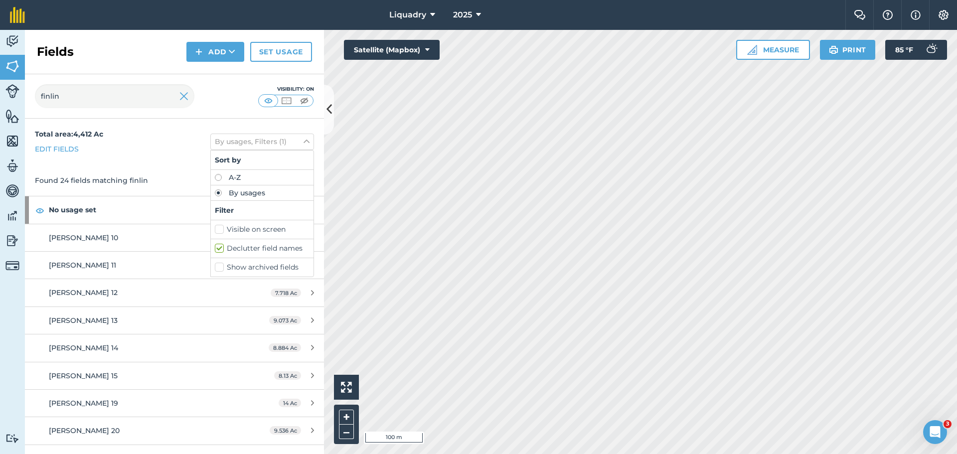
click at [256, 226] on label "Visible on screen" at bounding box center [262, 229] width 95 height 10
click at [221, 226] on input "Visible on screen" at bounding box center [218, 227] width 6 height 6
checkbox input "true"
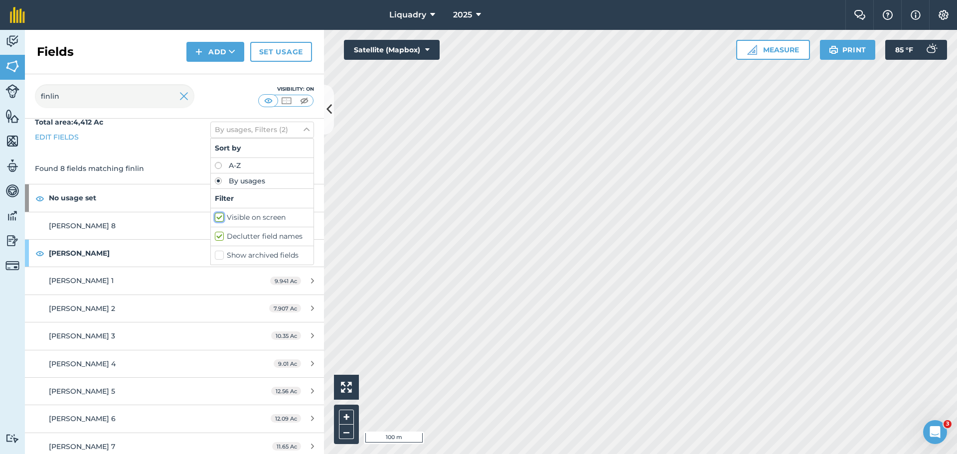
scroll to position [18, 0]
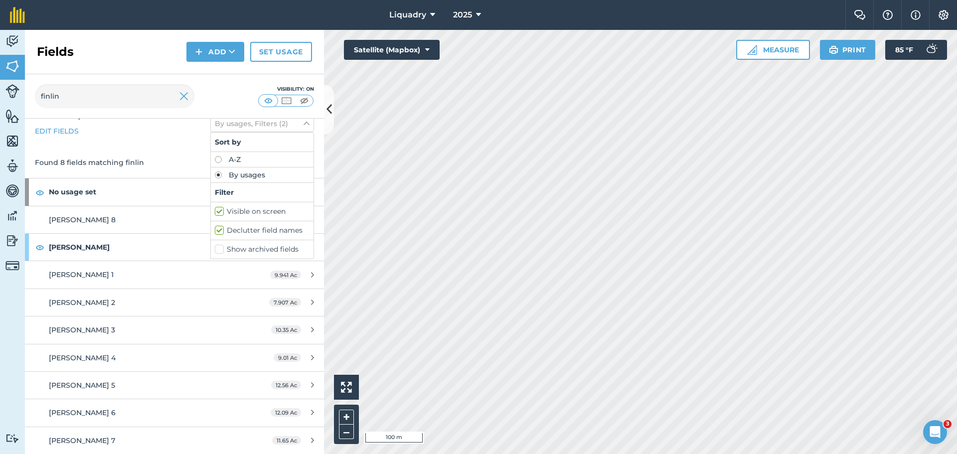
click at [218, 96] on div "finlin Visibility: On" at bounding box center [174, 96] width 299 height 44
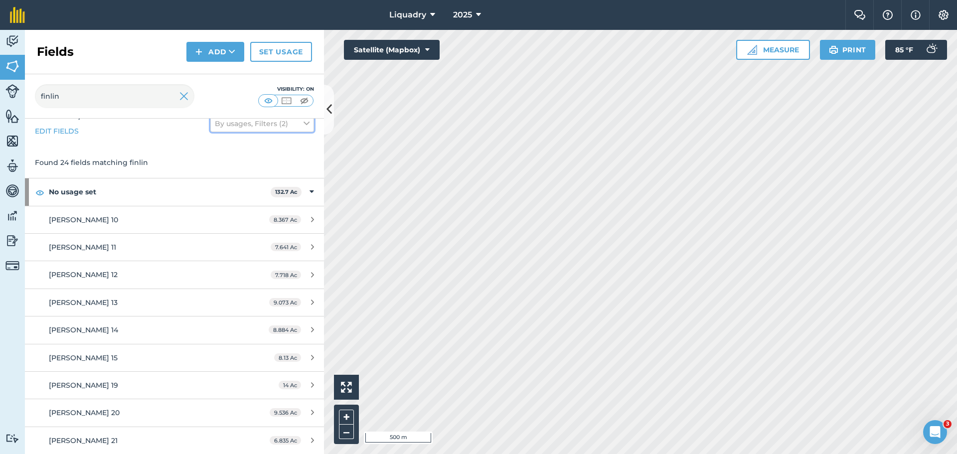
click at [294, 120] on button "By usages, Filters (2)" at bounding box center [262, 124] width 104 height 16
click at [236, 211] on label "Visible on screen" at bounding box center [262, 211] width 95 height 10
click at [221, 211] on input "Visible on screen" at bounding box center [218, 209] width 6 height 6
checkbox input "false"
click at [215, 233] on label "Declutter field names" at bounding box center [262, 230] width 95 height 10
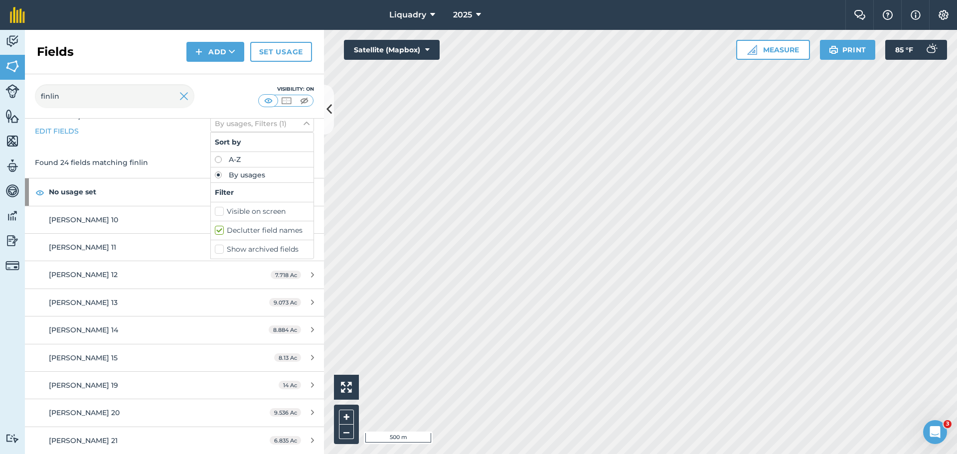
click at [215, 232] on input "Declutter field names" at bounding box center [218, 228] width 6 height 6
click at [215, 233] on label "Declutter field names" at bounding box center [262, 230] width 95 height 10
click at [215, 232] on input "Declutter field names" at bounding box center [218, 228] width 6 height 6
checkbox input "true"
click at [303, 122] on icon at bounding box center [306, 123] width 6 height 11
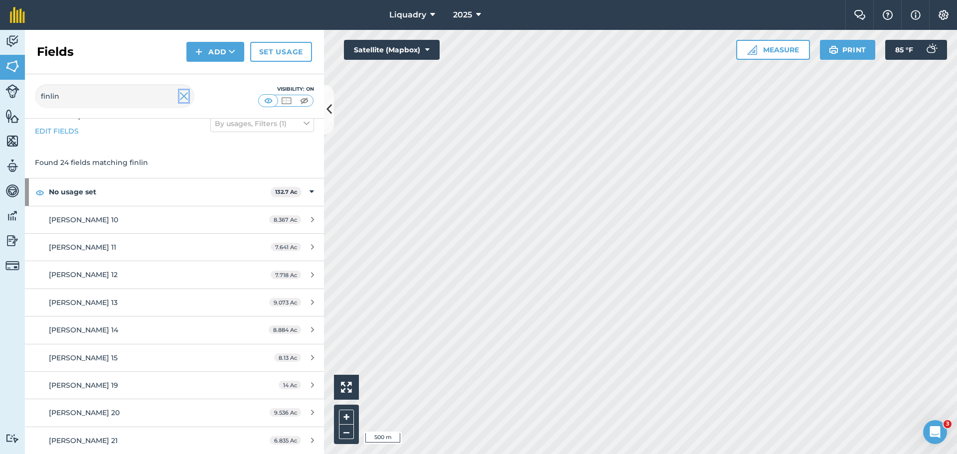
click at [184, 98] on img at bounding box center [183, 96] width 9 height 12
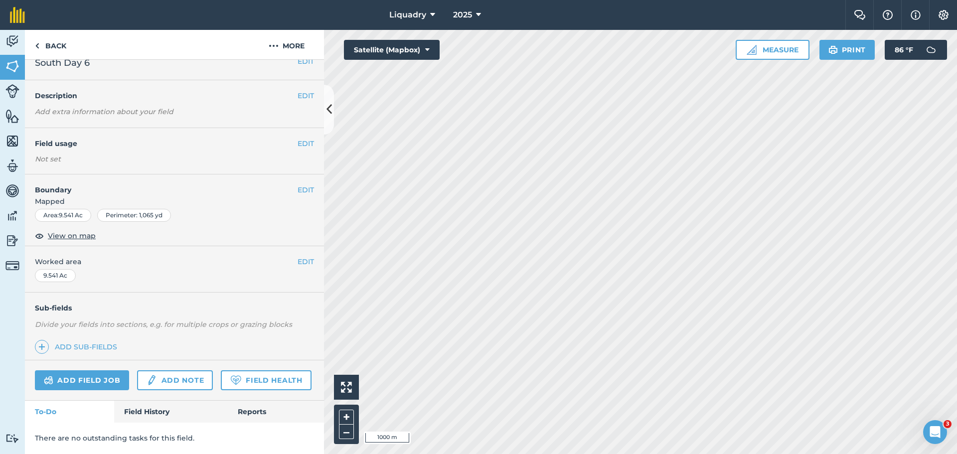
scroll to position [42, 0]
click at [151, 408] on link "Field History" at bounding box center [170, 412] width 113 height 22
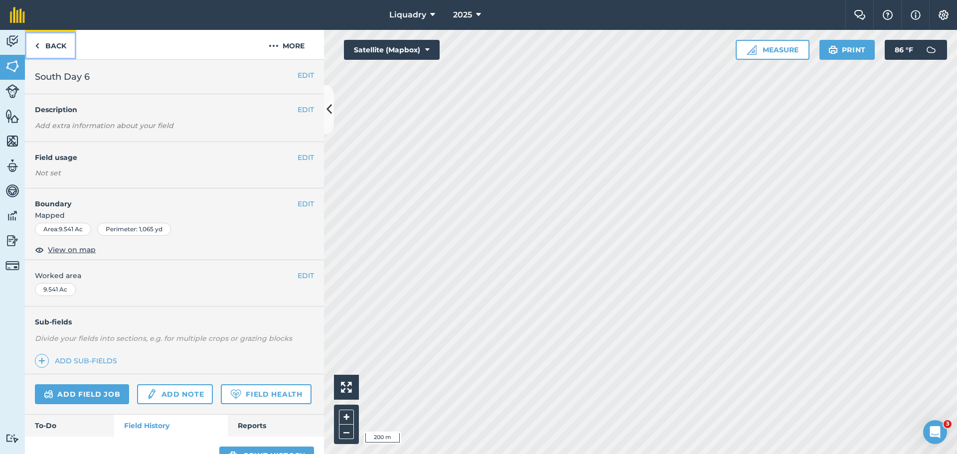
click at [40, 41] on link "Back" at bounding box center [50, 44] width 51 height 29
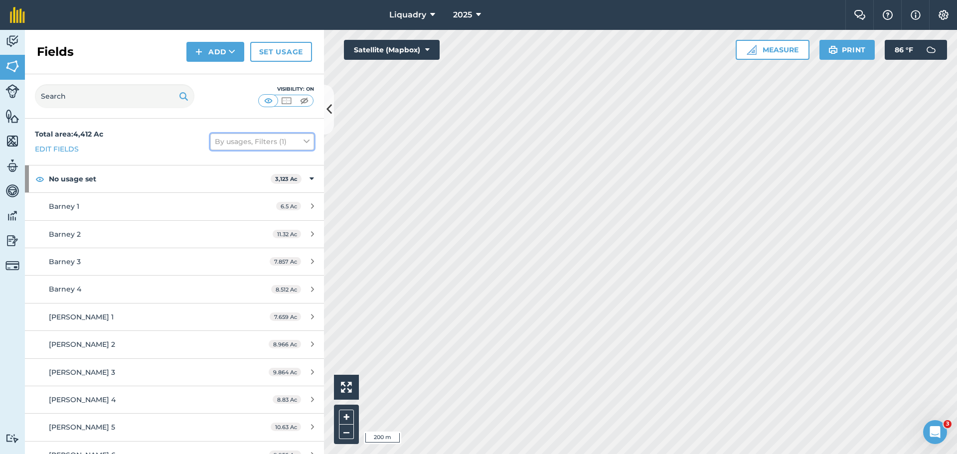
click at [303, 138] on icon at bounding box center [306, 141] width 6 height 11
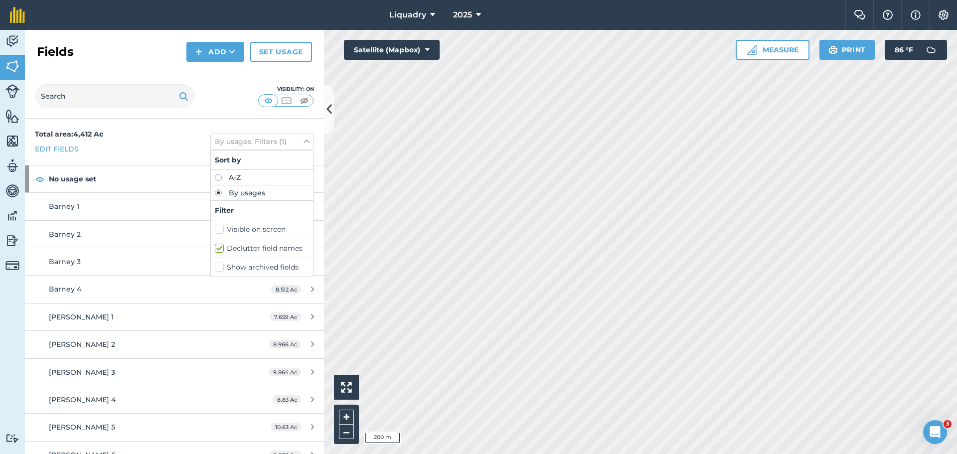
click at [248, 226] on label "Visible on screen" at bounding box center [262, 229] width 95 height 10
click at [221, 226] on input "Visible on screen" at bounding box center [218, 227] width 6 height 6
checkbox input "true"
click at [190, 132] on div "Total area : 4,412 Ac Edit fields By usages, Filters (2) Sort by A-Z By usages …" at bounding box center [174, 142] width 299 height 46
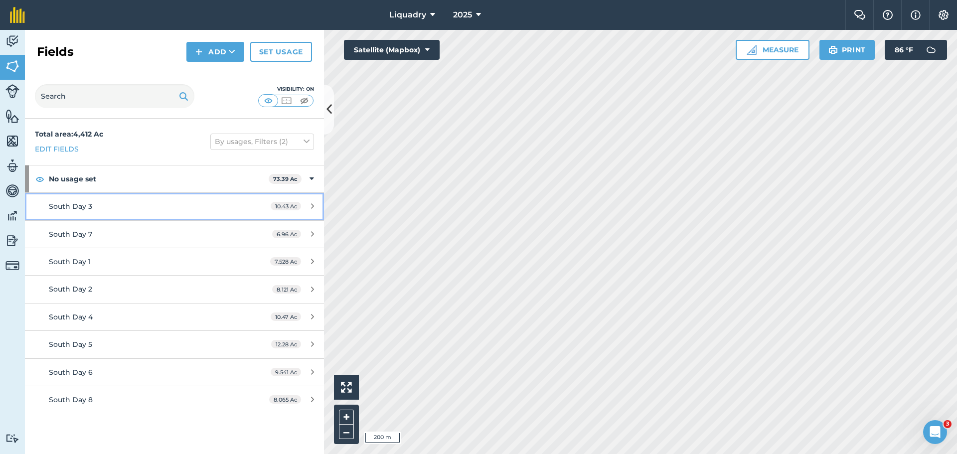
click at [100, 206] on div "South Day 3" at bounding box center [142, 206] width 187 height 11
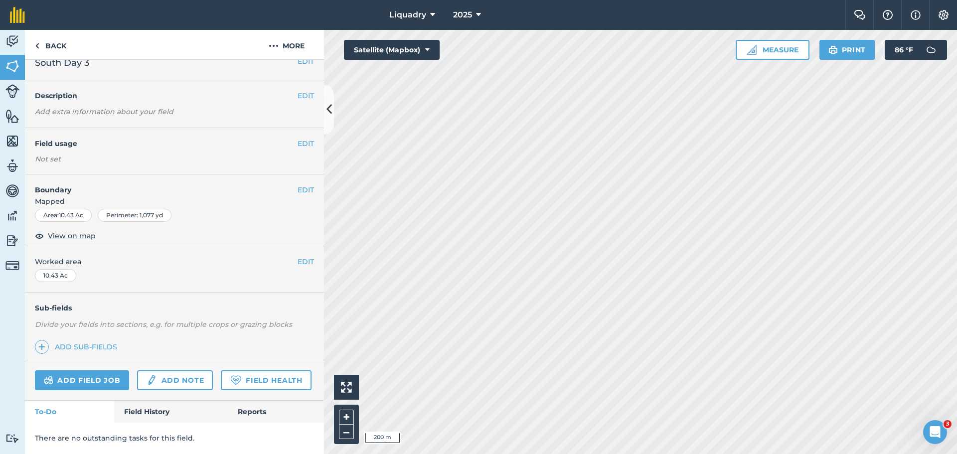
scroll to position [42, 0]
click at [155, 405] on link "Field History" at bounding box center [170, 412] width 113 height 22
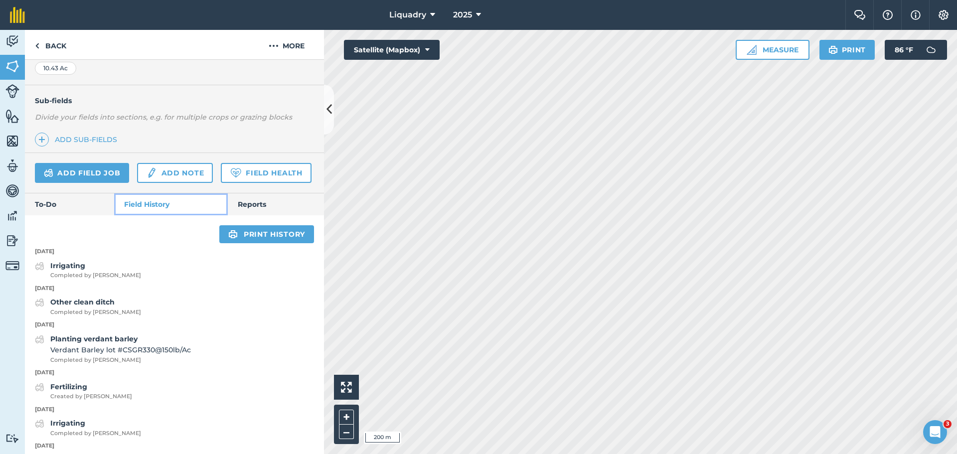
scroll to position [241, 0]
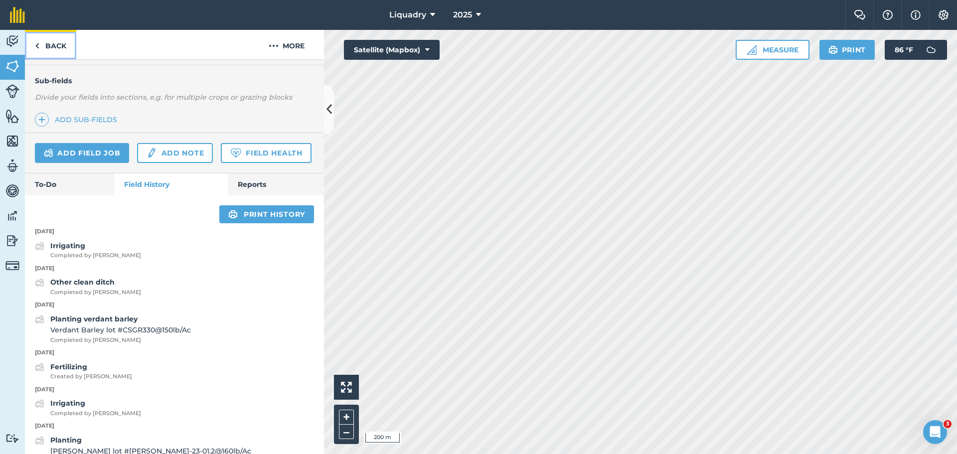
click at [58, 48] on link "Back" at bounding box center [50, 44] width 51 height 29
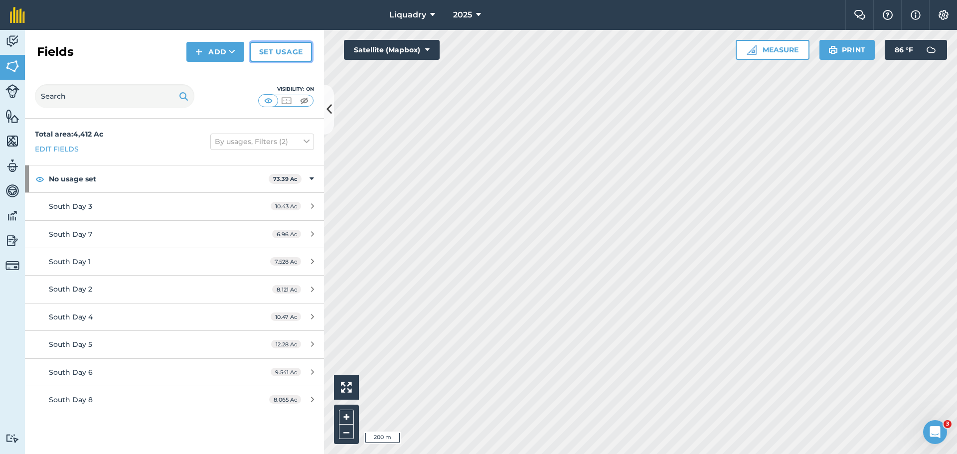
click at [286, 53] on link "Set usage" at bounding box center [281, 52] width 62 height 20
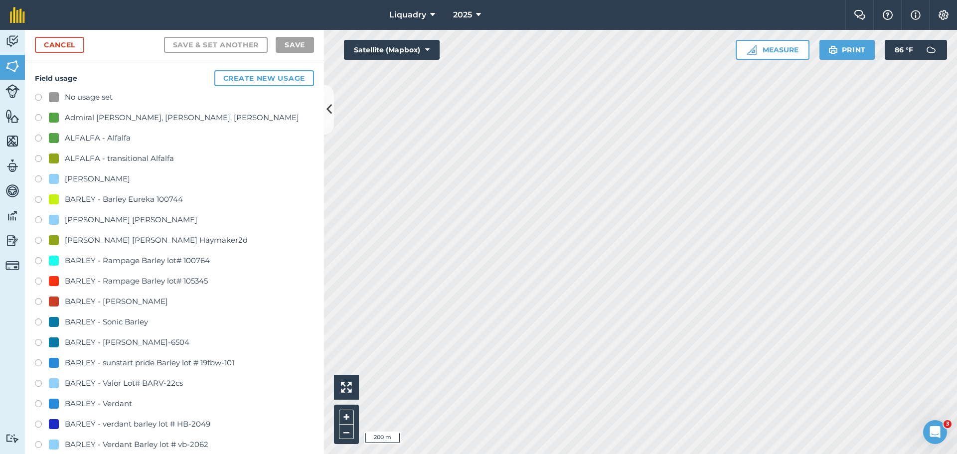
click at [87, 400] on div "BARLEY - Verdant" at bounding box center [98, 404] width 67 height 12
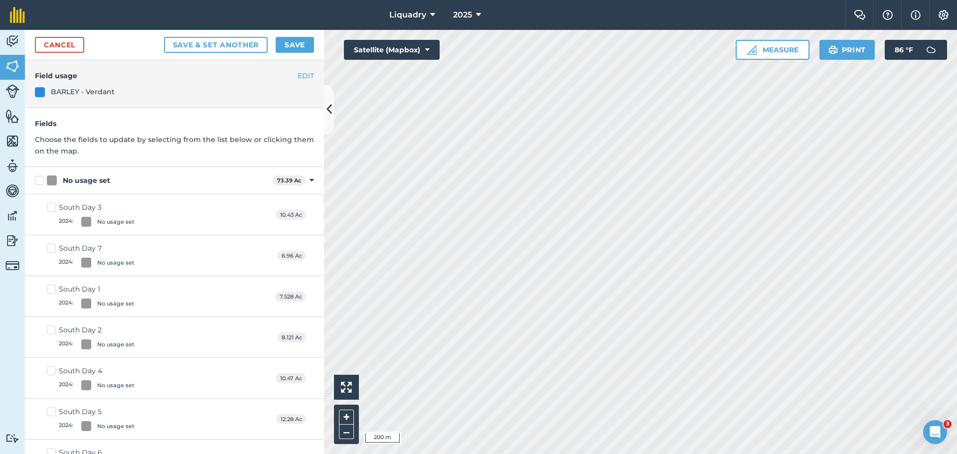
click at [51, 205] on label "South Day 3 2024 : No usage set" at bounding box center [91, 214] width 88 height 24
click at [51, 205] on input "South Day 3 2024 : No usage set" at bounding box center [50, 205] width 6 height 6
checkbox input "true"
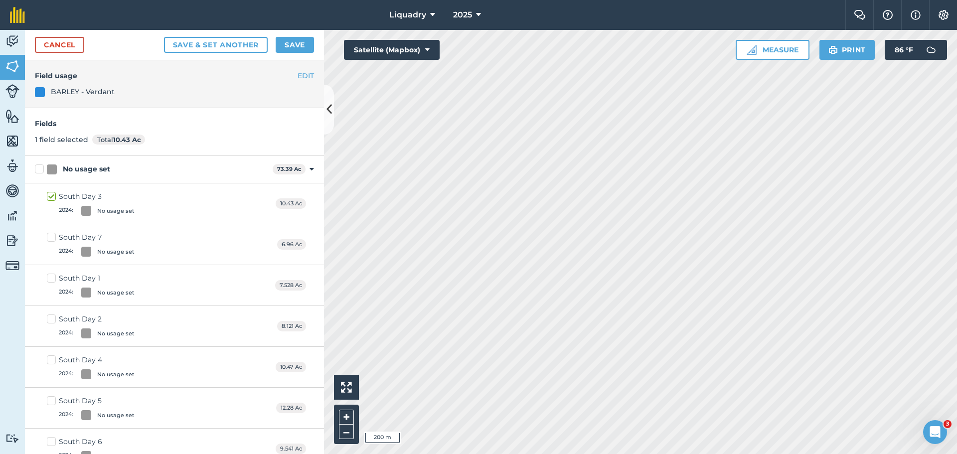
click at [38, 170] on label "No usage set" at bounding box center [152, 169] width 234 height 10
click at [38, 170] on input "No usage set" at bounding box center [38, 167] width 6 height 6
checkbox input "true"
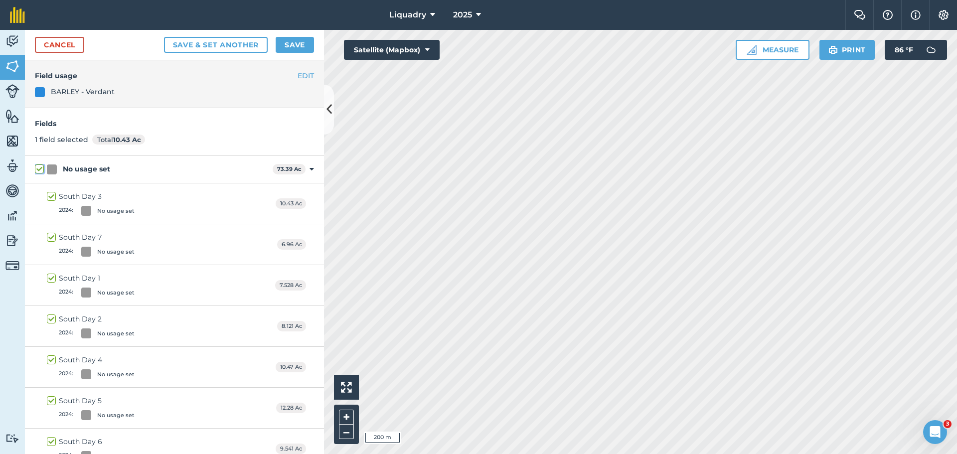
checkbox input "true"
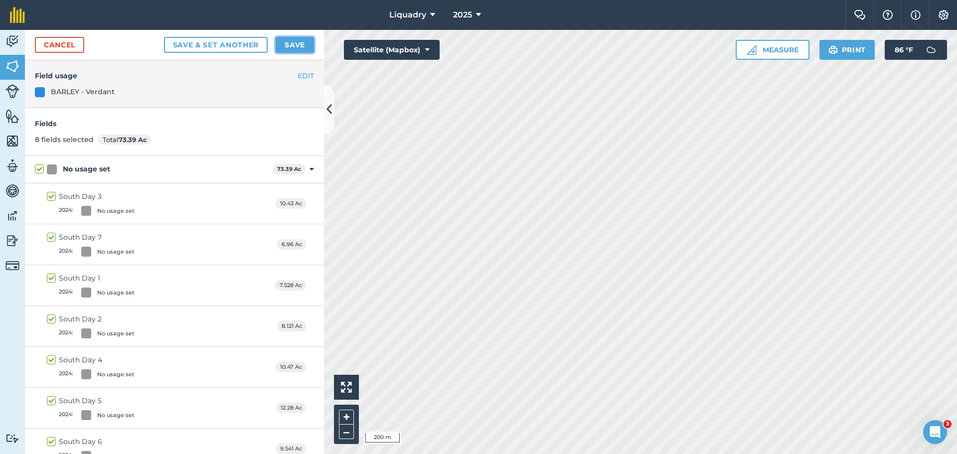
click at [293, 47] on button "Save" at bounding box center [295, 45] width 38 height 16
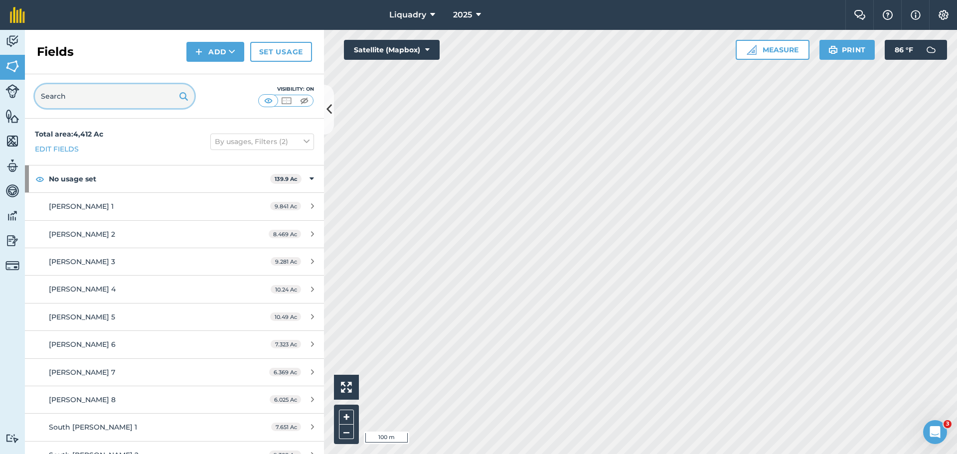
click at [147, 94] on input "text" at bounding box center [114, 96] width 159 height 24
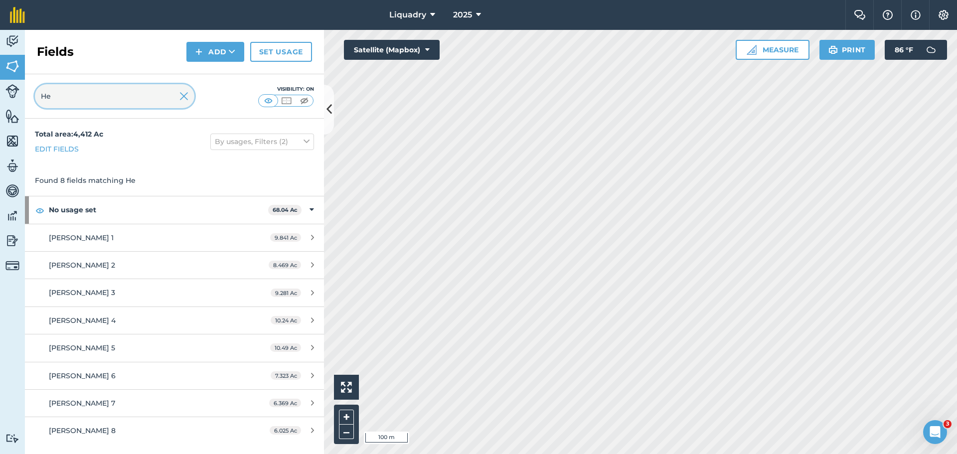
type input "He"
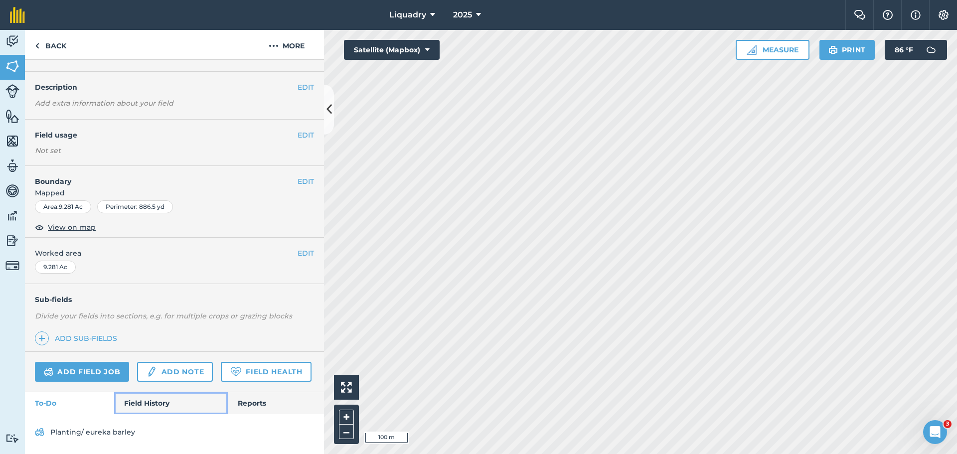
click at [171, 399] on link "Field History" at bounding box center [170, 403] width 113 height 22
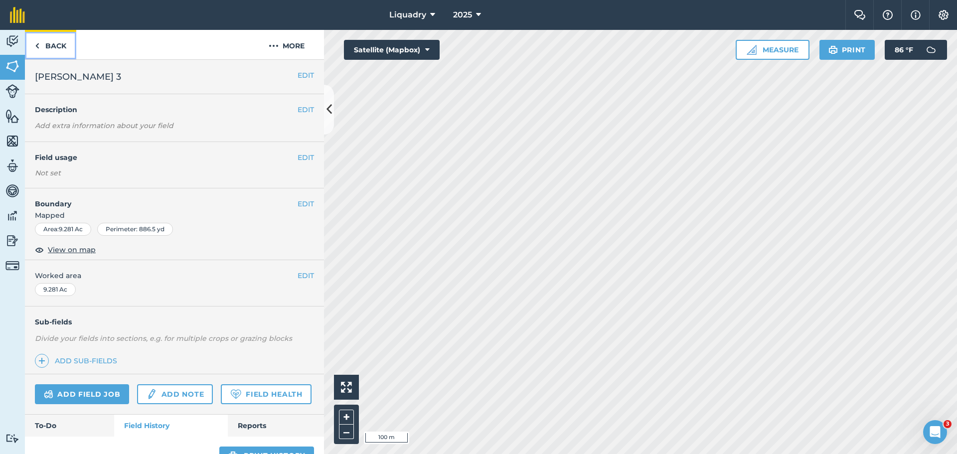
click at [53, 40] on link "Back" at bounding box center [50, 44] width 51 height 29
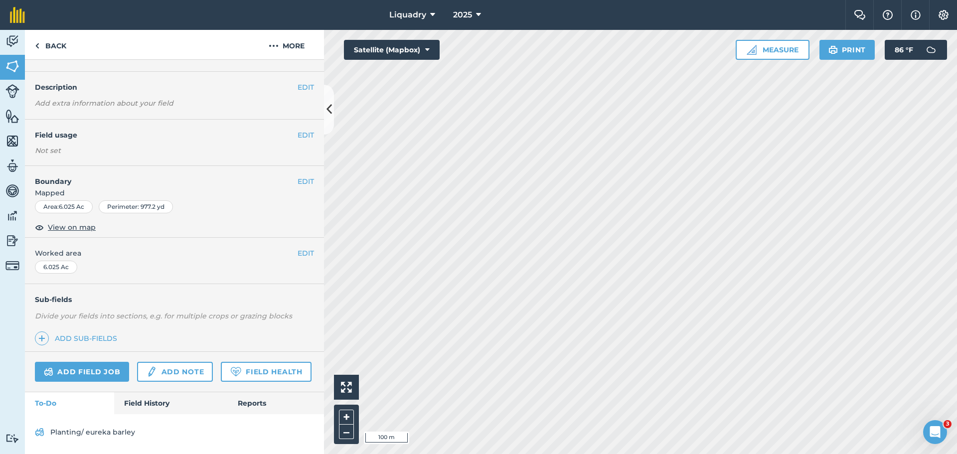
scroll to position [50, 0]
click at [153, 399] on link "Field History" at bounding box center [170, 403] width 113 height 22
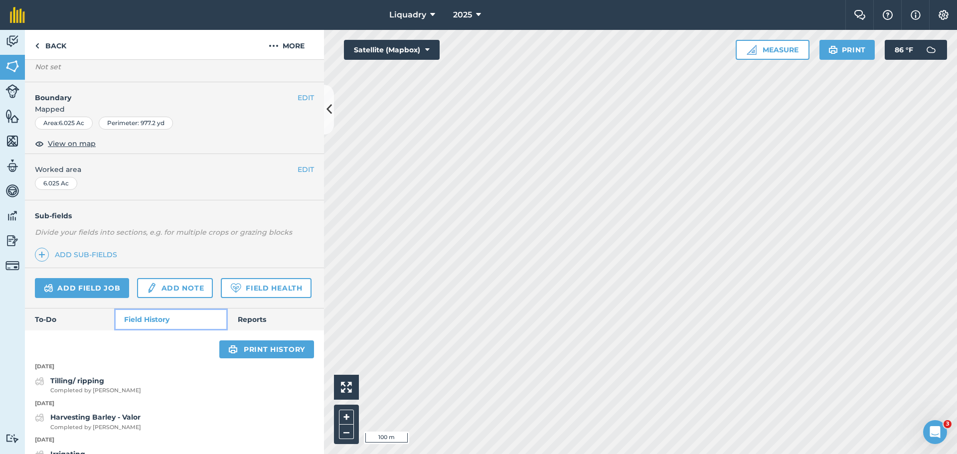
scroll to position [100, 0]
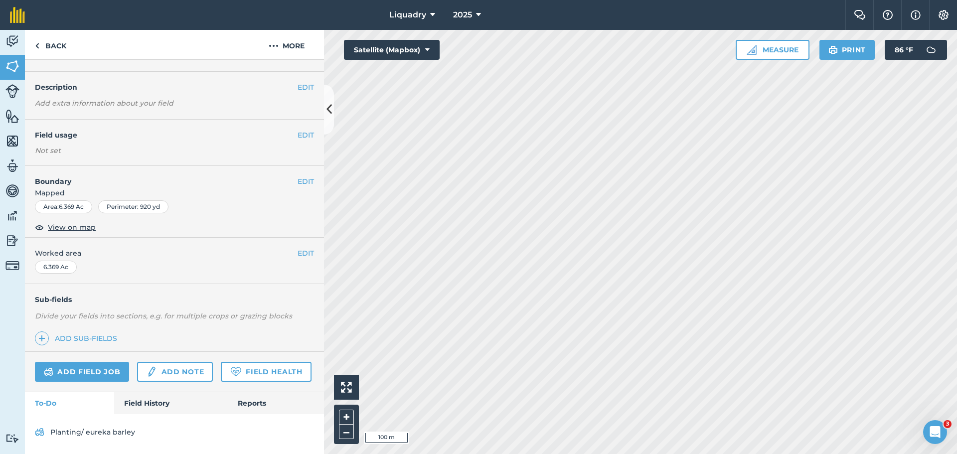
scroll to position [50, 0]
click at [152, 399] on link "Field History" at bounding box center [170, 403] width 113 height 22
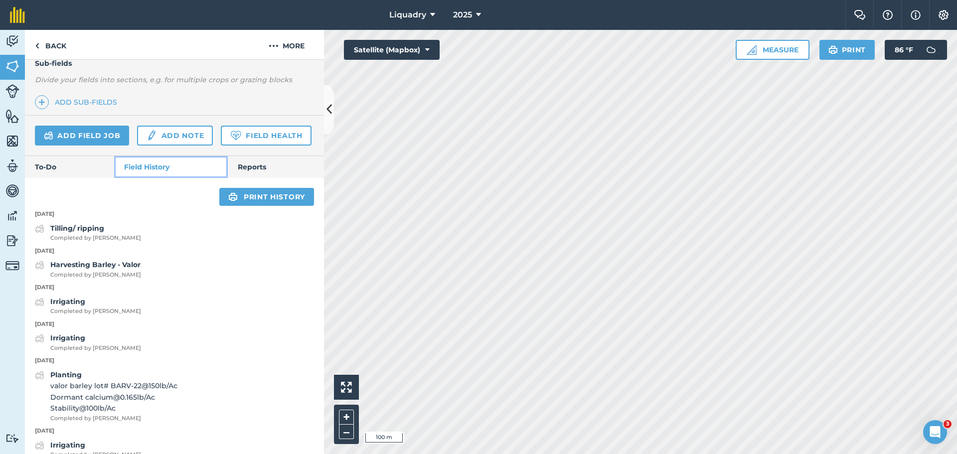
scroll to position [200, 0]
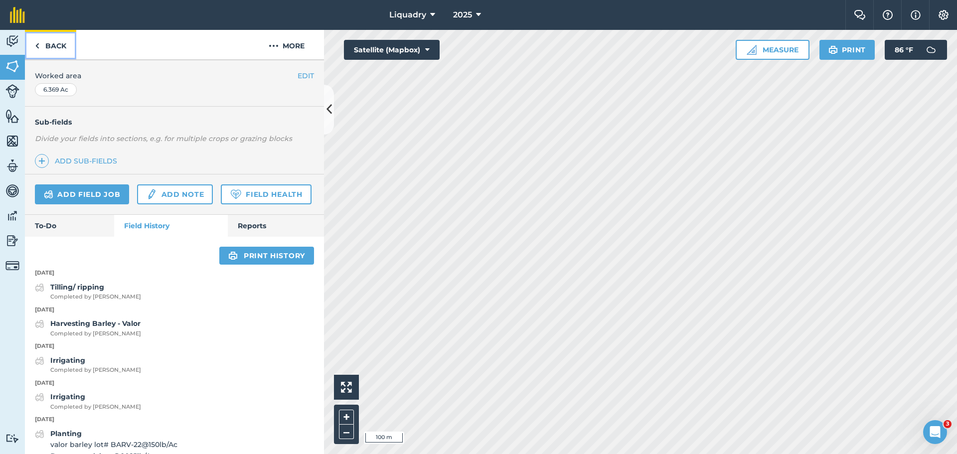
click at [59, 44] on link "Back" at bounding box center [50, 44] width 51 height 29
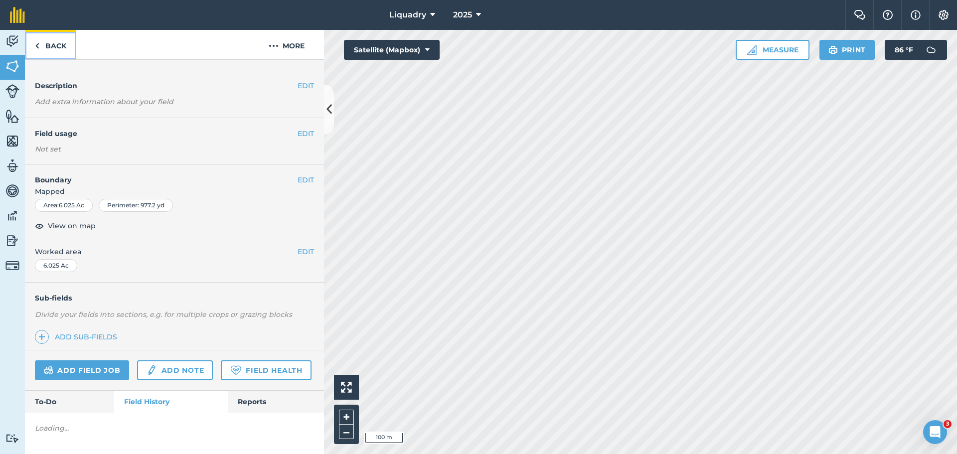
scroll to position [200, 0]
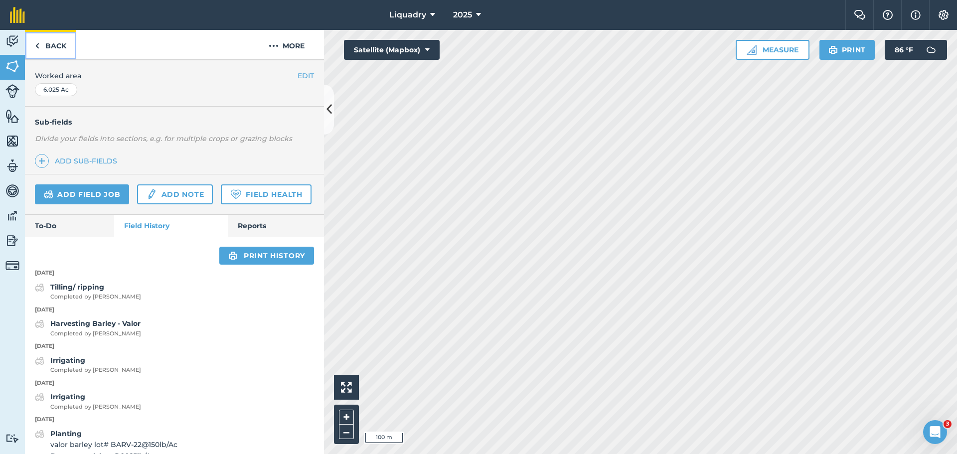
click at [59, 44] on link "Back" at bounding box center [50, 44] width 51 height 29
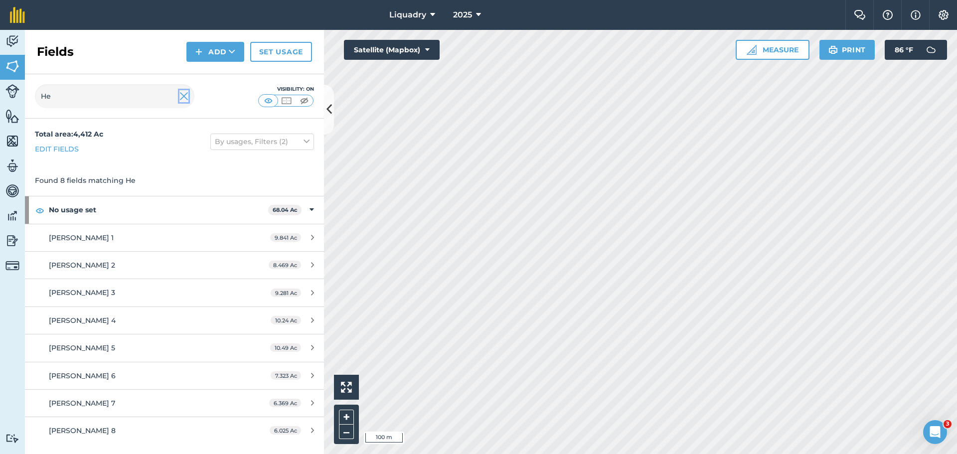
click at [182, 97] on img at bounding box center [183, 96] width 9 height 12
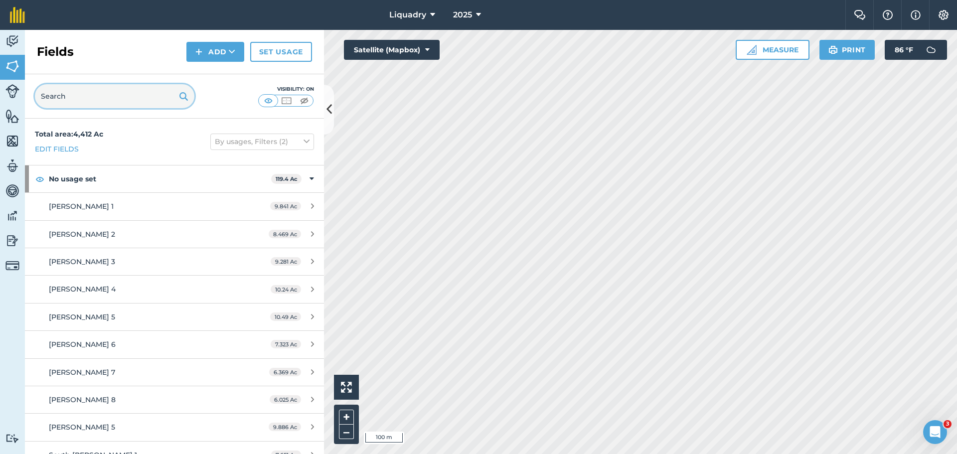
click at [144, 91] on input "text" at bounding box center [114, 96] width 159 height 24
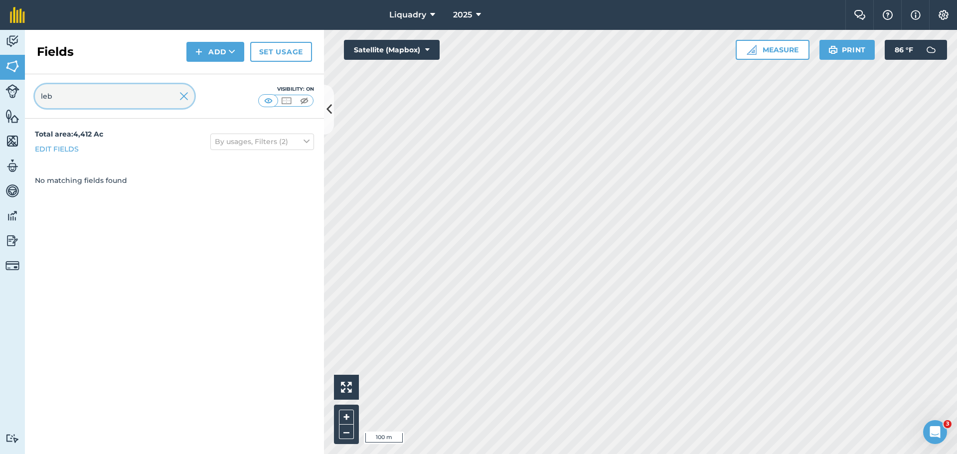
type input "leb"
click at [298, 137] on button "By usages, Filters (2)" at bounding box center [262, 142] width 104 height 16
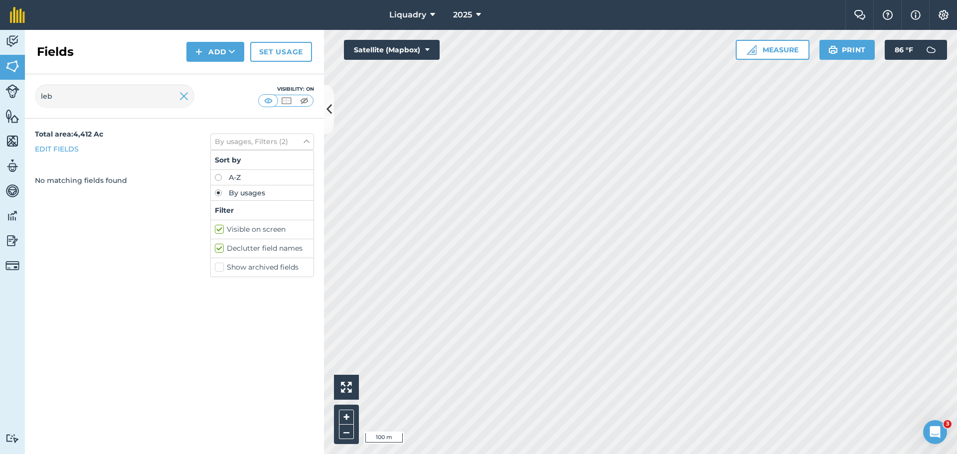
click at [222, 228] on label "Visible on screen" at bounding box center [262, 229] width 95 height 10
click at [221, 228] on input "Visible on screen" at bounding box center [218, 227] width 6 height 6
checkbox input "false"
click at [305, 141] on icon at bounding box center [306, 141] width 6 height 11
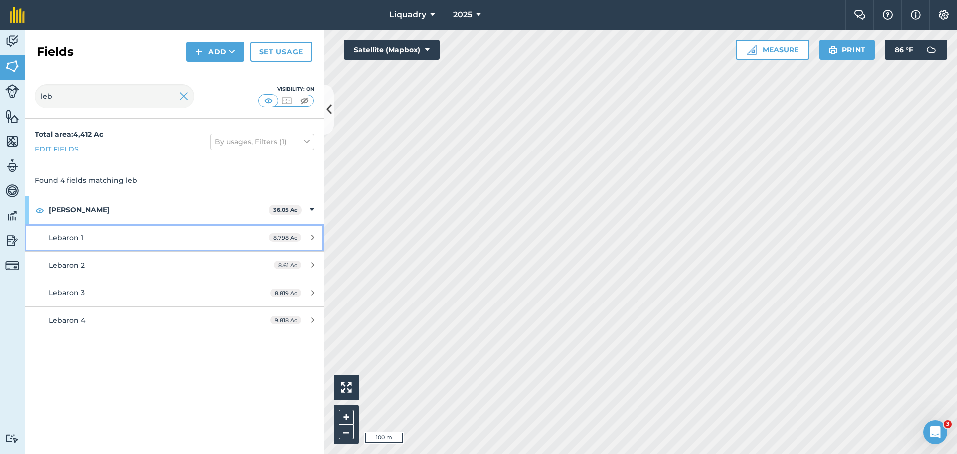
click at [160, 239] on div "Lebaron 1" at bounding box center [142, 237] width 187 height 11
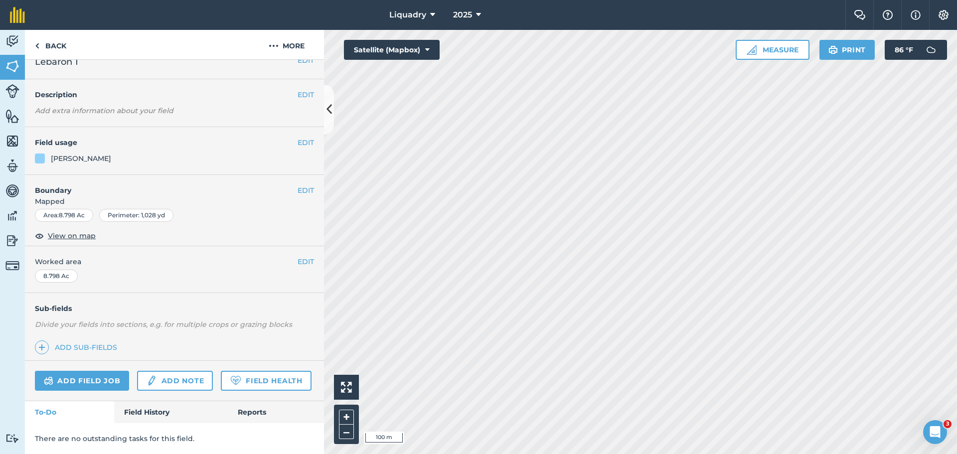
scroll to position [43, 0]
click at [143, 412] on link "Field History" at bounding box center [170, 412] width 113 height 22
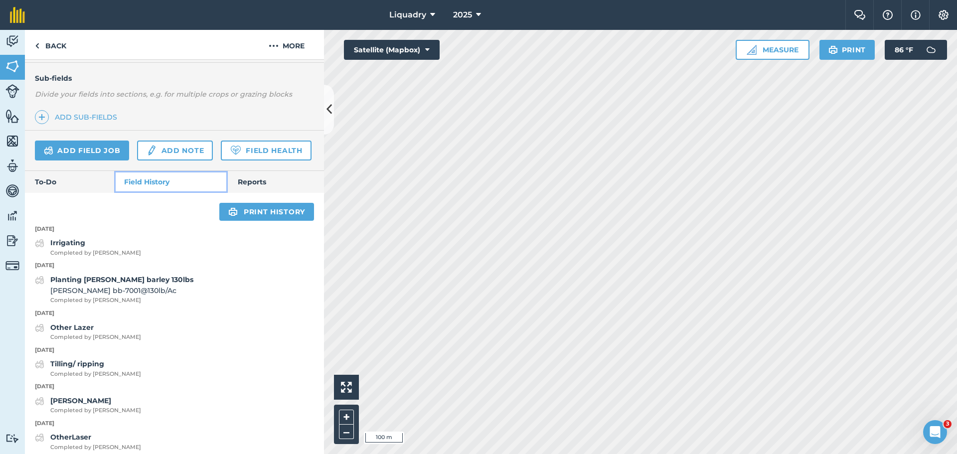
scroll to position [292, 0]
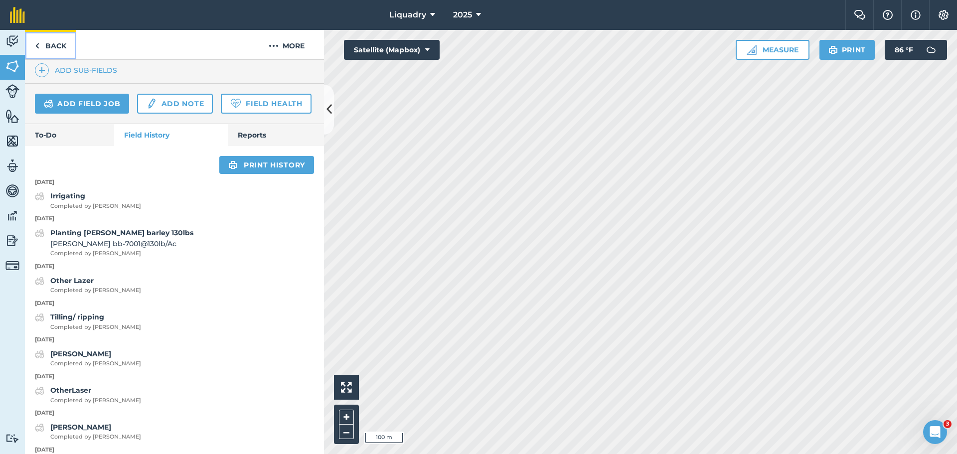
click at [51, 47] on link "Back" at bounding box center [50, 44] width 51 height 29
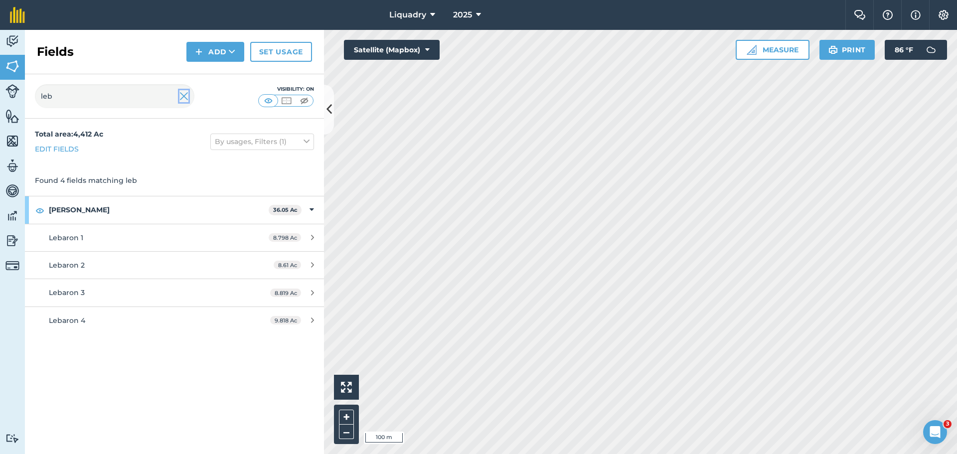
click at [185, 96] on img at bounding box center [183, 96] width 9 height 12
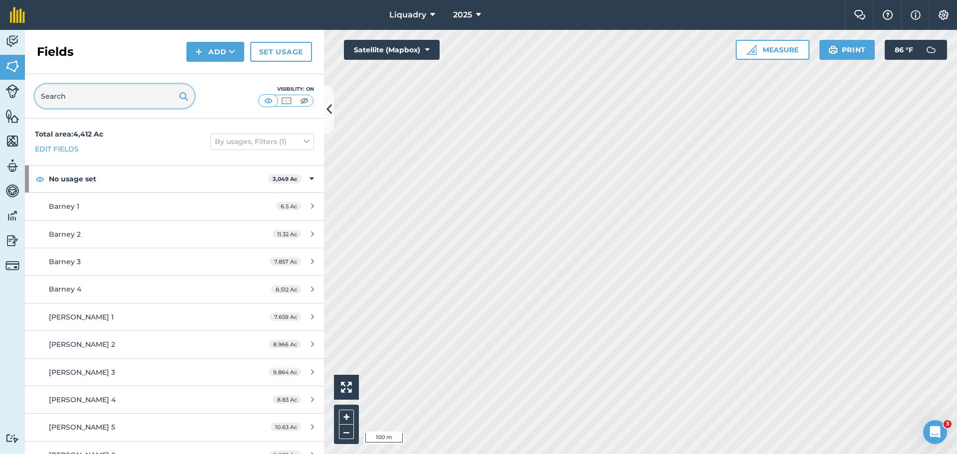
click at [131, 98] on input "text" at bounding box center [114, 96] width 159 height 24
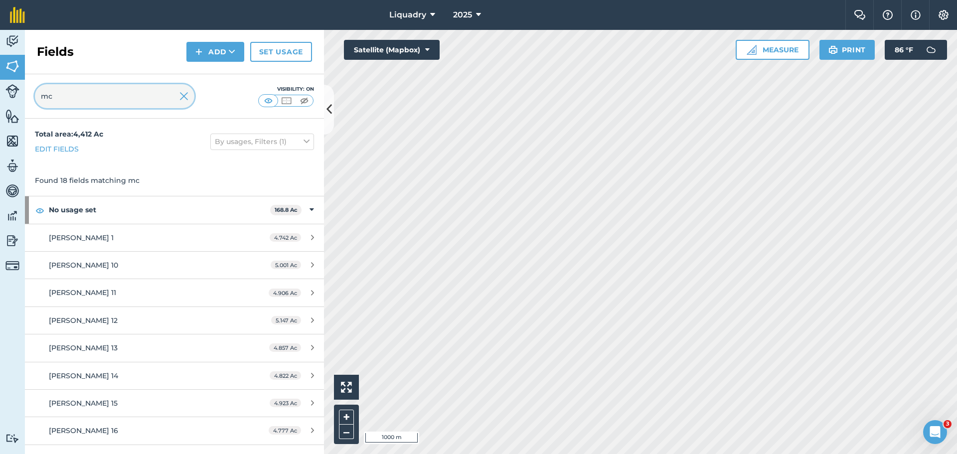
type input "mc"
click at [293, 138] on button "By usages, Filters (1)" at bounding box center [262, 142] width 104 height 16
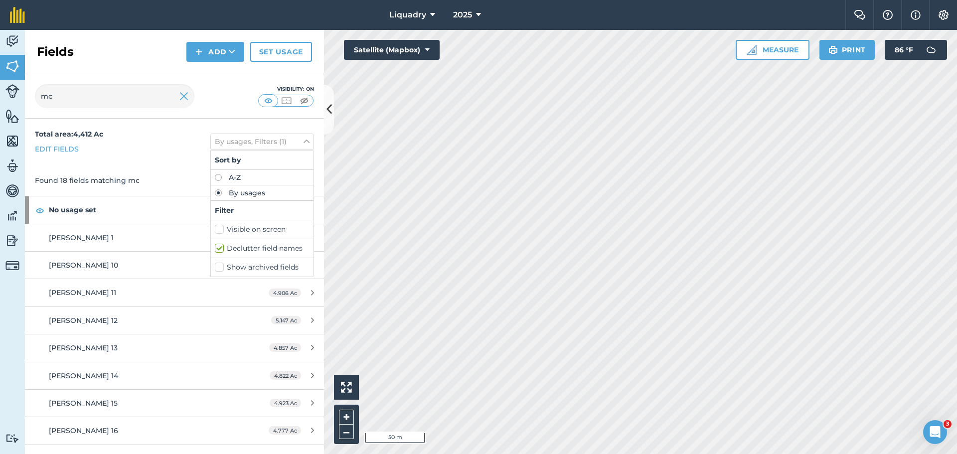
click at [237, 229] on label "Visible on screen" at bounding box center [262, 229] width 95 height 10
click at [221, 229] on input "Visible on screen" at bounding box center [218, 227] width 6 height 6
checkbox input "true"
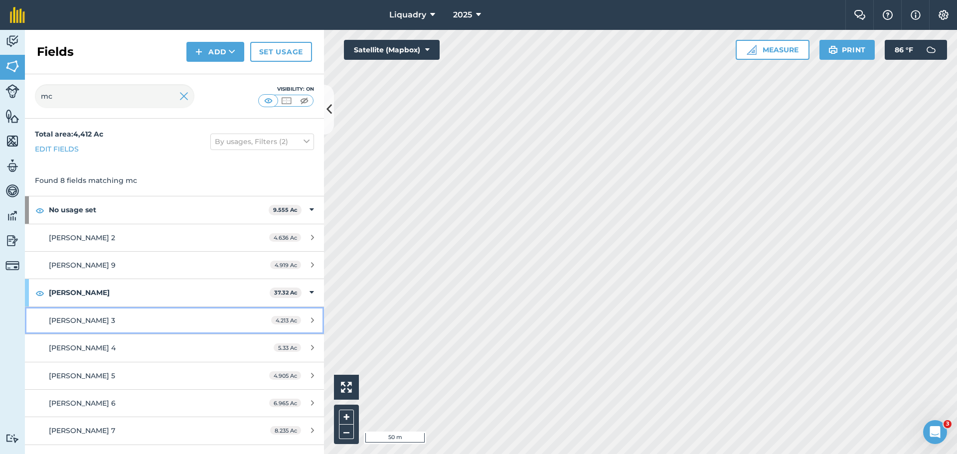
click at [79, 318] on span "[PERSON_NAME] 3" at bounding box center [82, 320] width 66 height 9
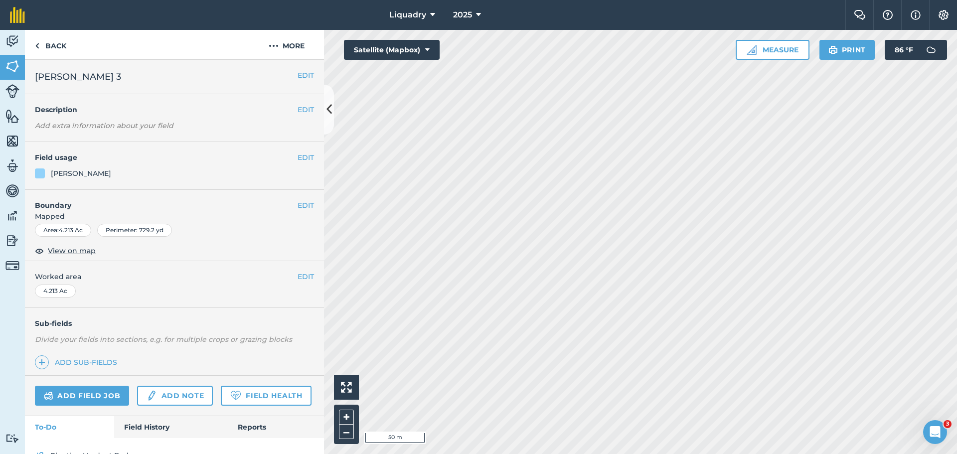
scroll to position [52, 0]
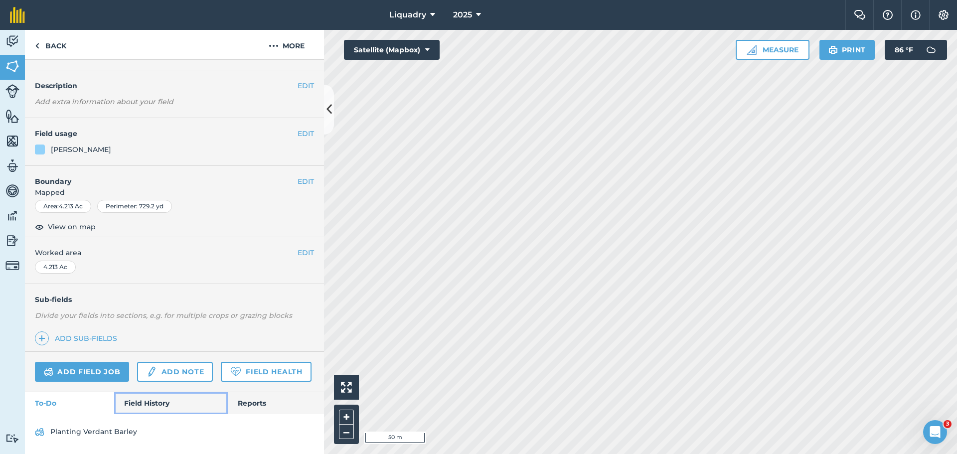
click at [140, 401] on link "Field History" at bounding box center [170, 403] width 113 height 22
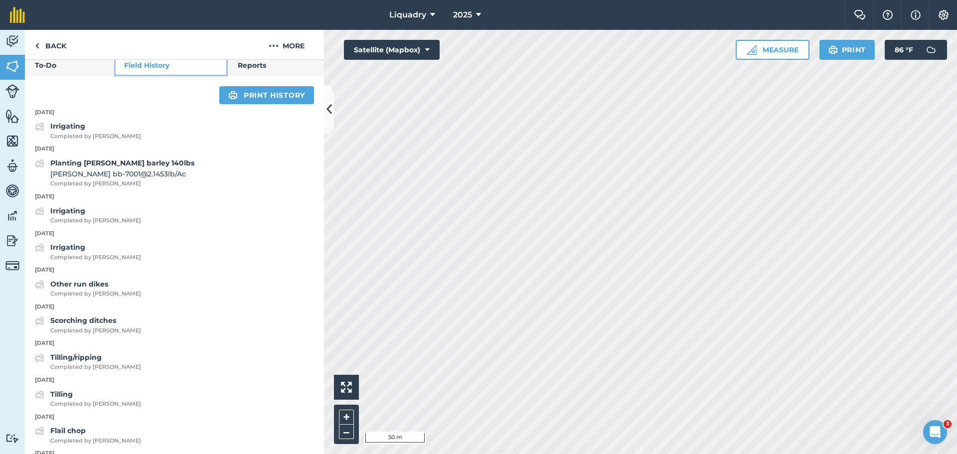
scroll to position [401, 0]
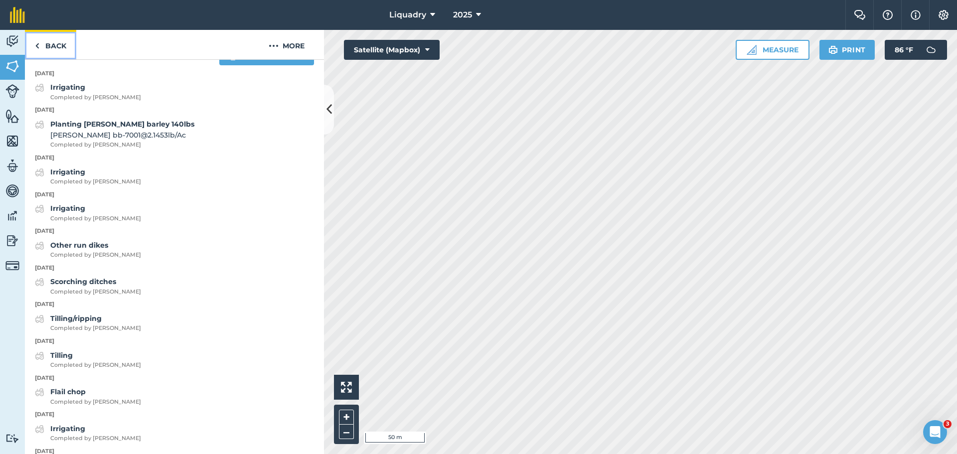
click at [51, 45] on link "Back" at bounding box center [50, 44] width 51 height 29
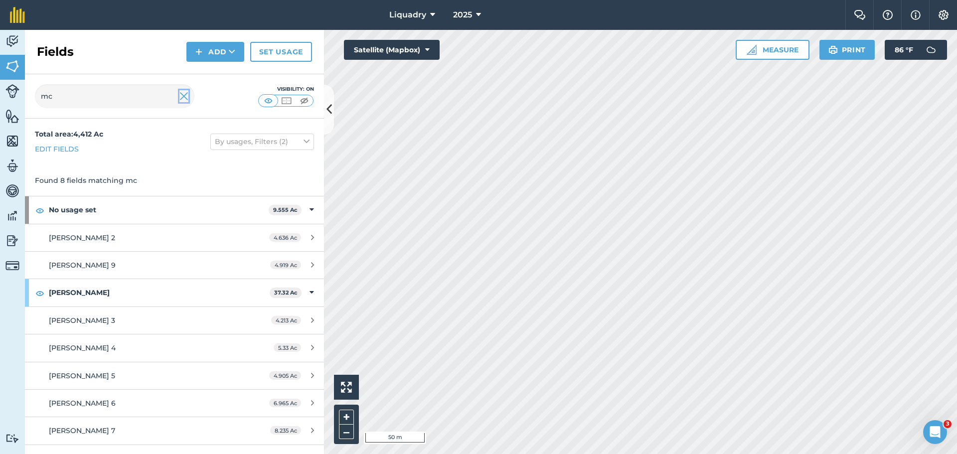
click at [182, 95] on img at bounding box center [183, 96] width 9 height 12
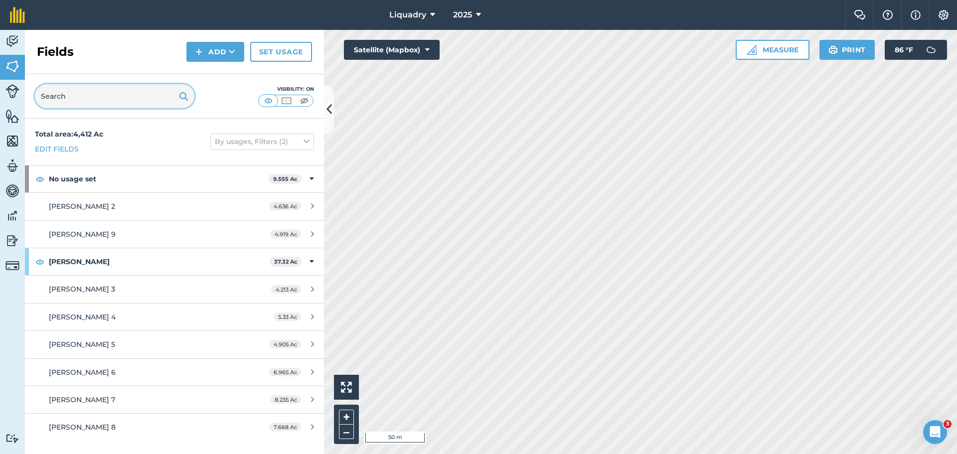
click at [125, 99] on input "text" at bounding box center [114, 96] width 159 height 24
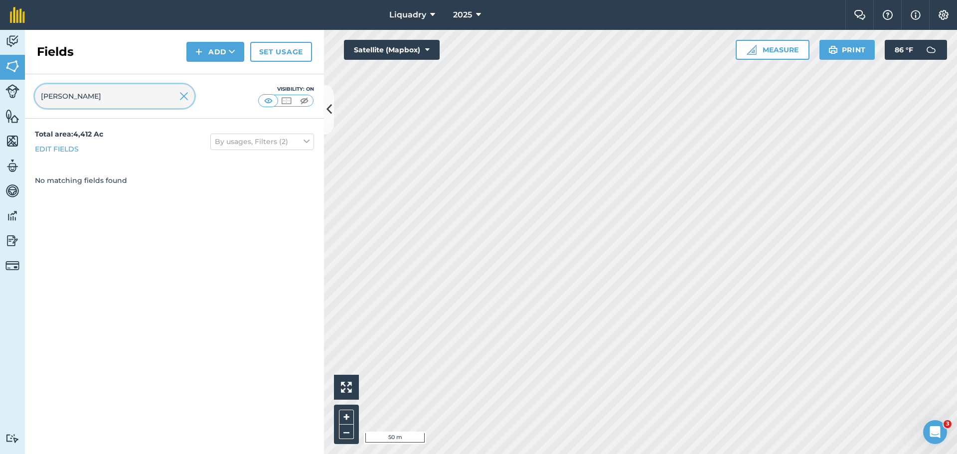
type input "[PERSON_NAME]"
click at [249, 144] on button "By usages, Filters (2)" at bounding box center [262, 142] width 104 height 16
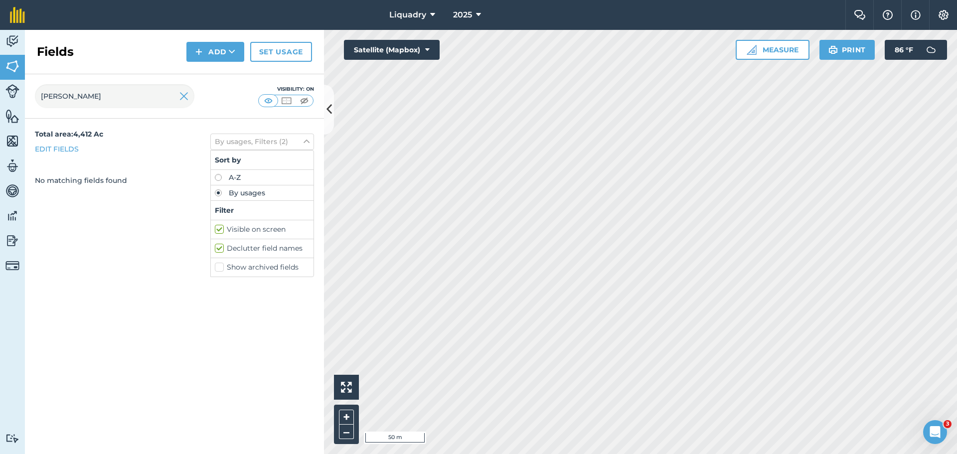
click at [223, 227] on label "Visible on screen" at bounding box center [262, 229] width 95 height 10
click at [221, 227] on input "Visible on screen" at bounding box center [218, 227] width 6 height 6
checkbox input "false"
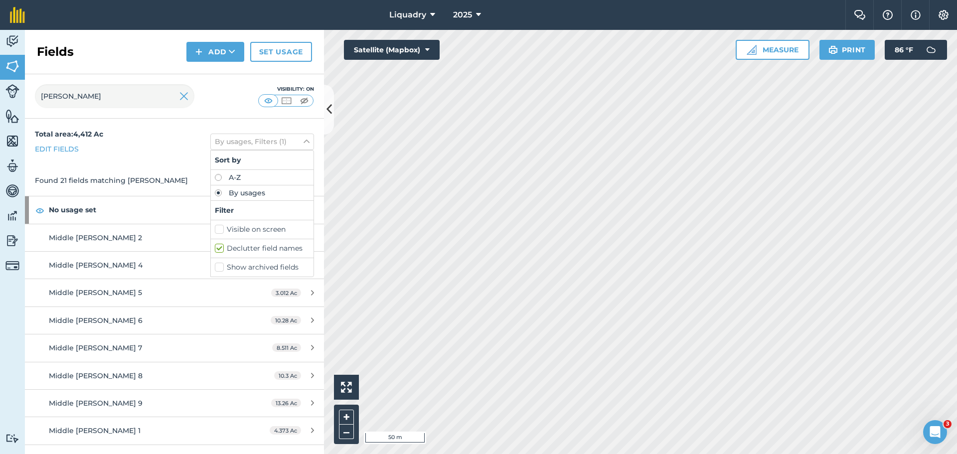
click at [194, 118] on div "[PERSON_NAME] Visibility: On" at bounding box center [174, 96] width 299 height 44
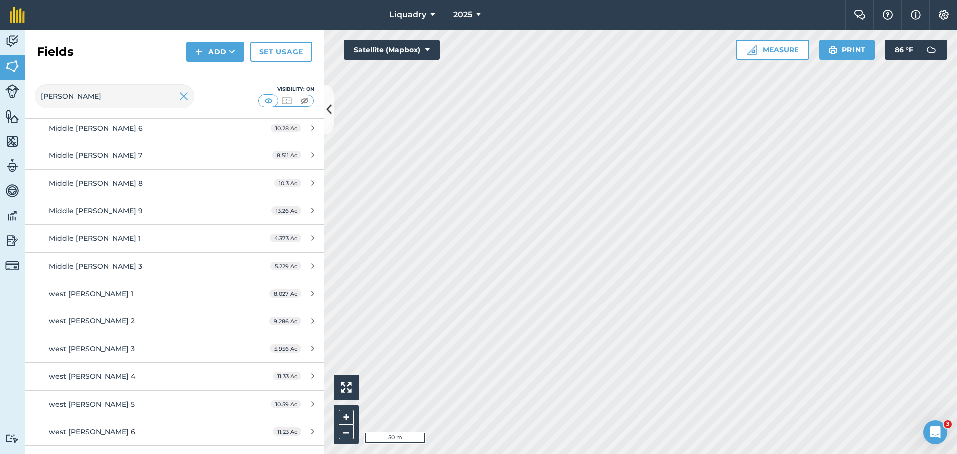
scroll to position [249, 0]
click at [42, 96] on input "[PERSON_NAME]" at bounding box center [114, 96] width 159 height 24
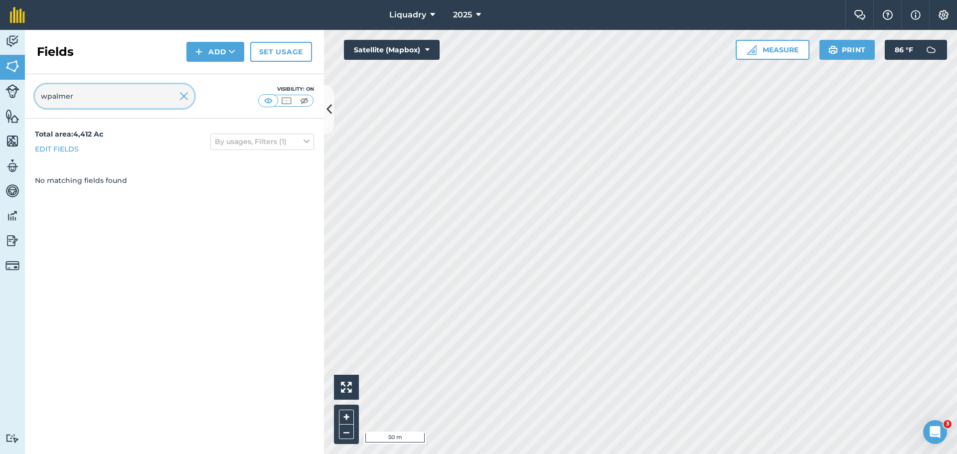
scroll to position [0, 0]
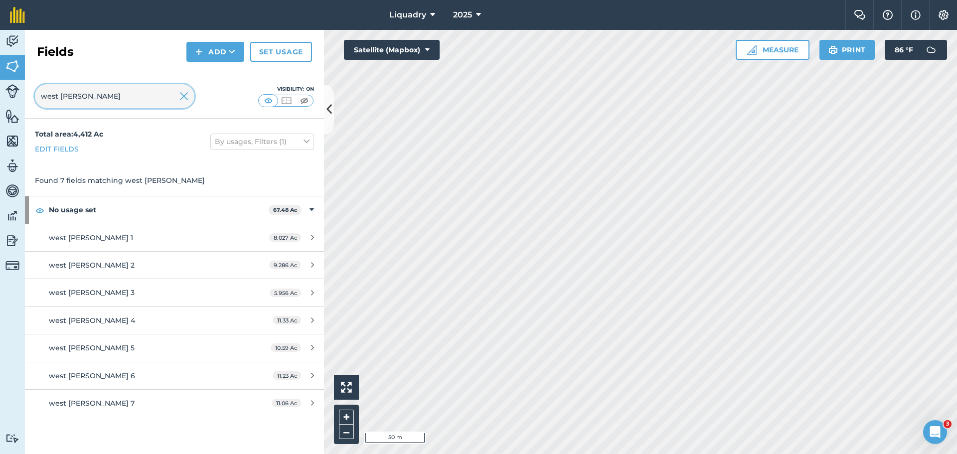
type input "west [PERSON_NAME]"
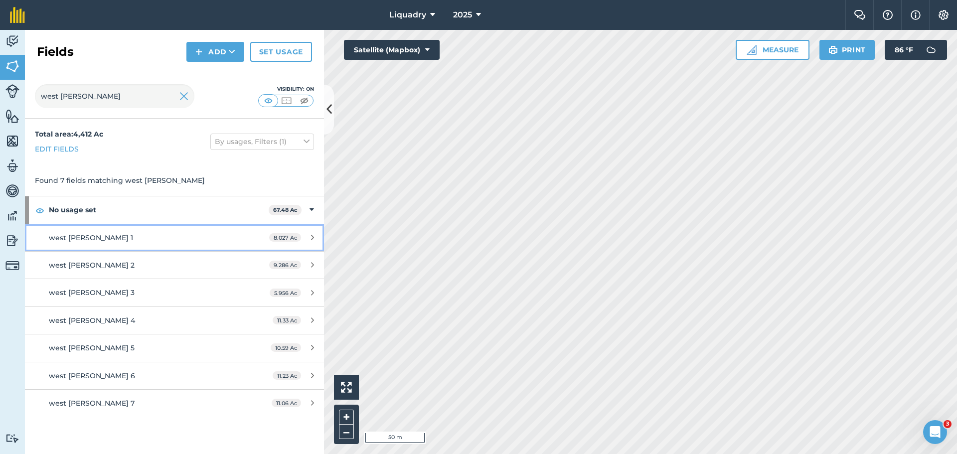
click at [92, 236] on span "west [PERSON_NAME] 1" at bounding box center [91, 237] width 84 height 9
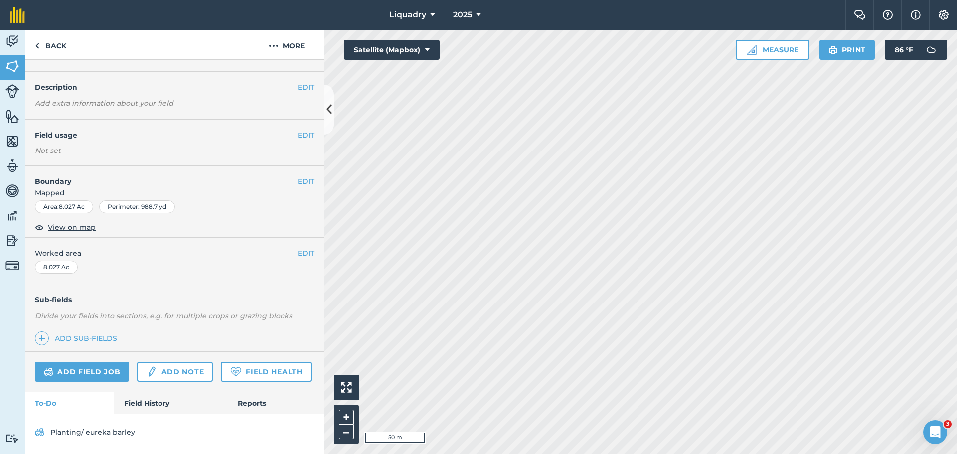
scroll to position [50, 0]
click at [146, 405] on link "Field History" at bounding box center [170, 403] width 113 height 22
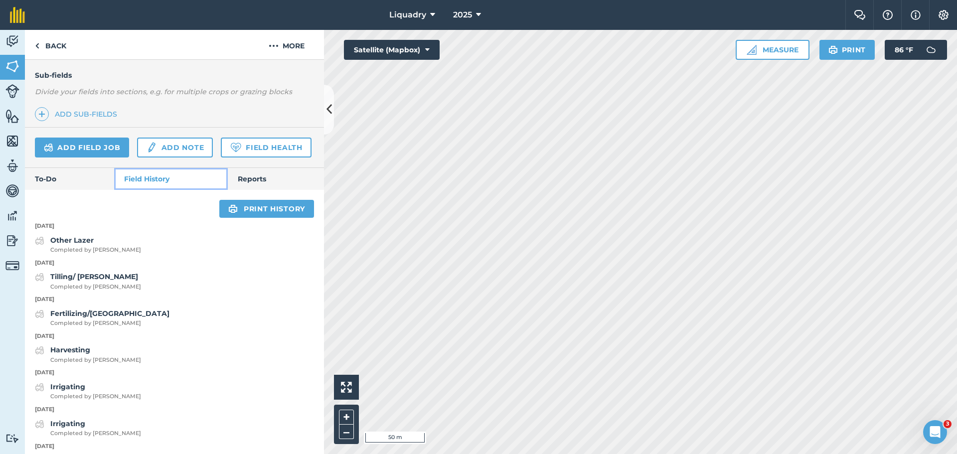
scroll to position [200, 0]
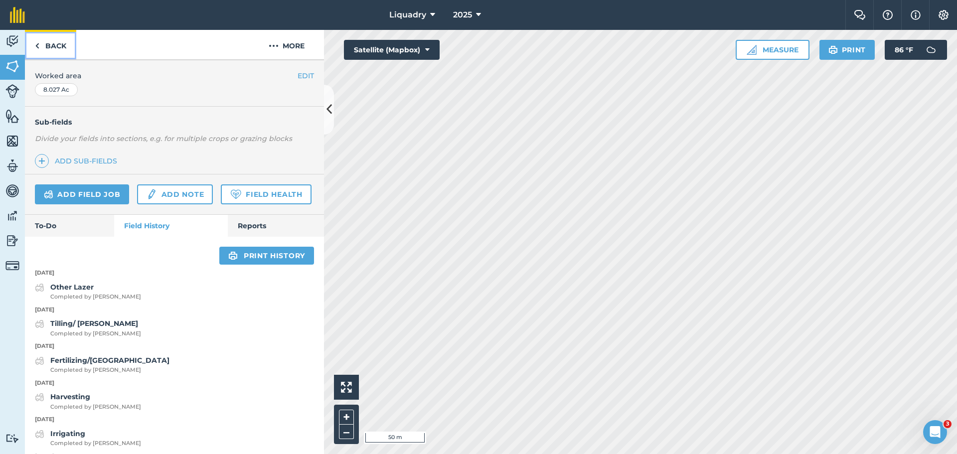
click at [55, 50] on link "Back" at bounding box center [50, 44] width 51 height 29
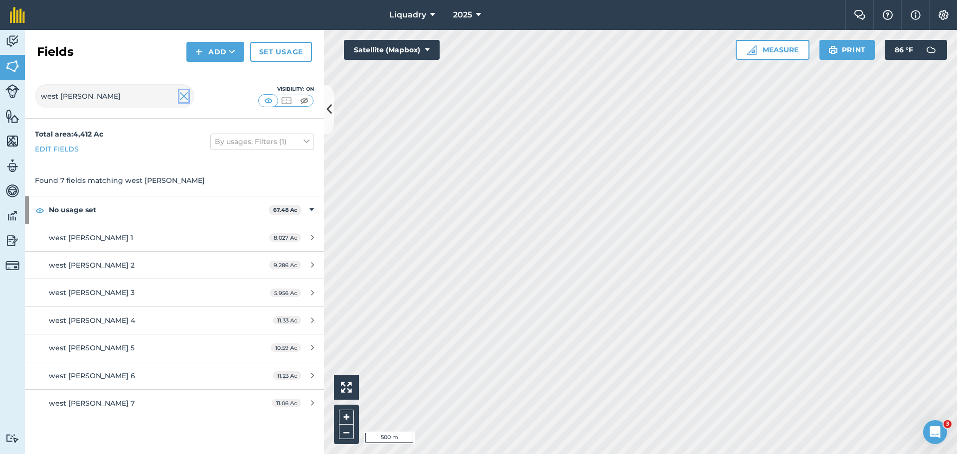
click at [184, 97] on img at bounding box center [183, 96] width 9 height 12
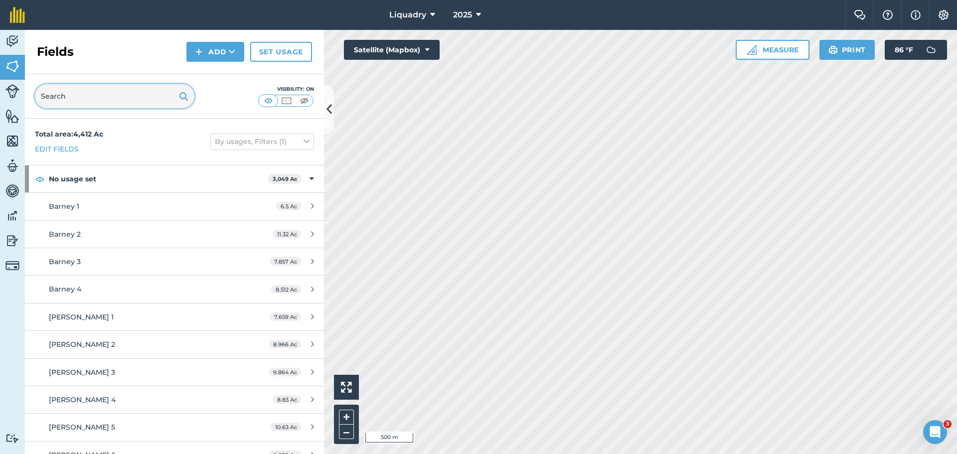
click at [119, 98] on input "text" at bounding box center [114, 96] width 159 height 24
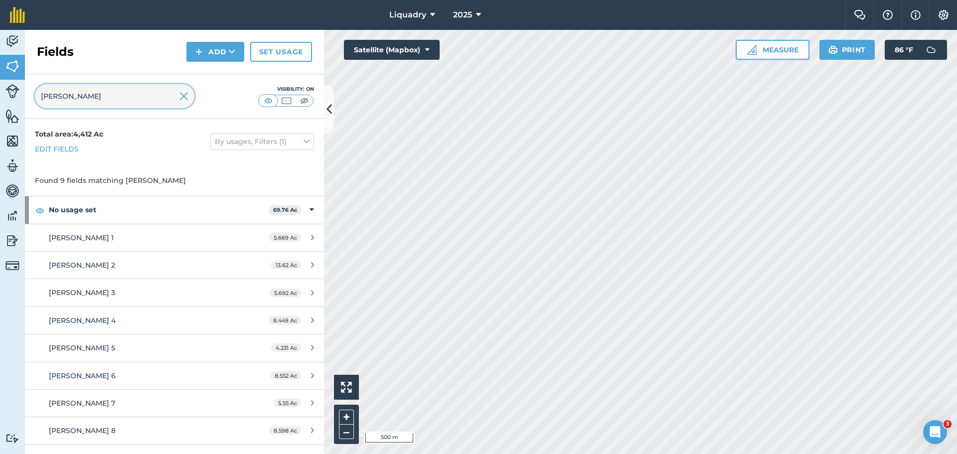
type input "[PERSON_NAME]"
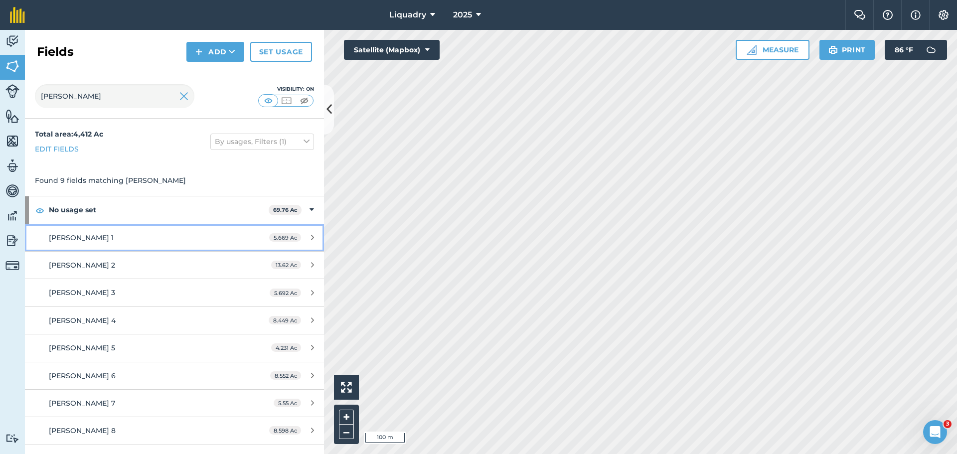
click at [69, 235] on span "[PERSON_NAME] 1" at bounding box center [81, 237] width 65 height 9
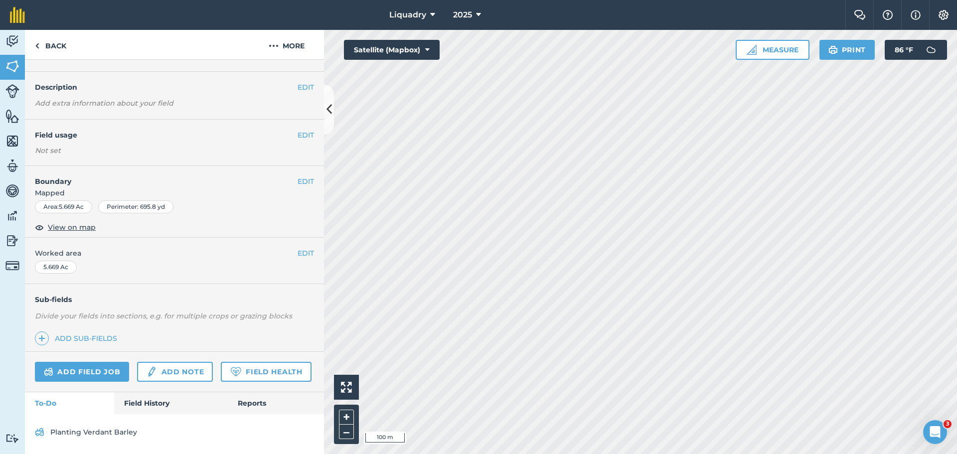
scroll to position [50, 0]
click at [148, 398] on link "Field History" at bounding box center [170, 403] width 113 height 22
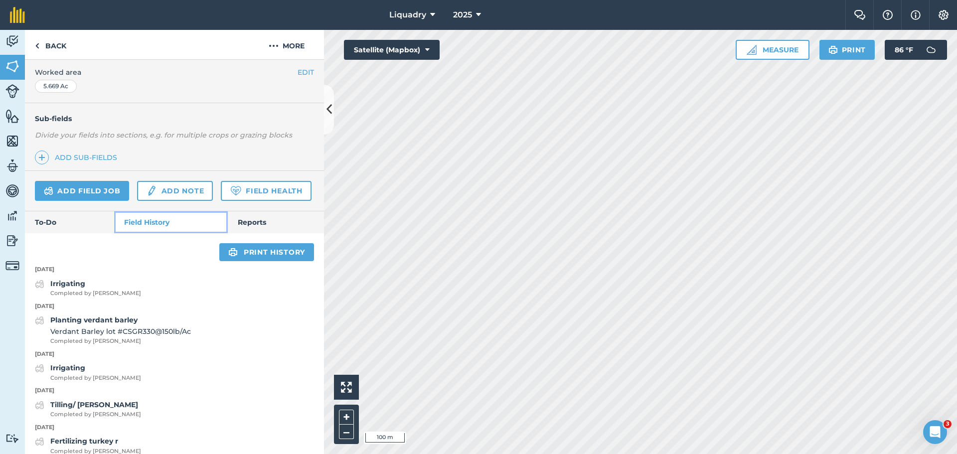
scroll to position [250, 0]
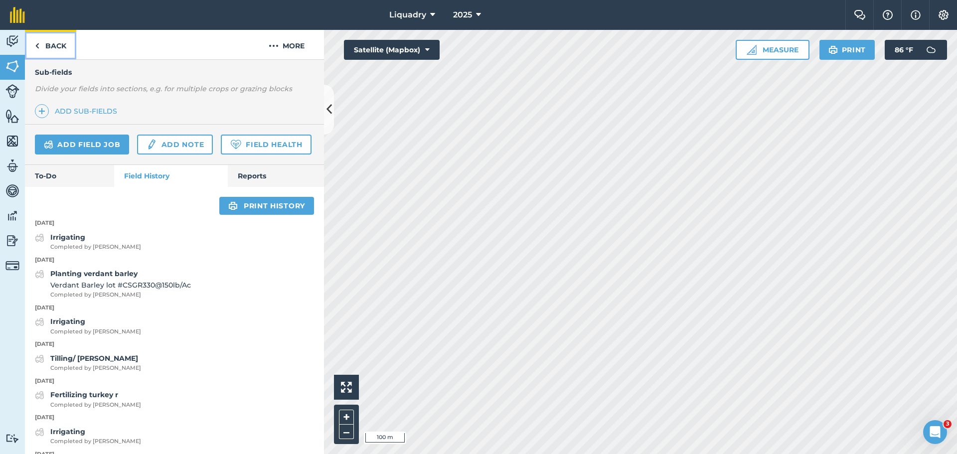
click at [53, 45] on link "Back" at bounding box center [50, 44] width 51 height 29
